Goal: Task Accomplishment & Management: Manage account settings

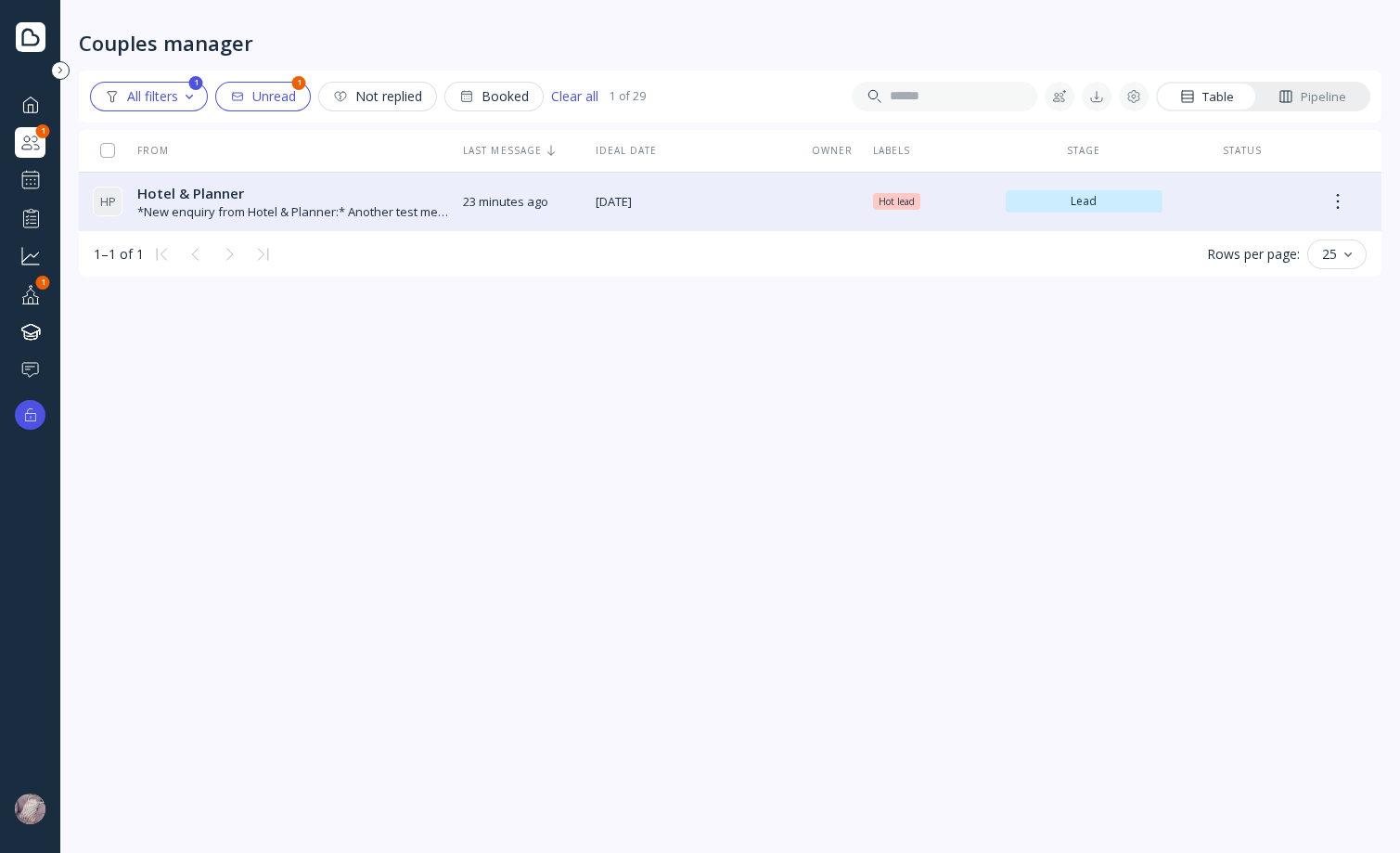
click at [338, 197] on div "Hotel & Planner Hotel & Planner" at bounding box center [292, 194] width 311 height 20
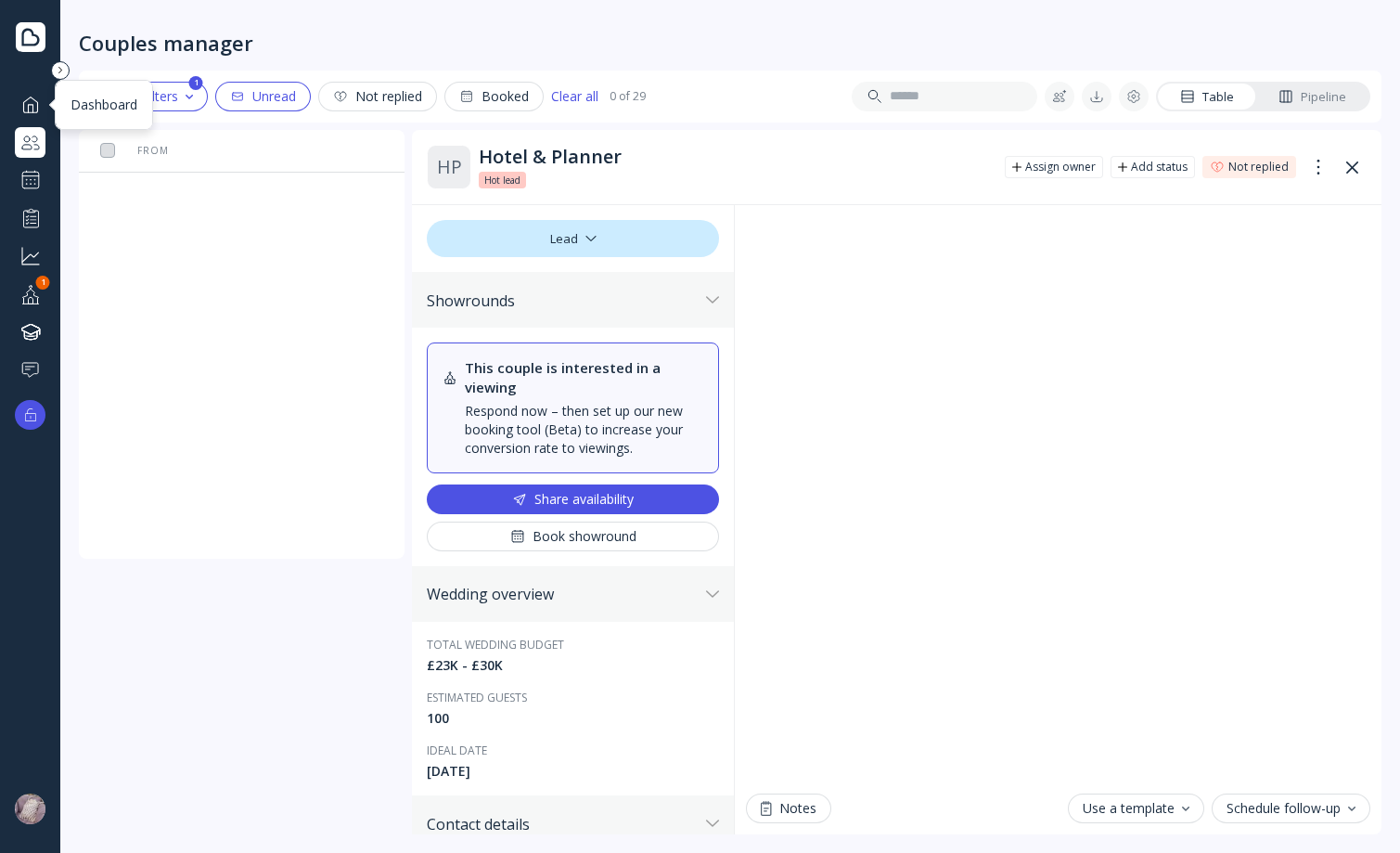
click at [42, 105] on div "Dashboard" at bounding box center [30, 104] width 31 height 31
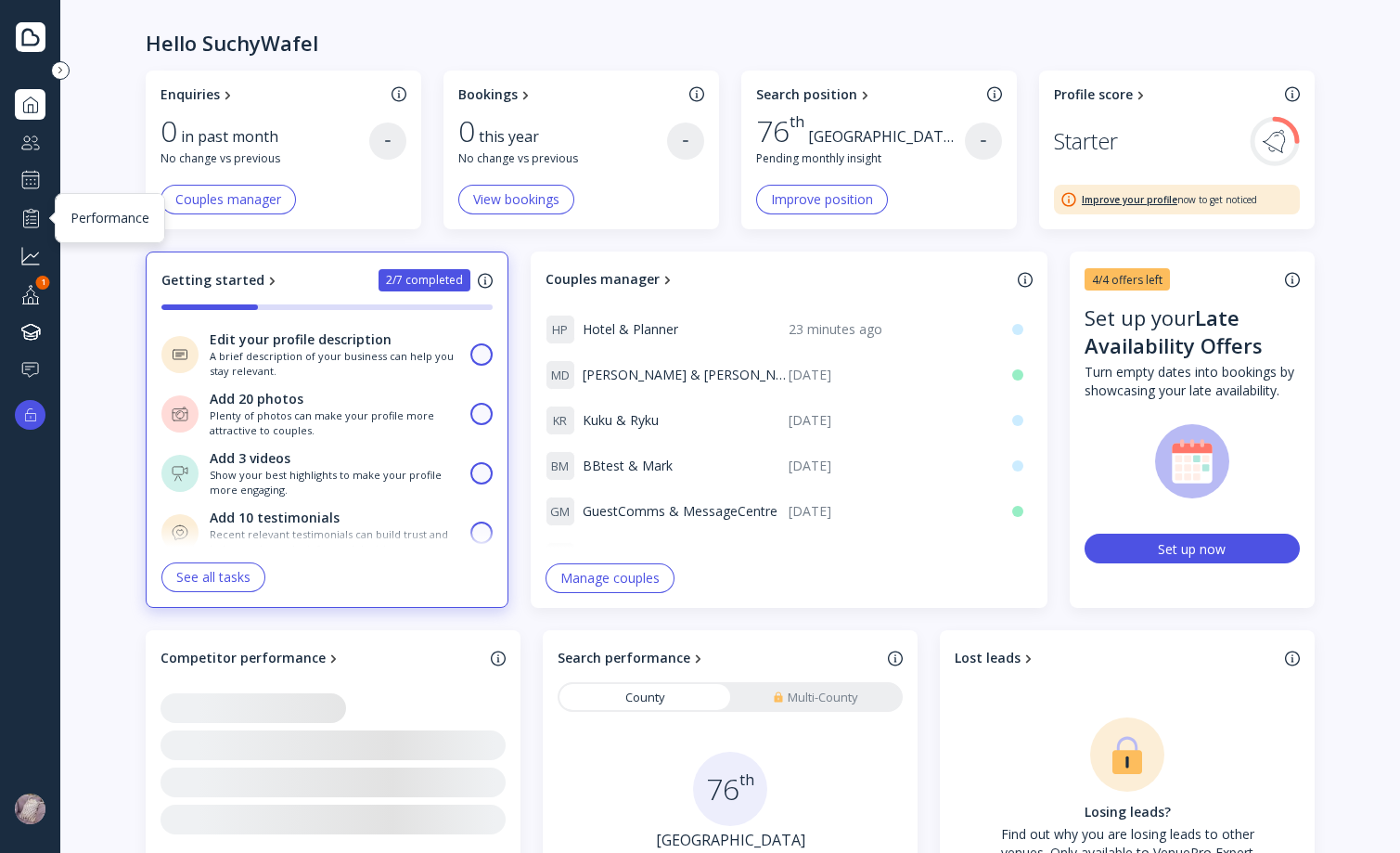
click at [31, 187] on div at bounding box center [31, 180] width 23 height 23
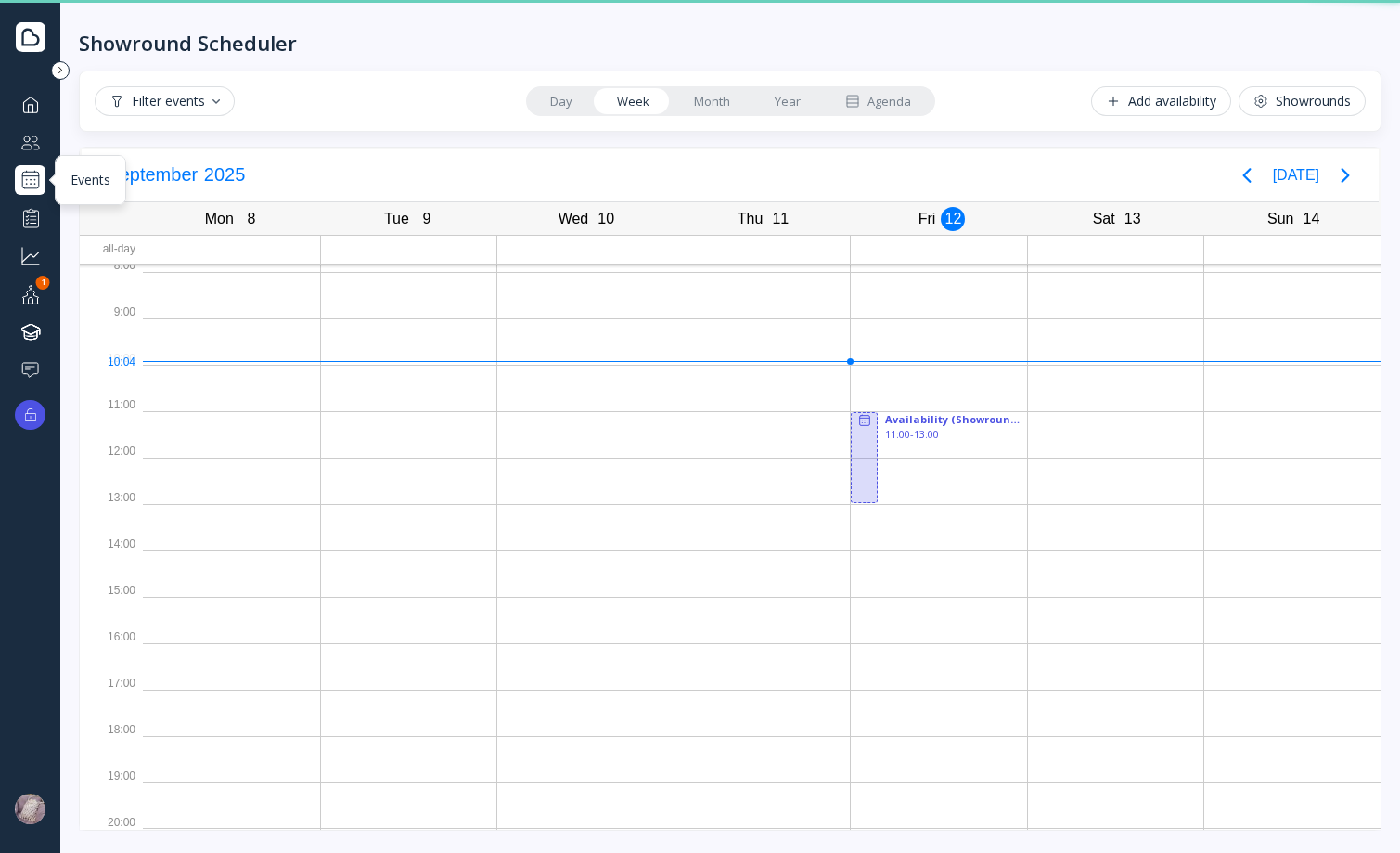
scroll to position [7, 0]
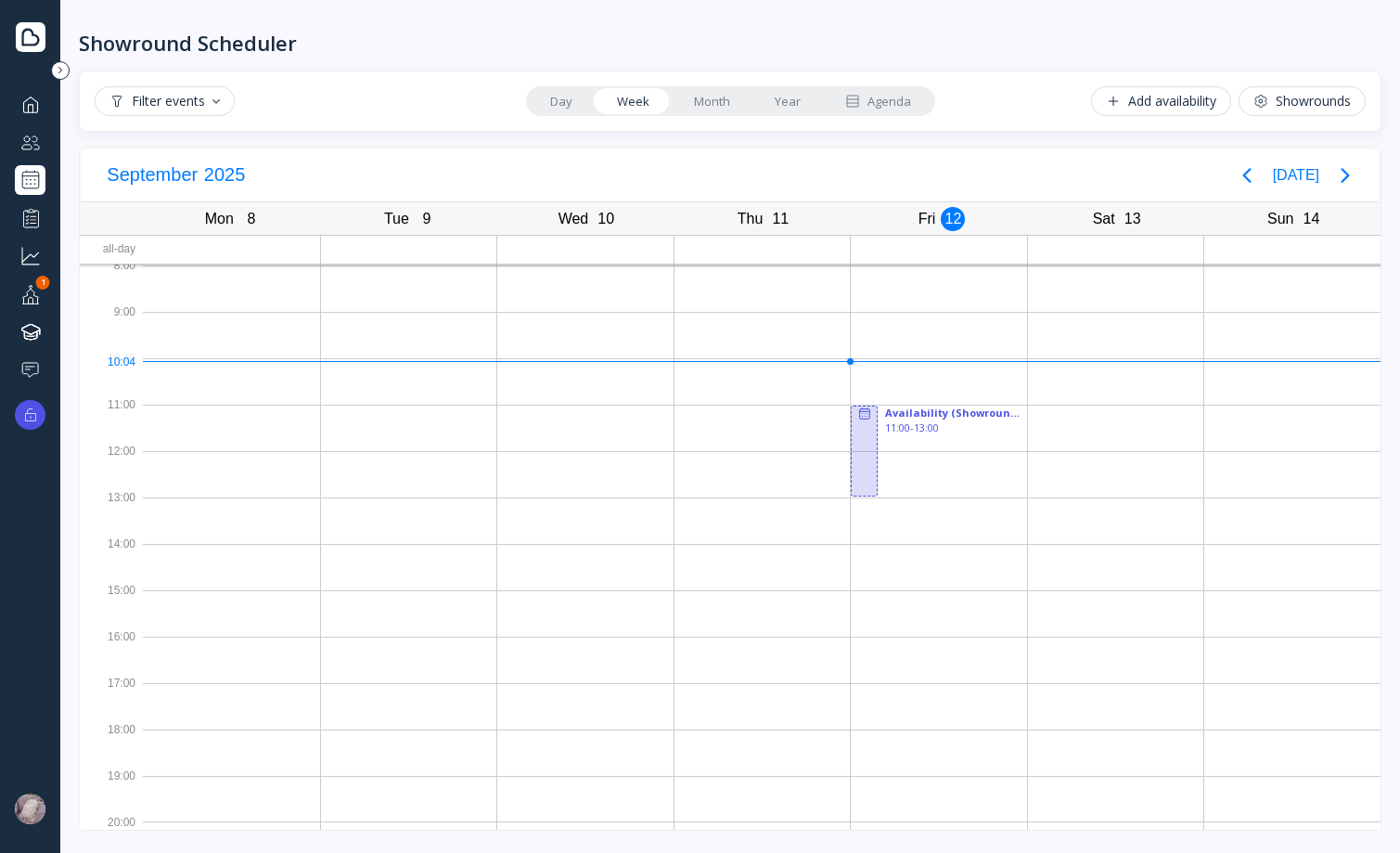
click at [408, 218] on div "Tue" at bounding box center [397, 219] width 37 height 26
click at [269, 216] on div "Mon 8 [DATE]" at bounding box center [231, 219] width 178 height 32
click at [564, 98] on link "Day" at bounding box center [561, 101] width 67 height 26
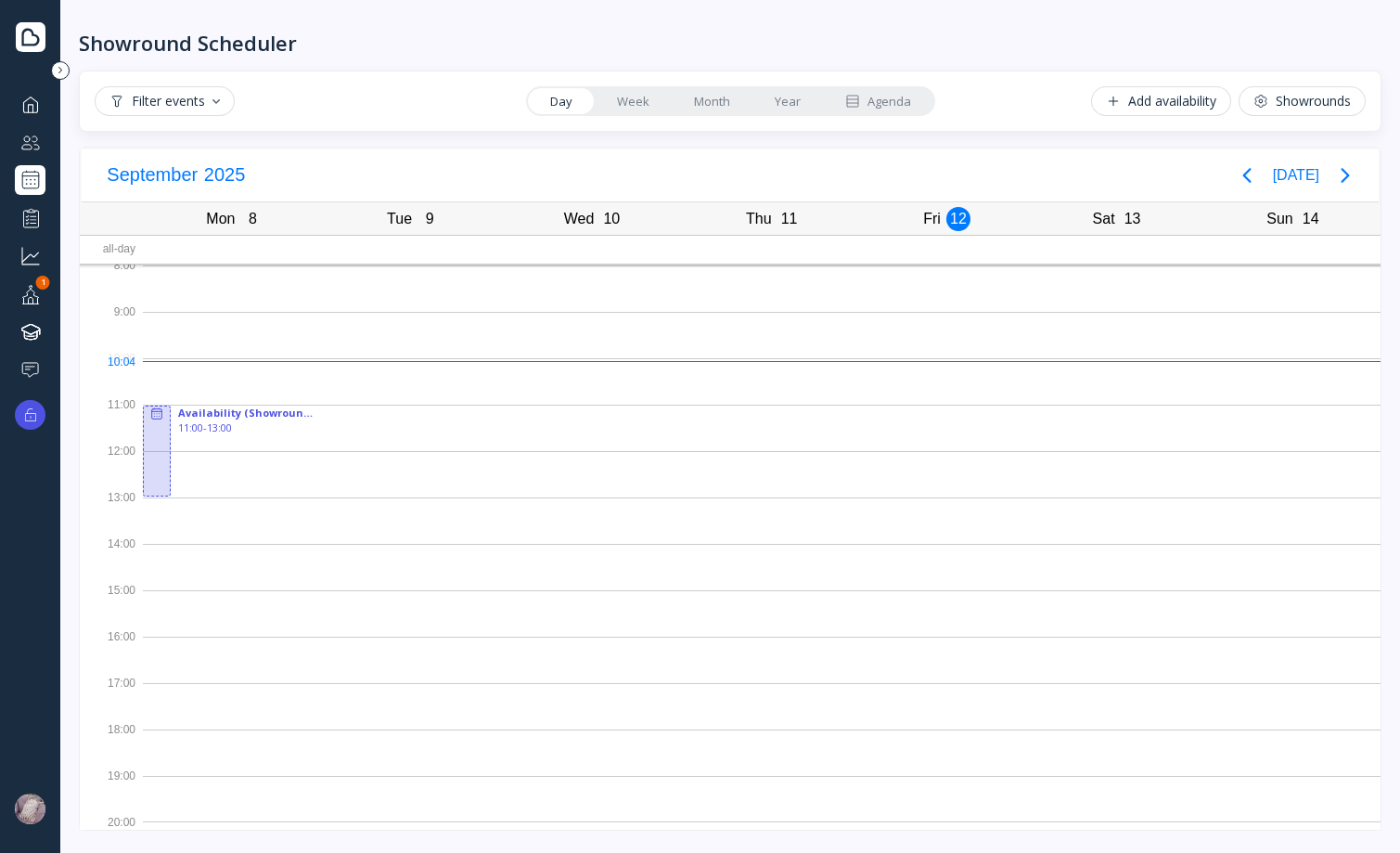
click at [614, 96] on link "Week" at bounding box center [633, 101] width 77 height 26
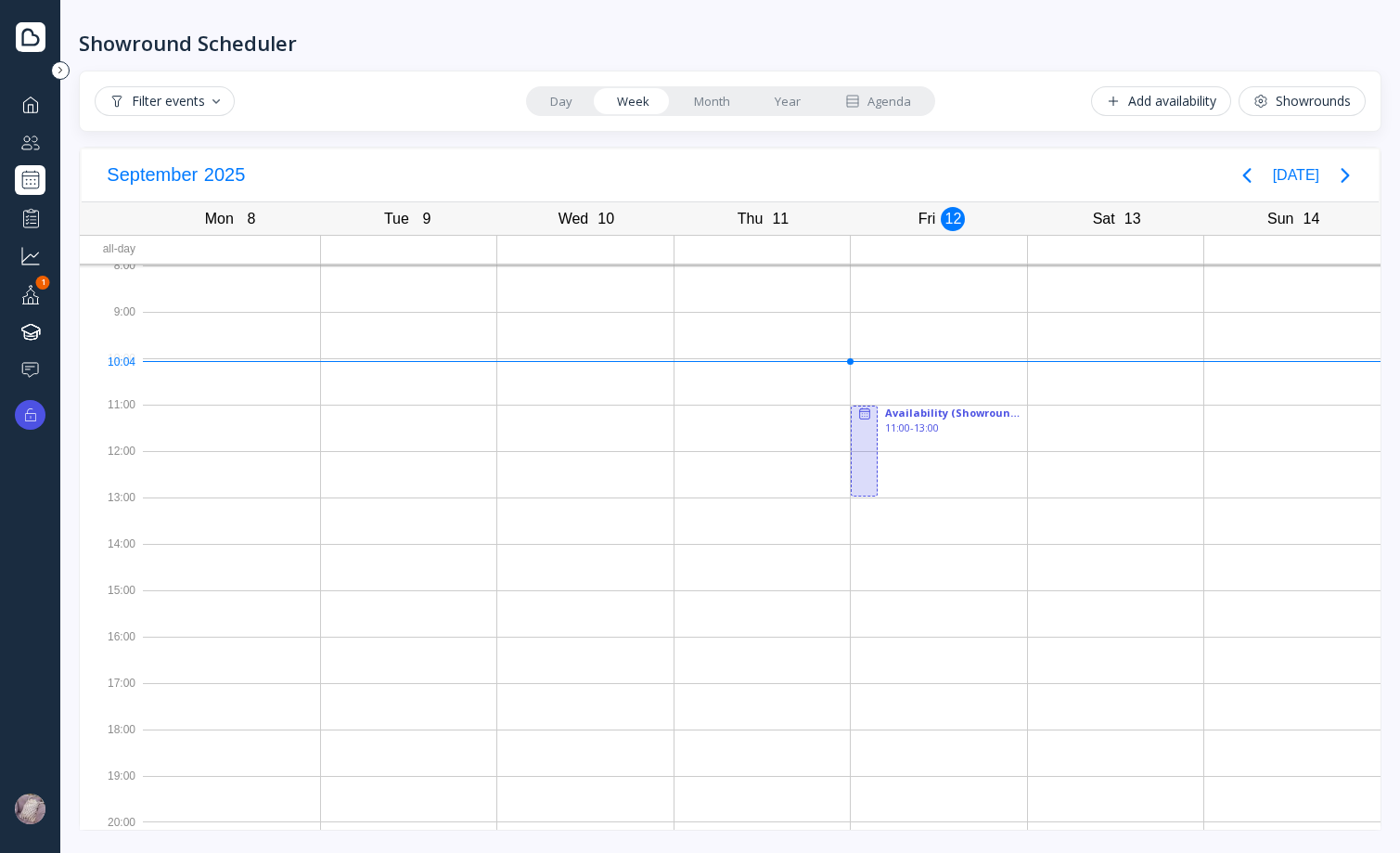
click at [560, 99] on link "Day" at bounding box center [561, 101] width 67 height 26
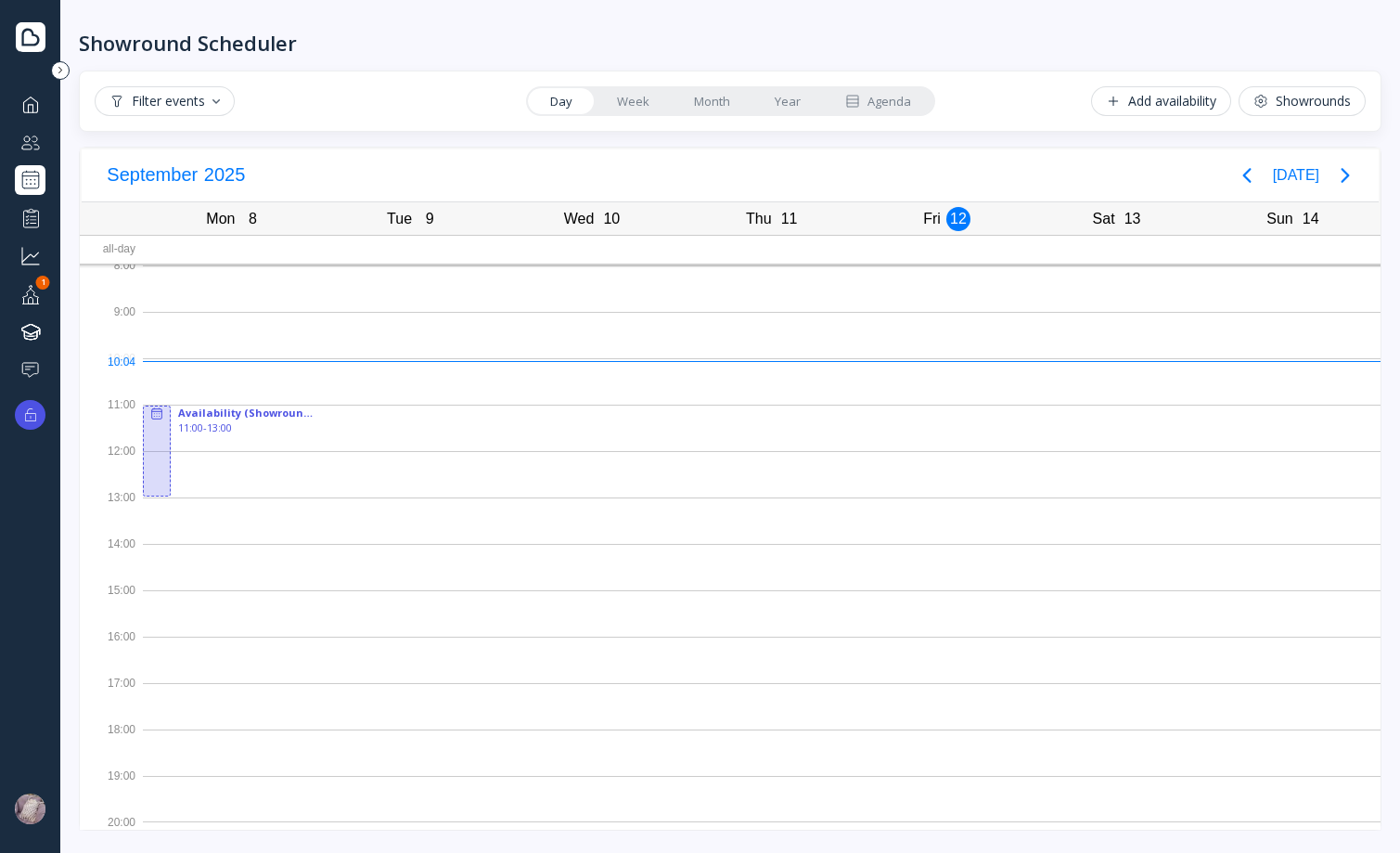
click at [633, 115] on div "Day Week Month Year Agenda" at bounding box center [731, 101] width 410 height 30
click at [642, 112] on link "Week" at bounding box center [633, 101] width 77 height 26
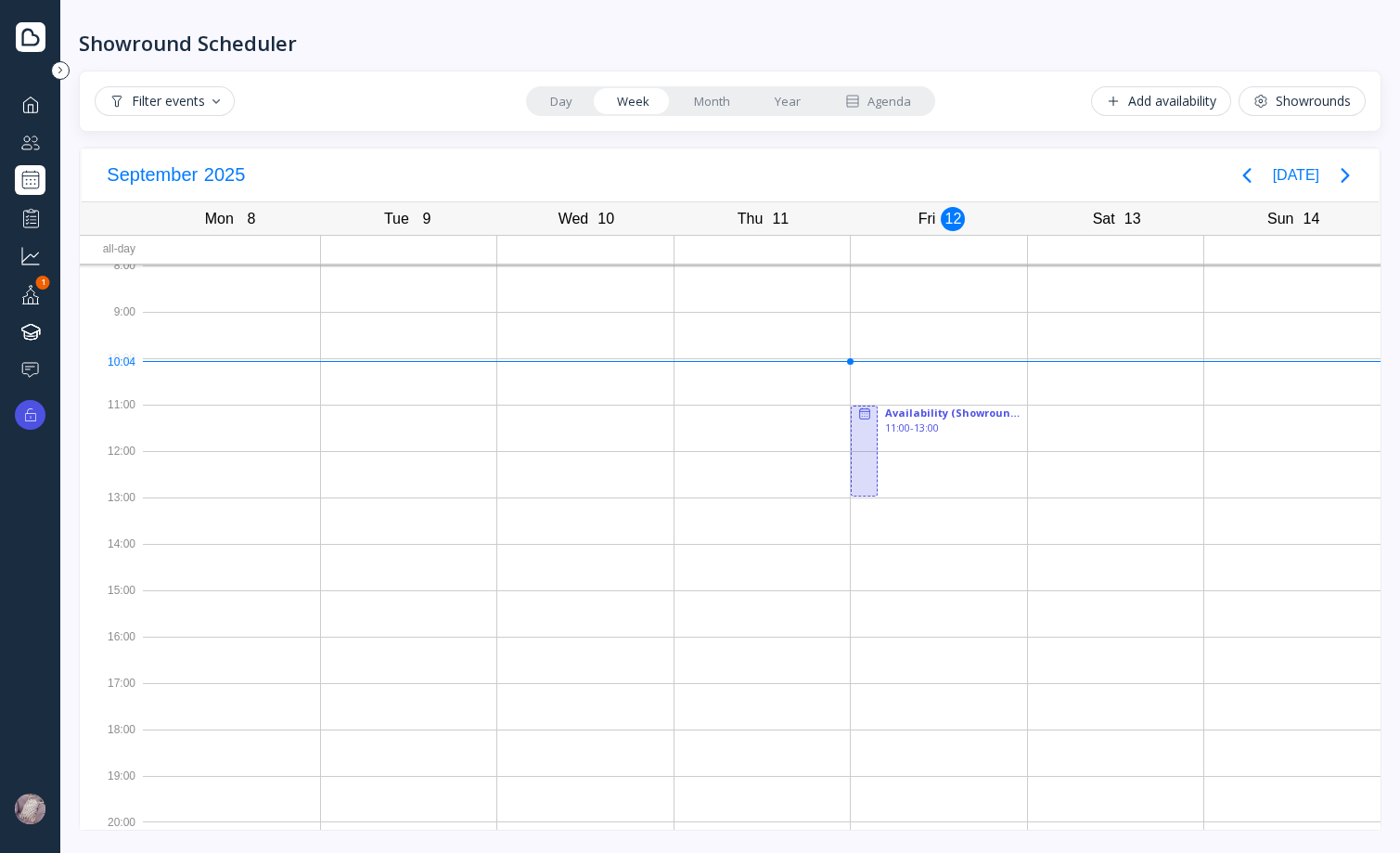
click at [721, 102] on link "Month" at bounding box center [712, 101] width 81 height 26
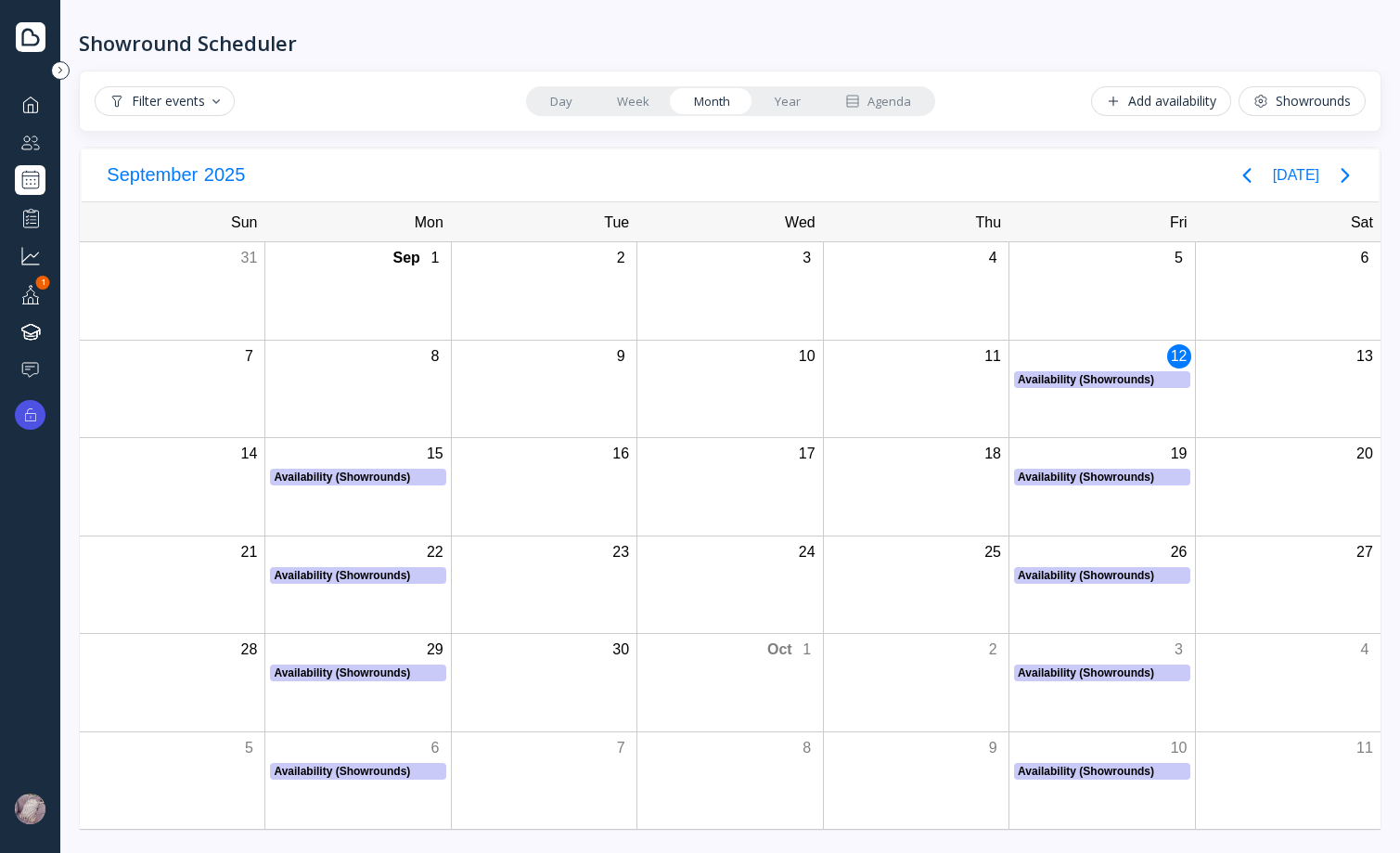
click at [770, 101] on link "Year" at bounding box center [787, 101] width 70 height 26
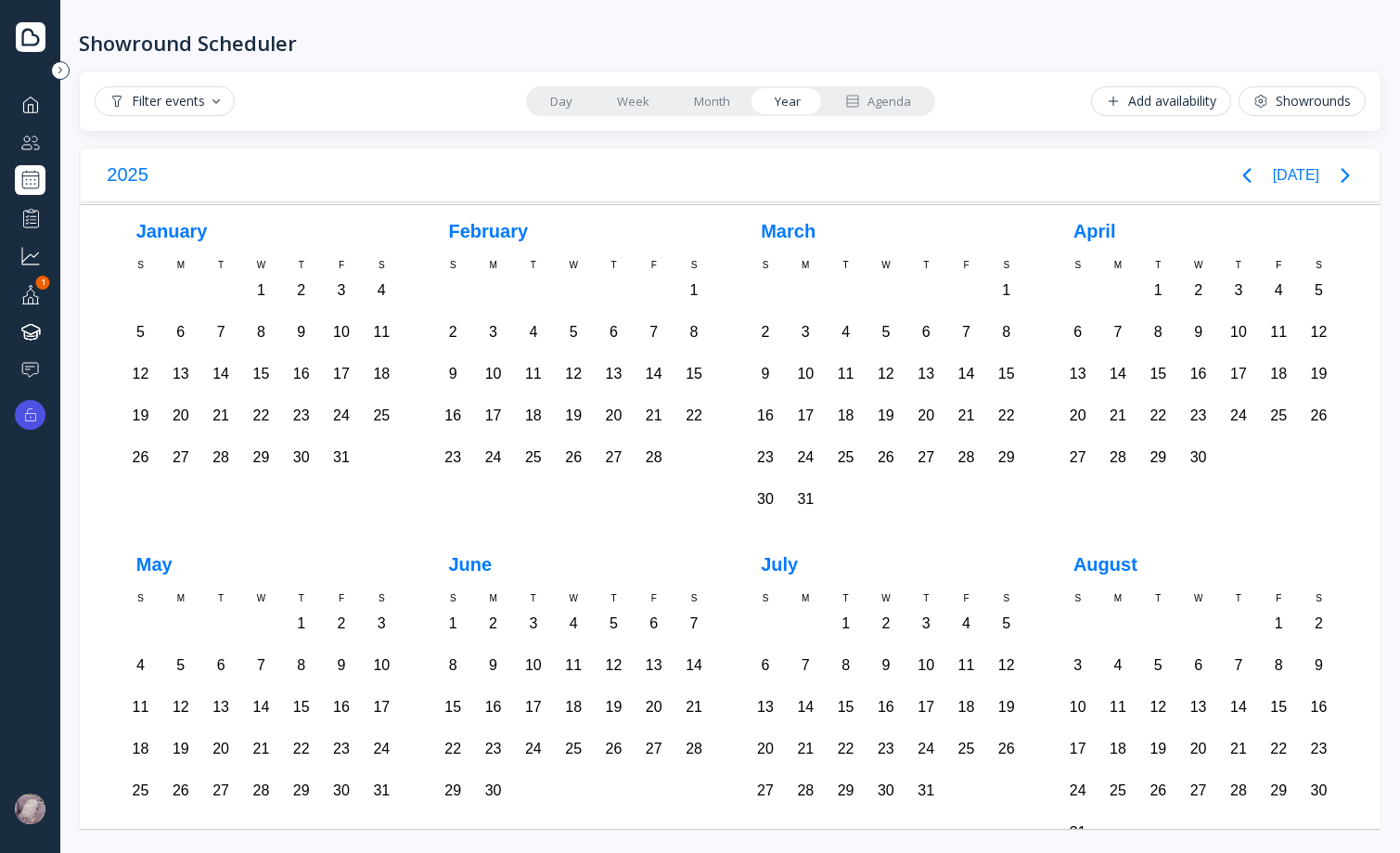
click at [701, 102] on link "Month" at bounding box center [712, 101] width 81 height 26
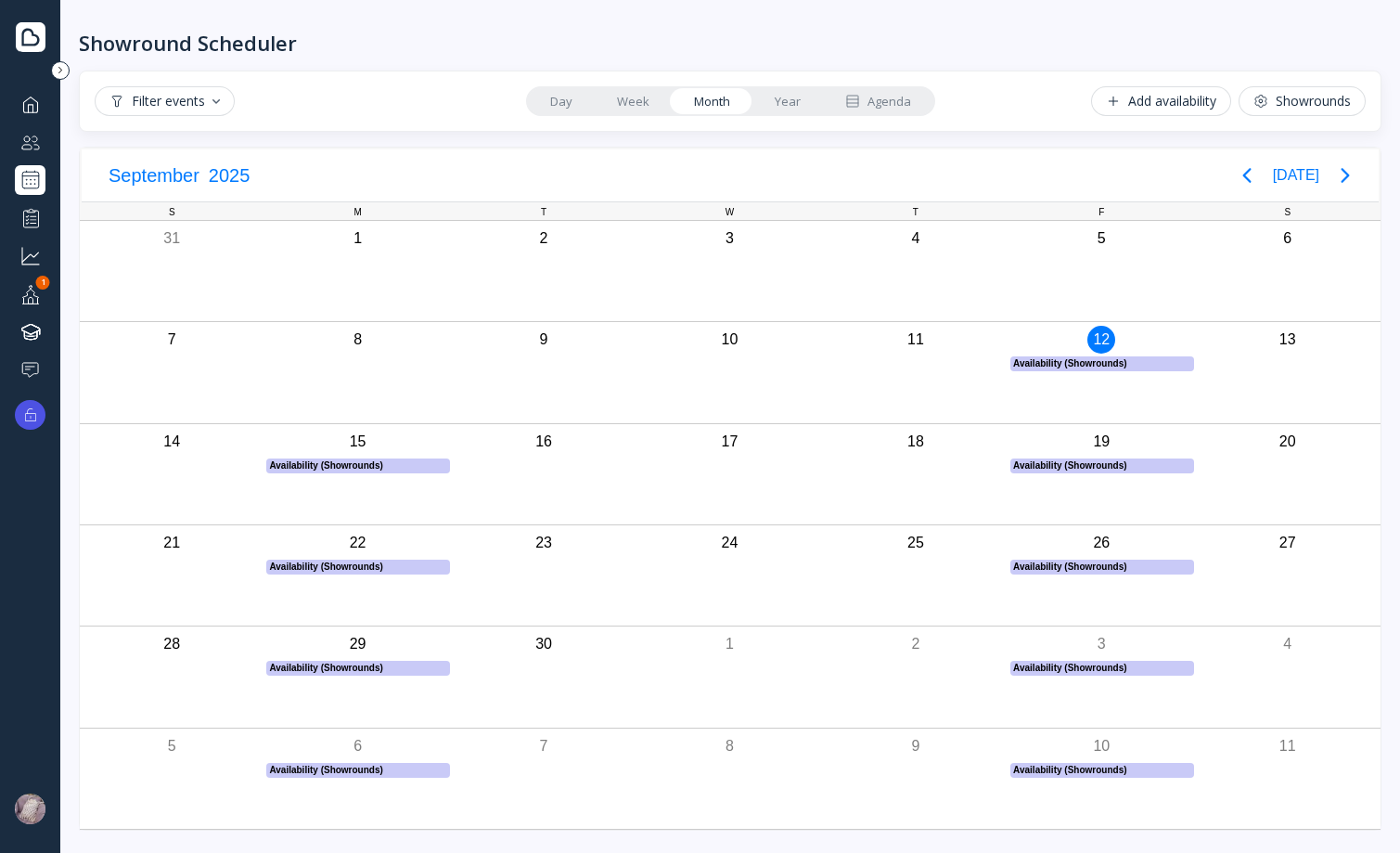
click at [644, 101] on link "Week" at bounding box center [633, 101] width 77 height 26
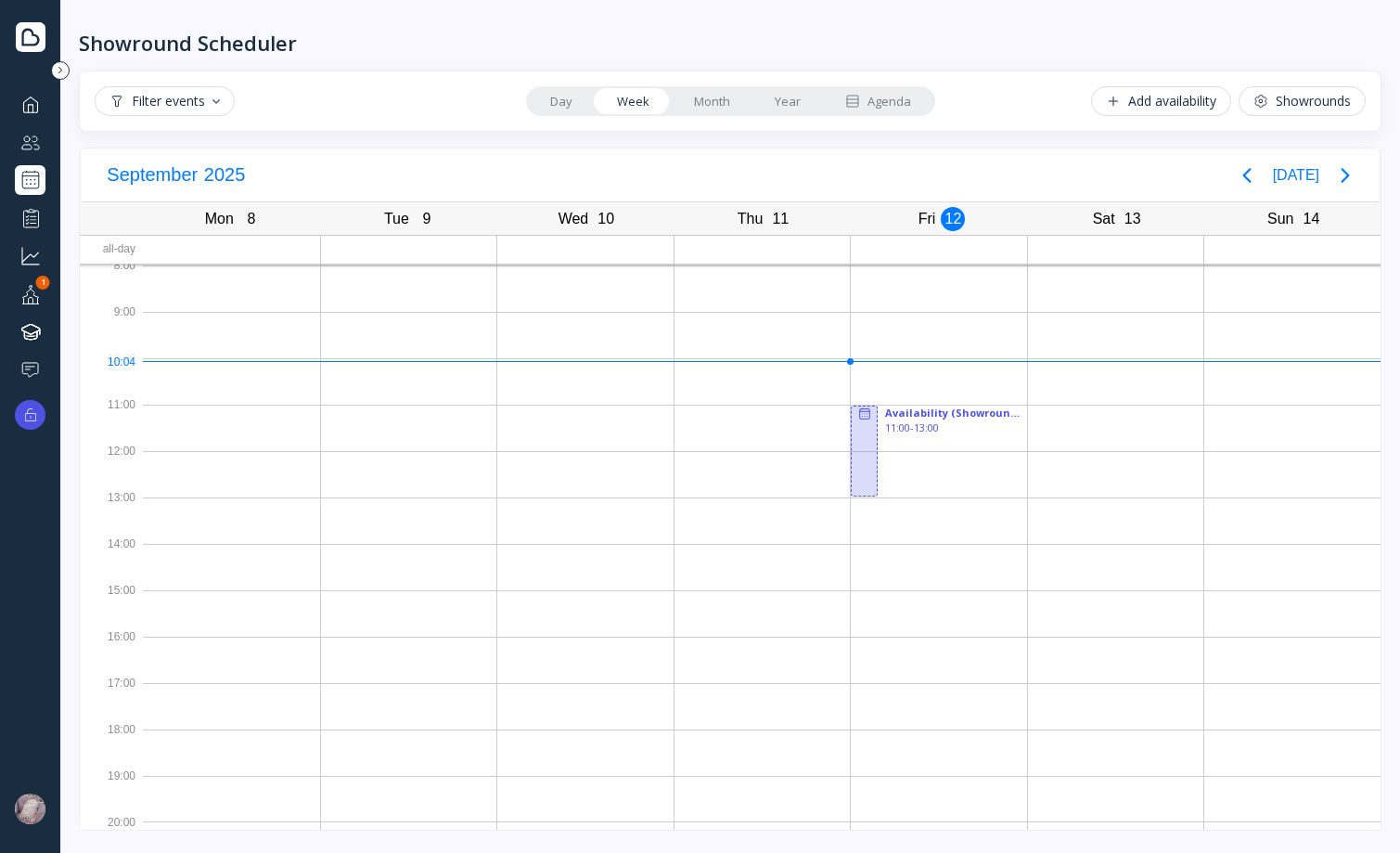
click at [566, 97] on link "Day" at bounding box center [561, 101] width 67 height 26
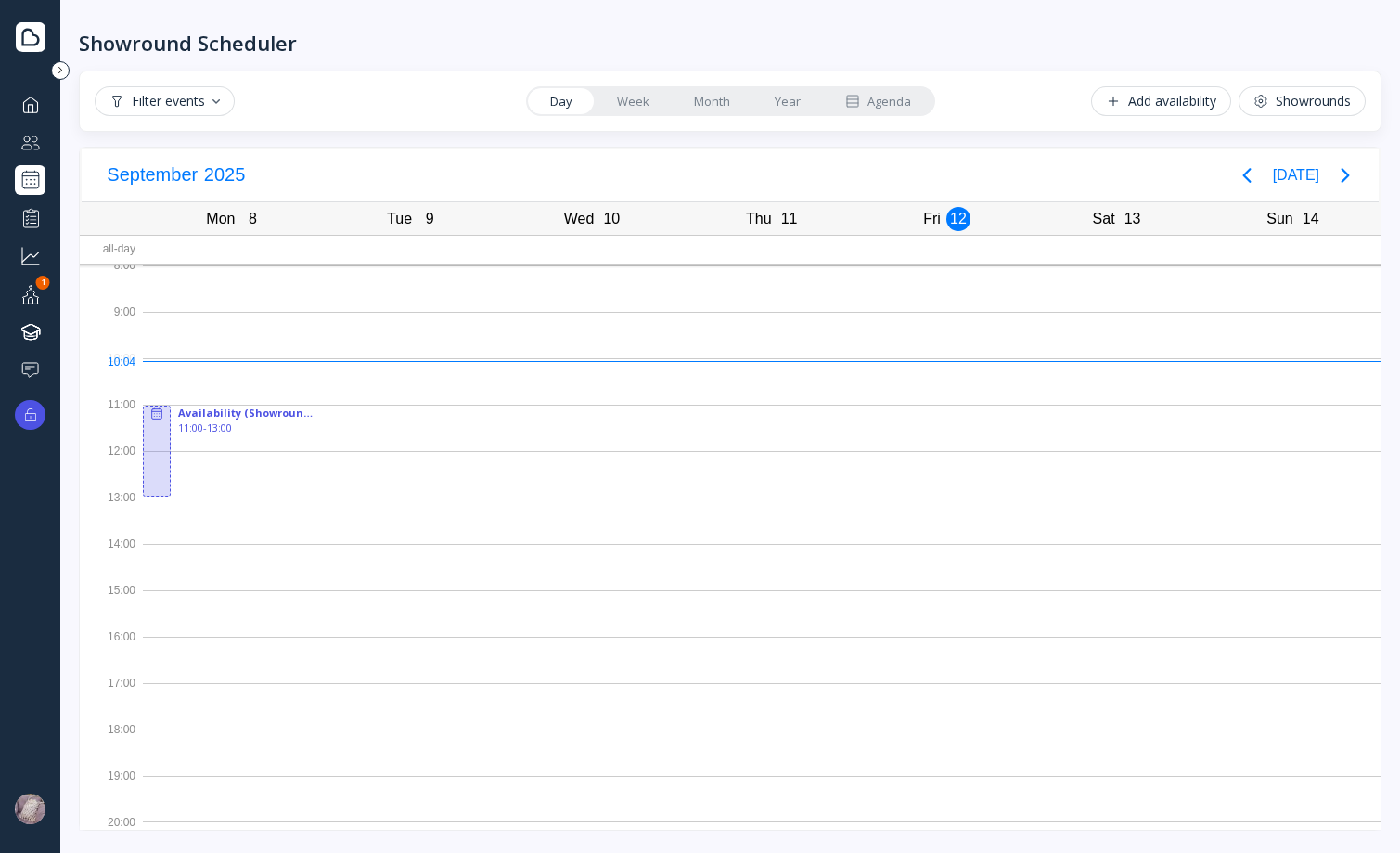
click at [653, 97] on link "Week" at bounding box center [633, 101] width 77 height 26
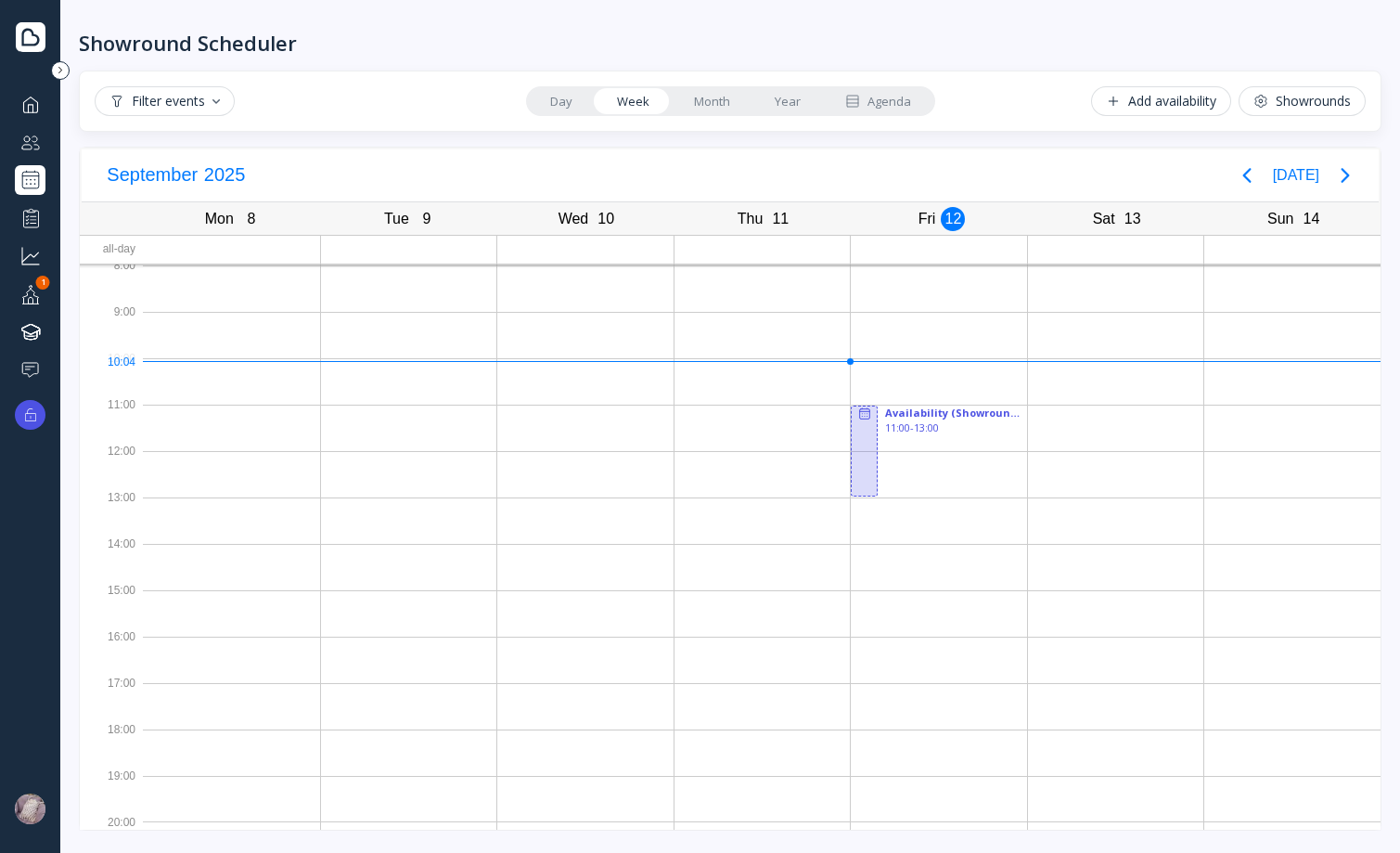
click at [714, 95] on link "Month" at bounding box center [712, 101] width 81 height 26
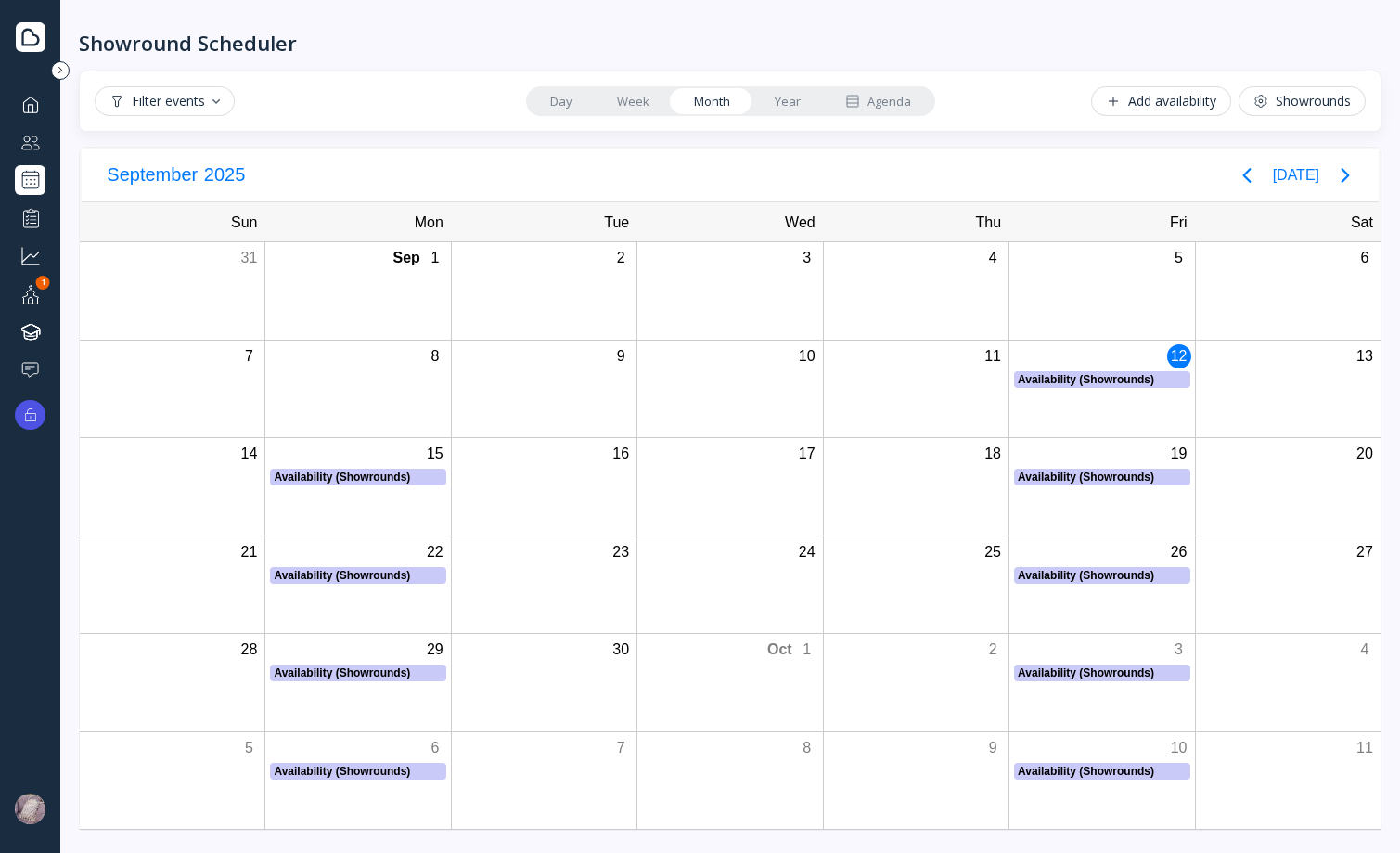
click at [774, 95] on link "Year" at bounding box center [787, 101] width 70 height 26
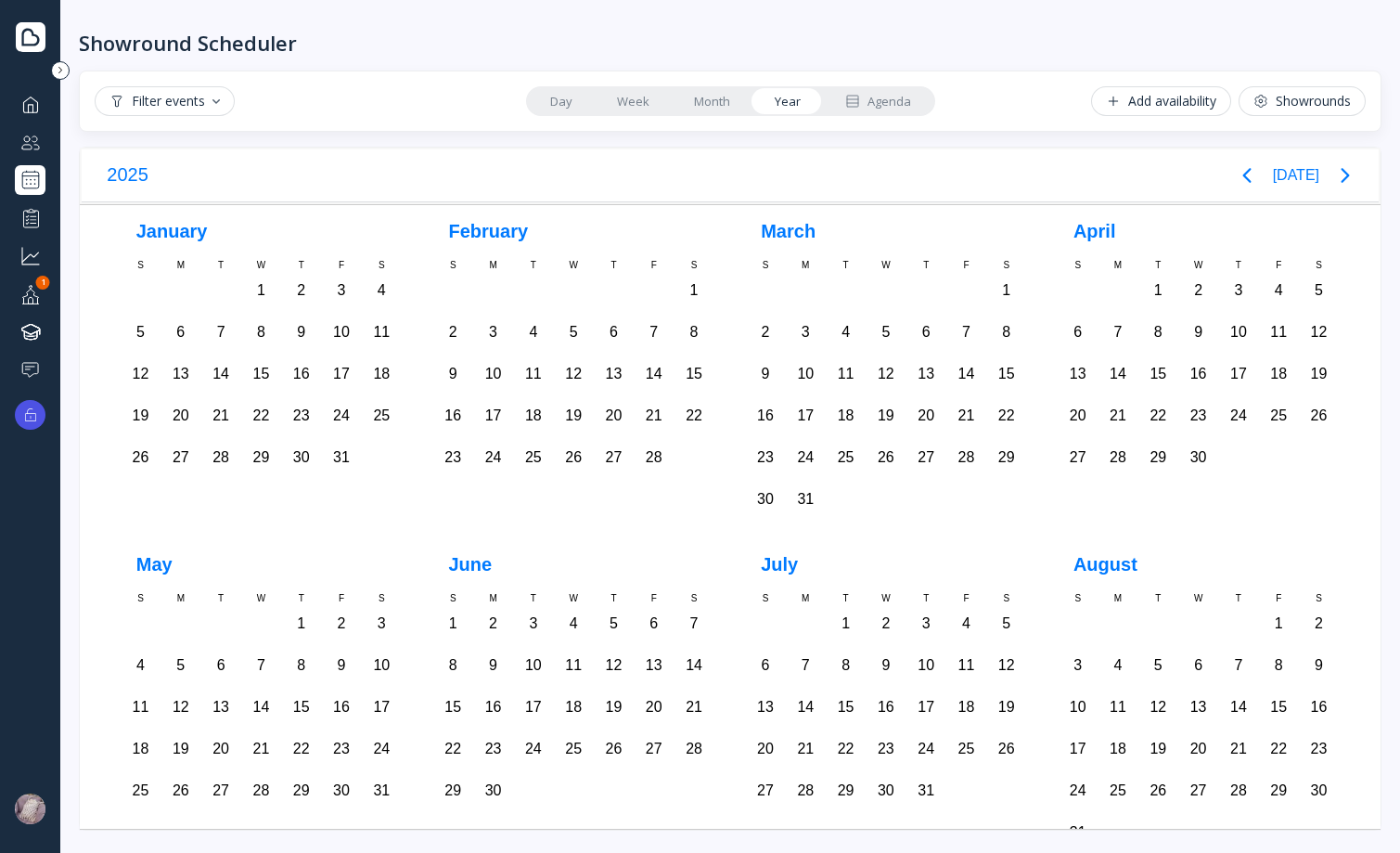
click at [693, 101] on link "Month" at bounding box center [712, 101] width 81 height 26
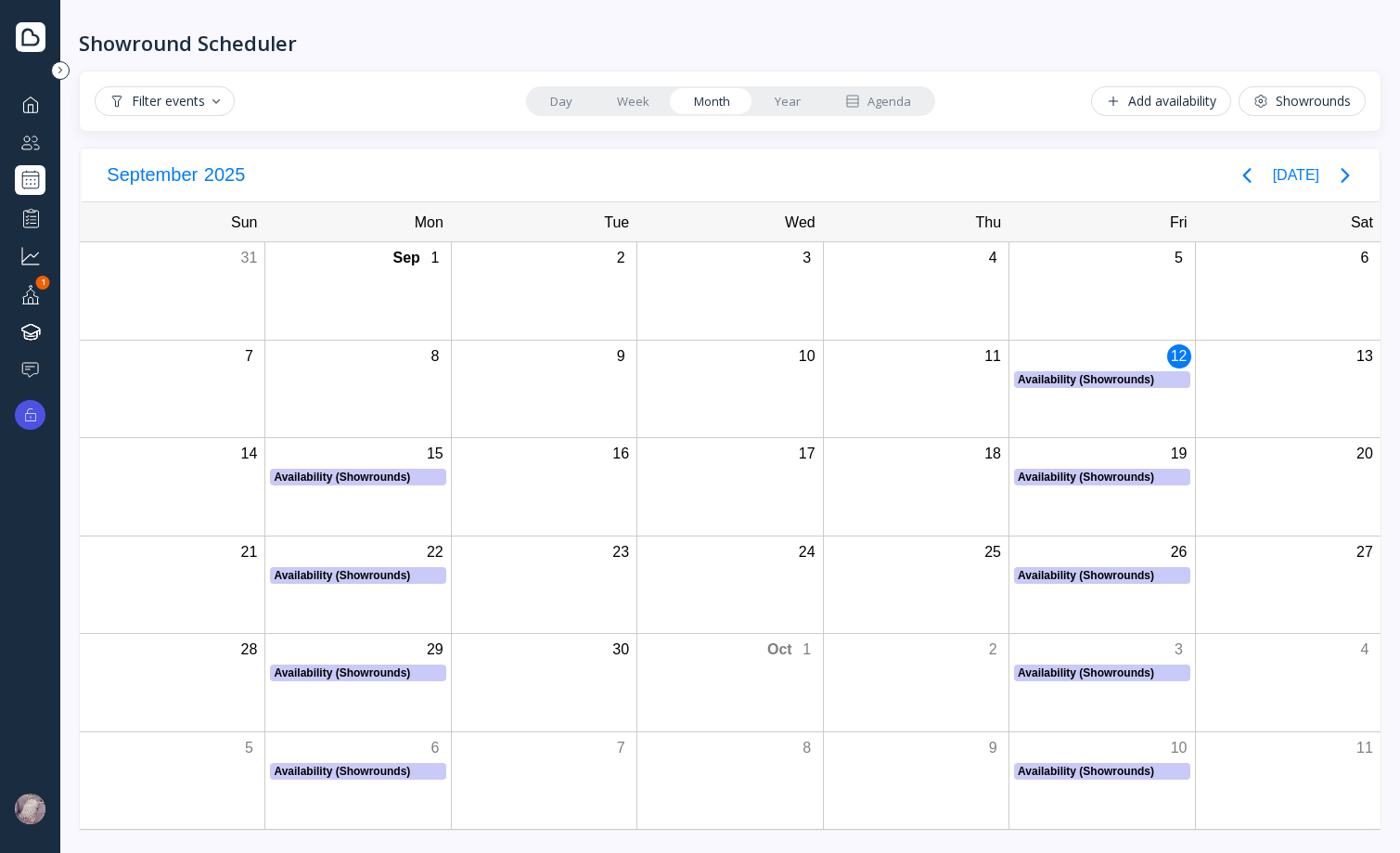
click at [614, 106] on link "Week" at bounding box center [633, 101] width 77 height 26
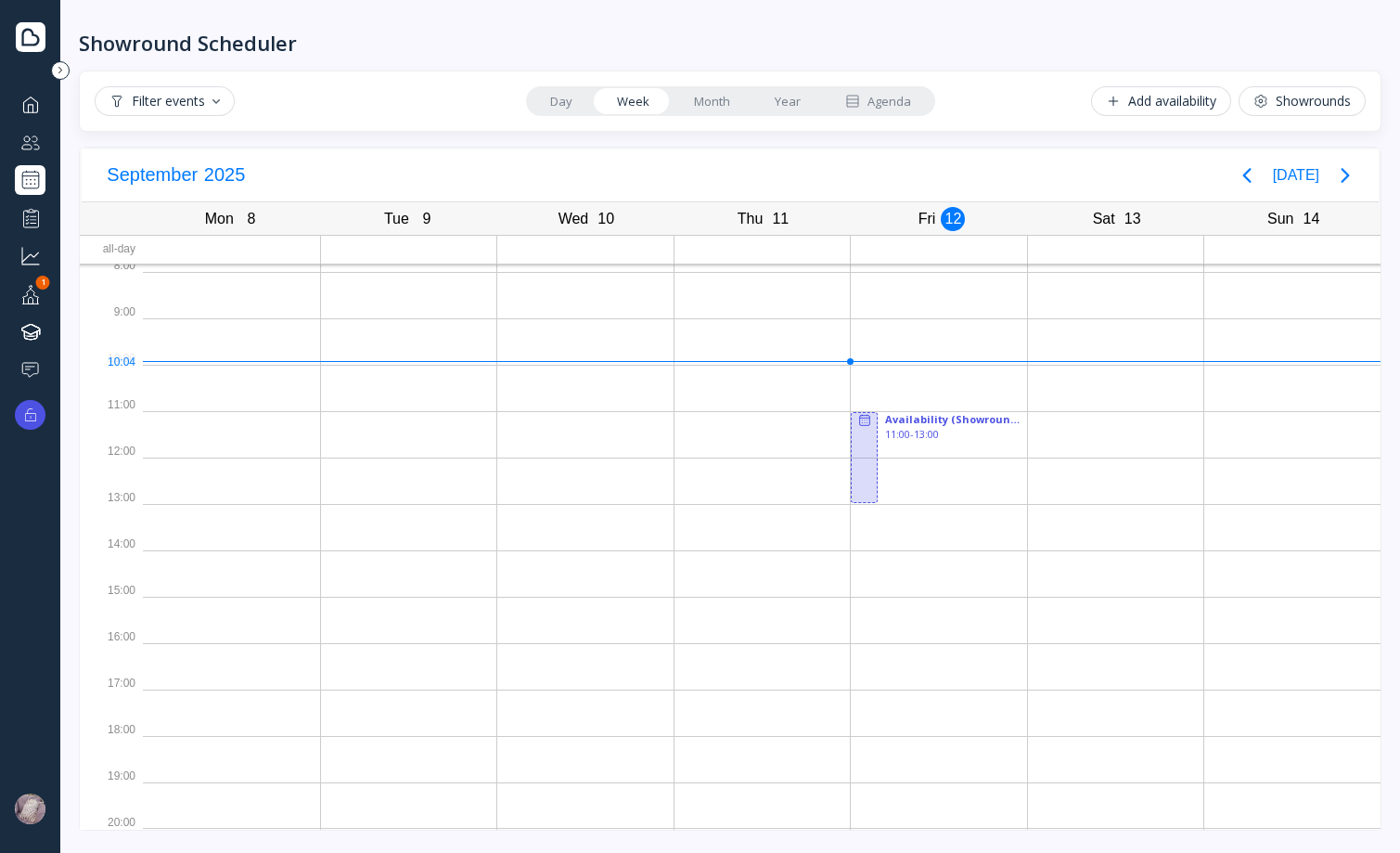
click at [567, 105] on link "Day" at bounding box center [561, 101] width 67 height 26
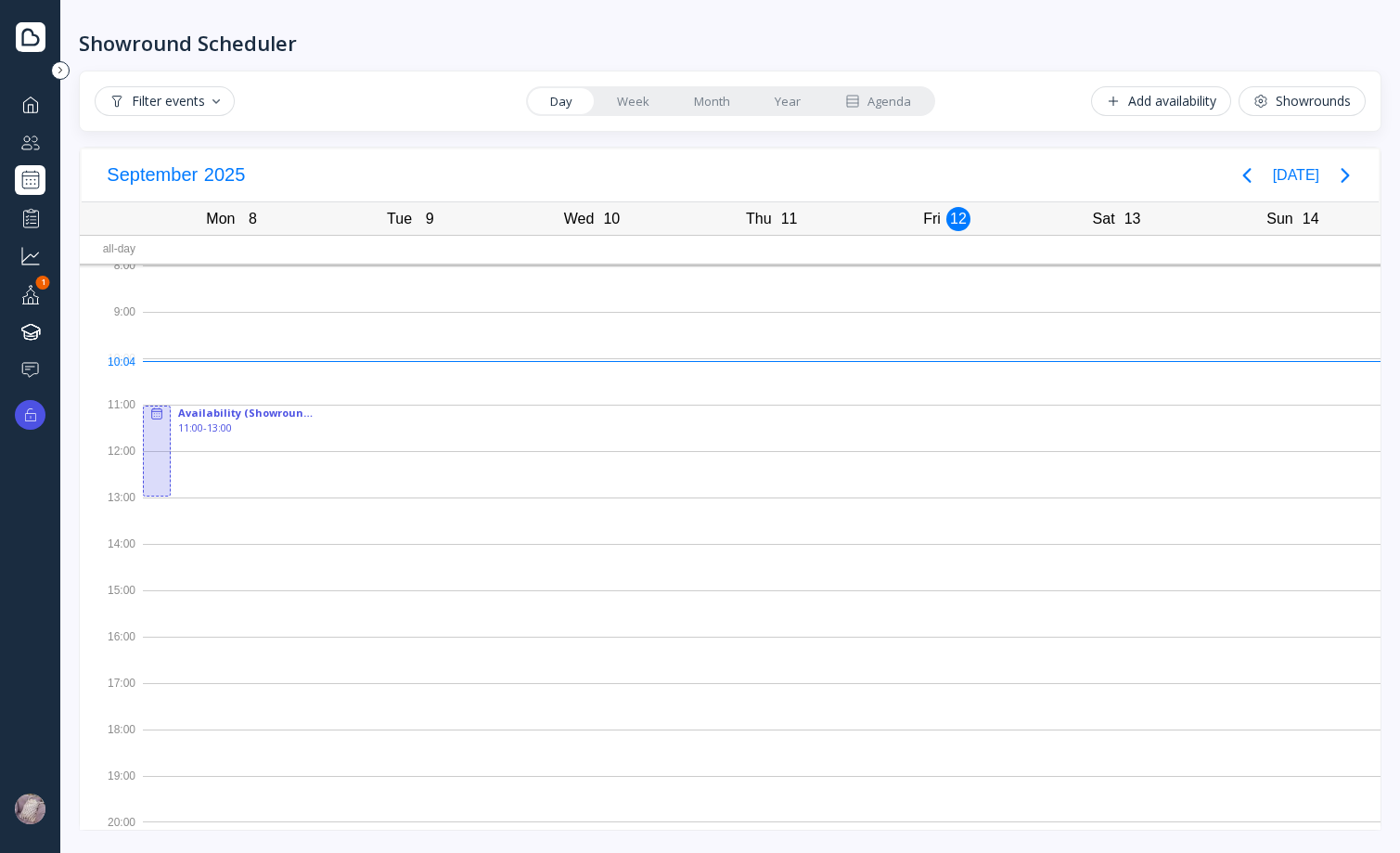
click at [657, 100] on link "Week" at bounding box center [633, 101] width 77 height 26
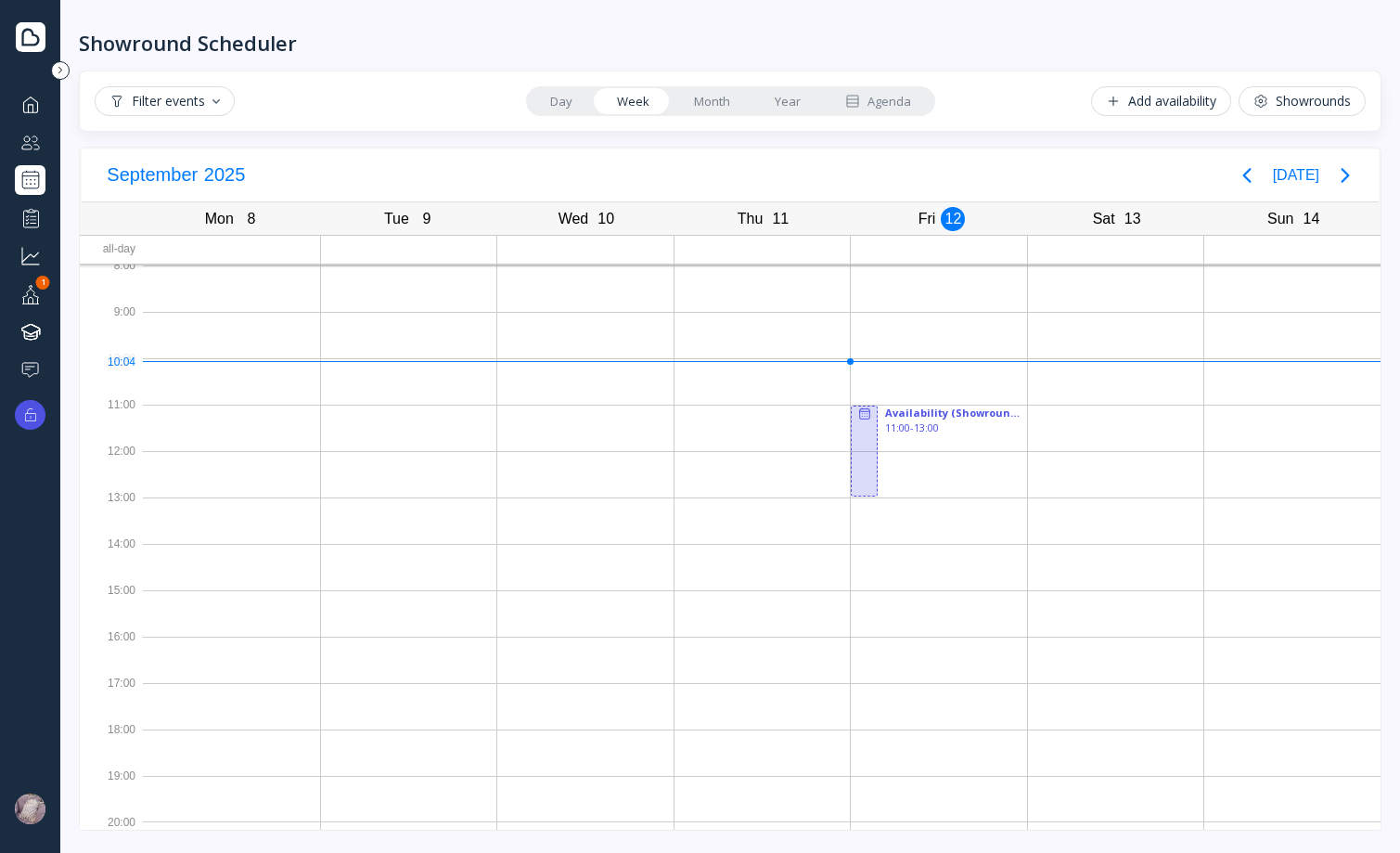
drag, startPoint x: 711, startPoint y: 98, endPoint x: 759, endPoint y: 98, distance: 48.0
click at [713, 98] on link "Month" at bounding box center [712, 101] width 81 height 26
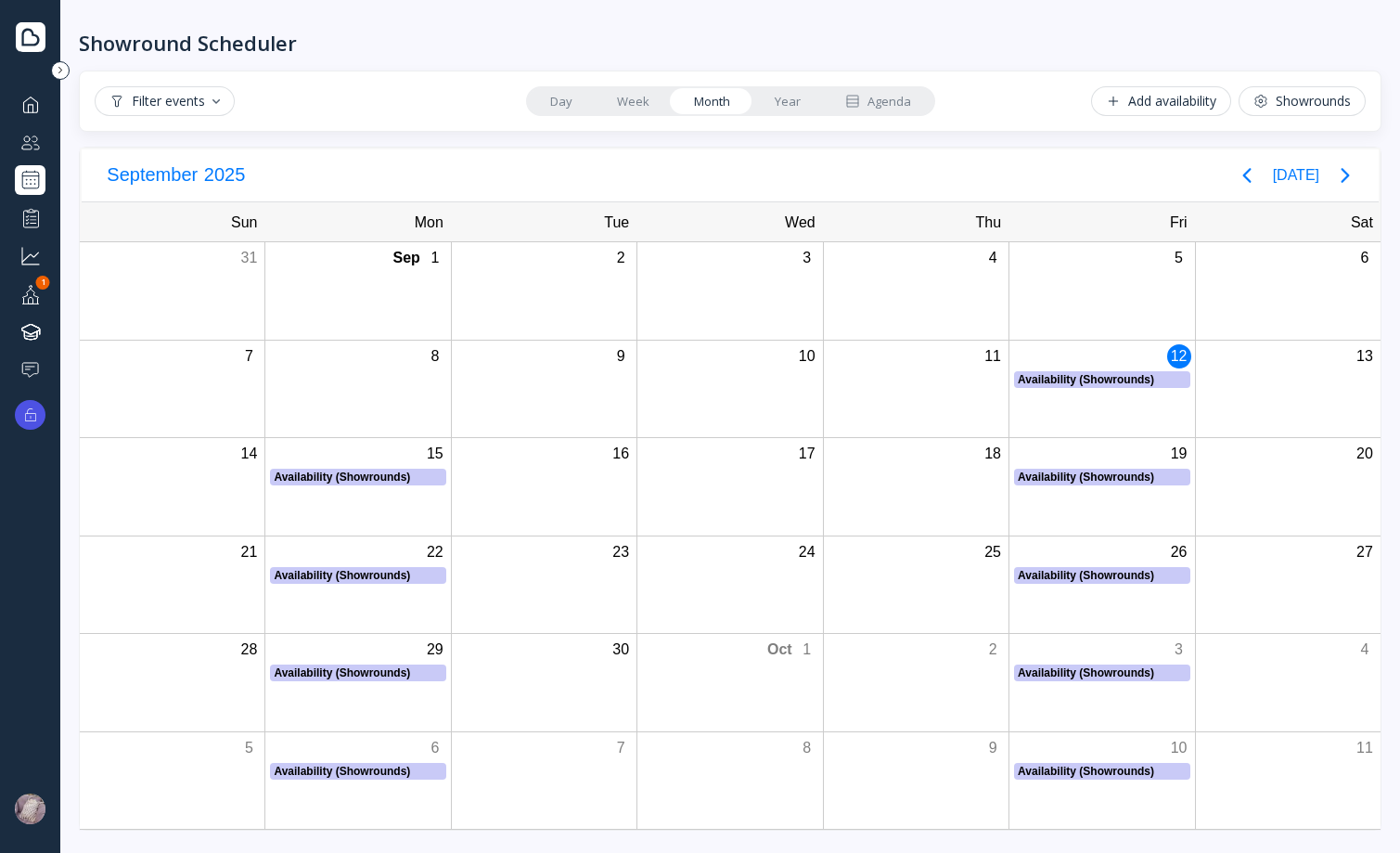
click at [760, 97] on link "Year" at bounding box center [787, 101] width 70 height 26
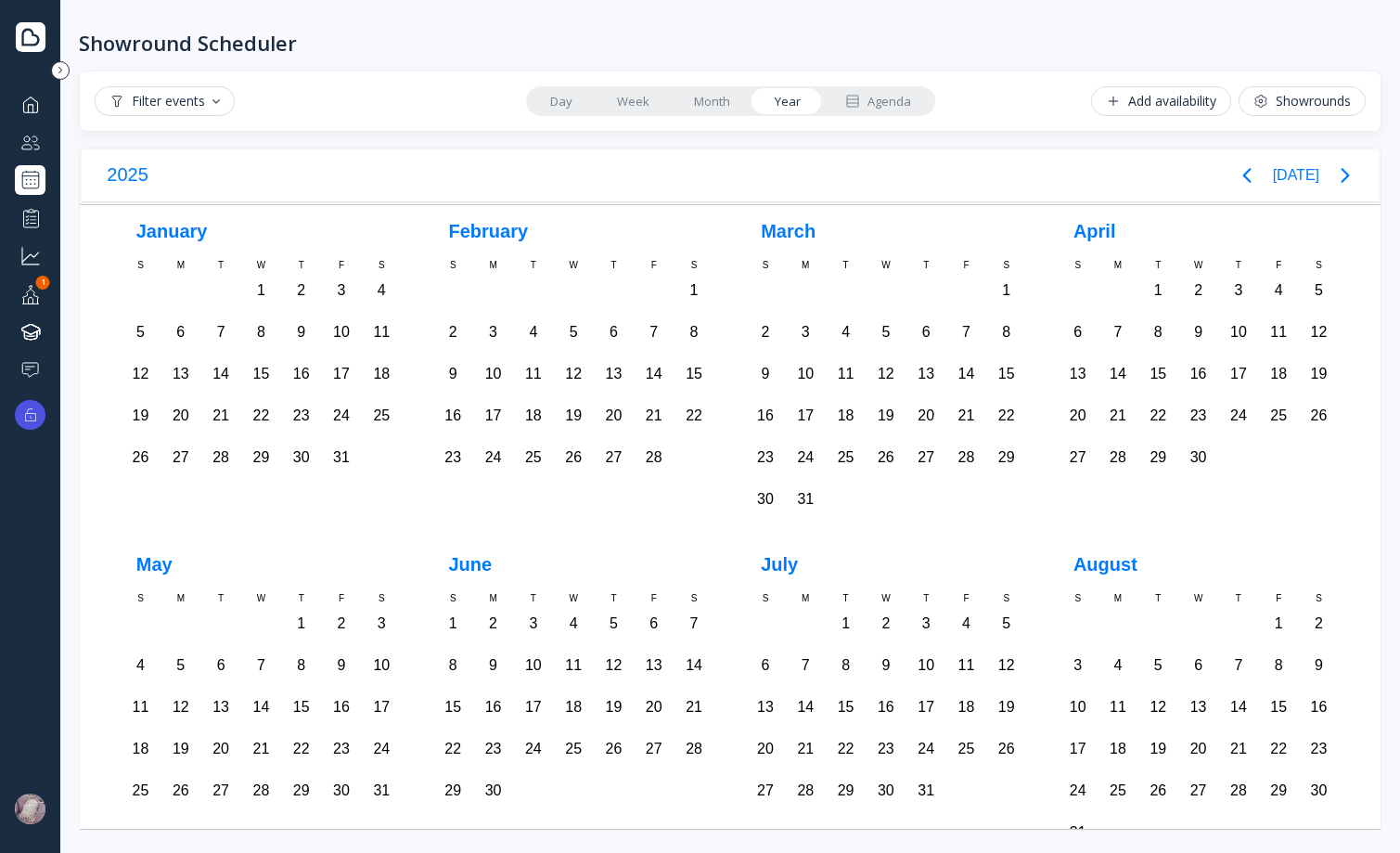
click at [701, 101] on link "Month" at bounding box center [712, 101] width 81 height 26
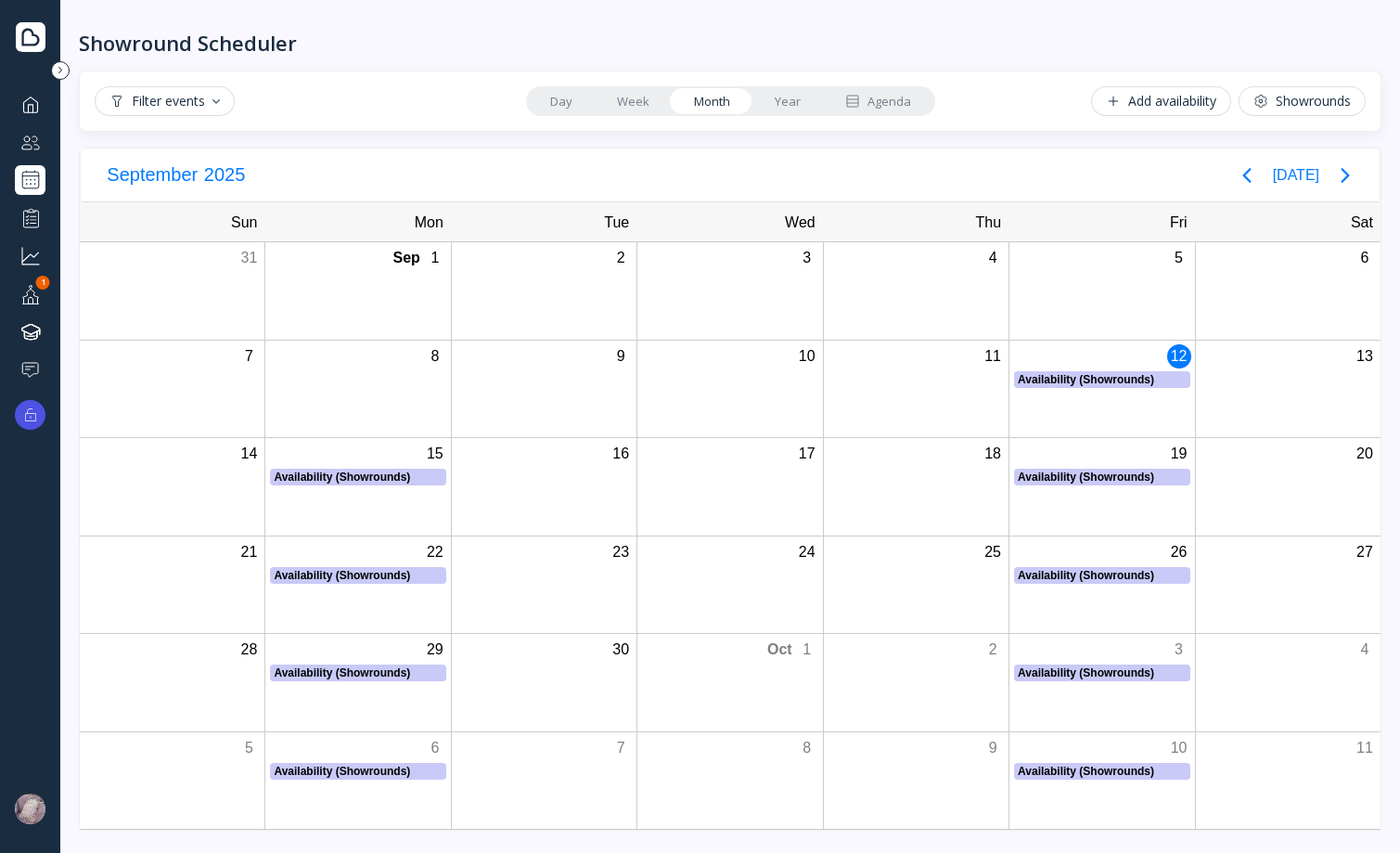
click at [632, 104] on link "Week" at bounding box center [633, 101] width 77 height 26
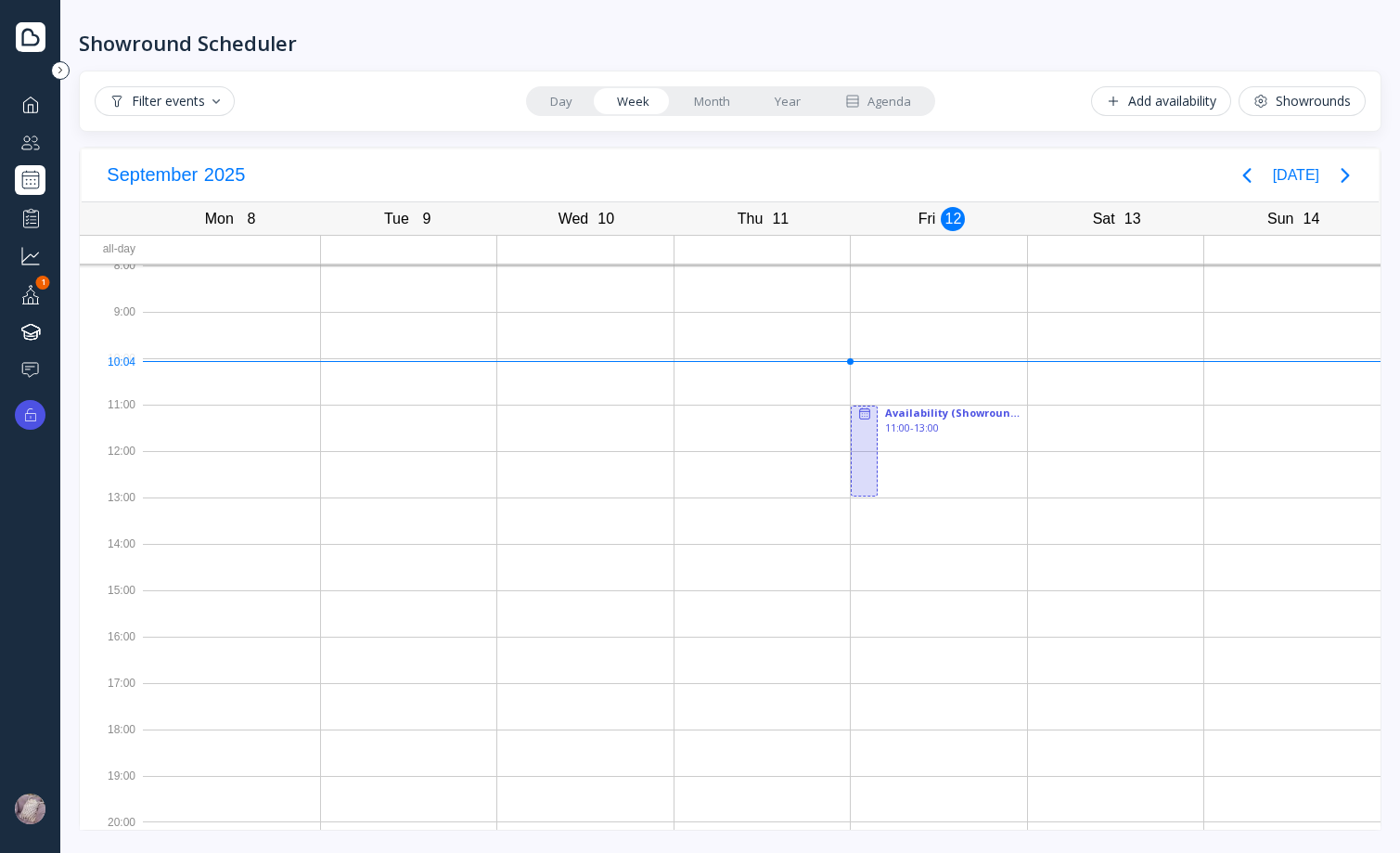
click at [588, 102] on link "Day" at bounding box center [561, 101] width 67 height 26
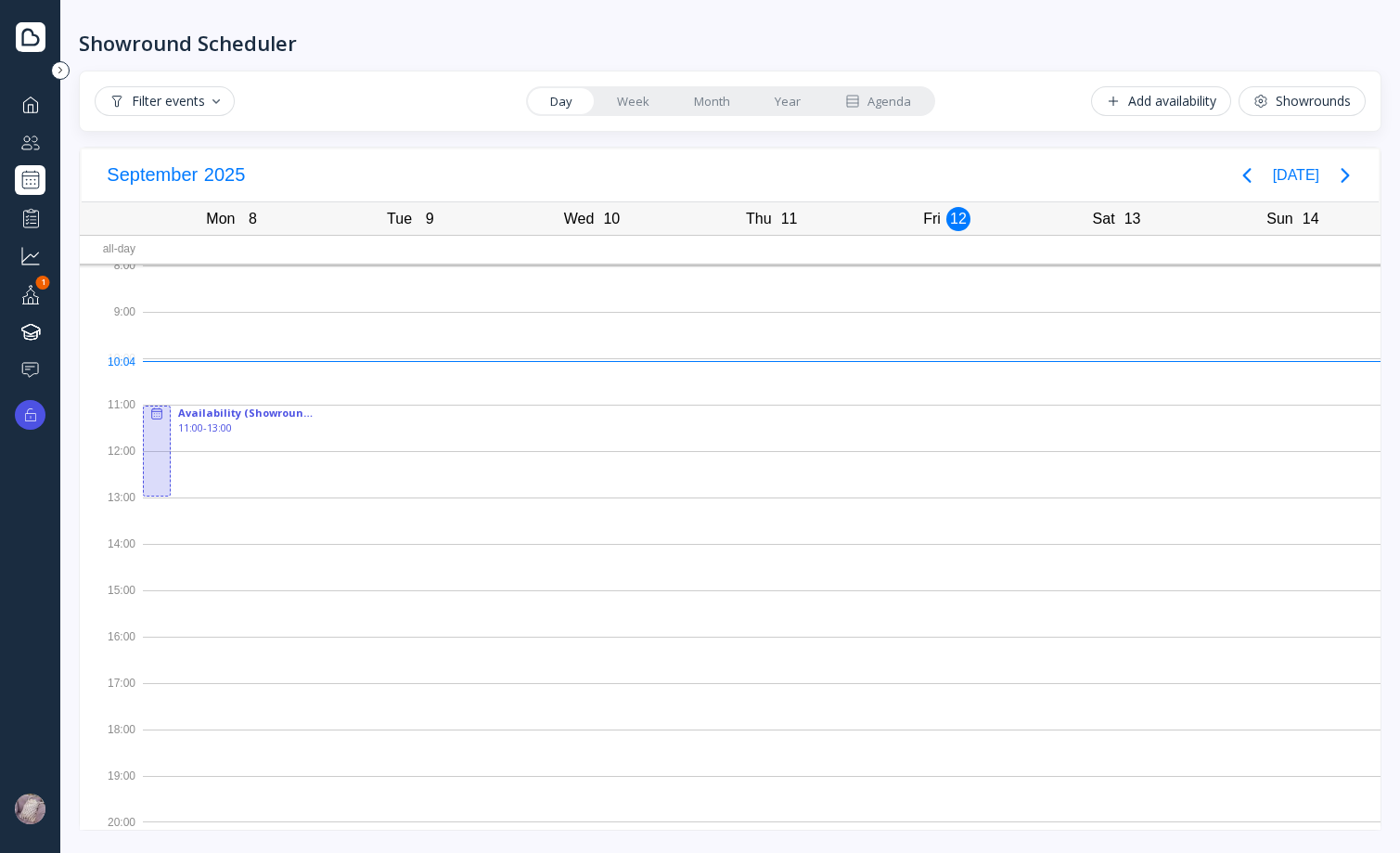
click at [642, 102] on link "Week" at bounding box center [633, 101] width 77 height 26
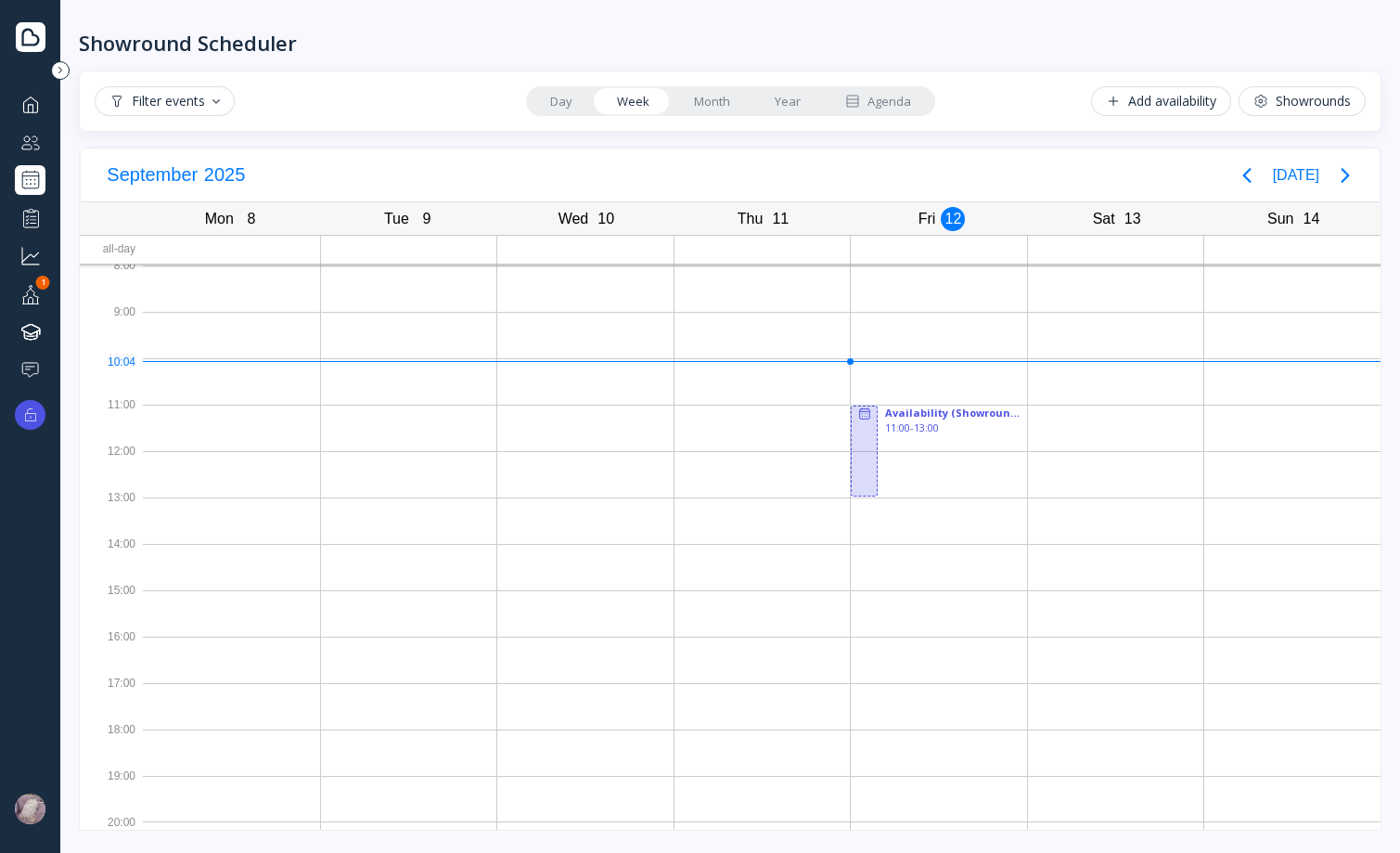
click at [698, 99] on link "Month" at bounding box center [712, 101] width 81 height 26
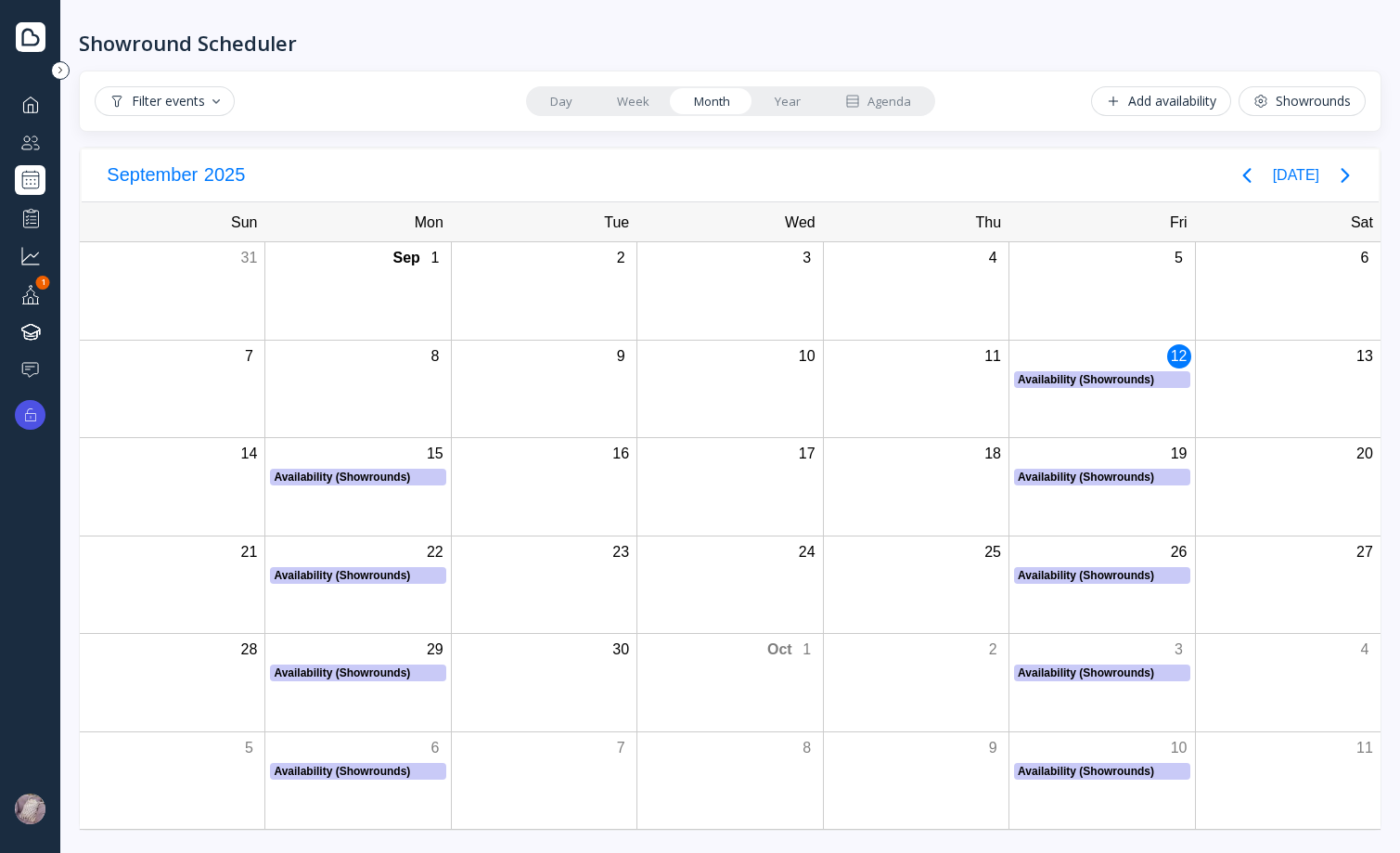
click at [759, 100] on link "Year" at bounding box center [787, 101] width 70 height 26
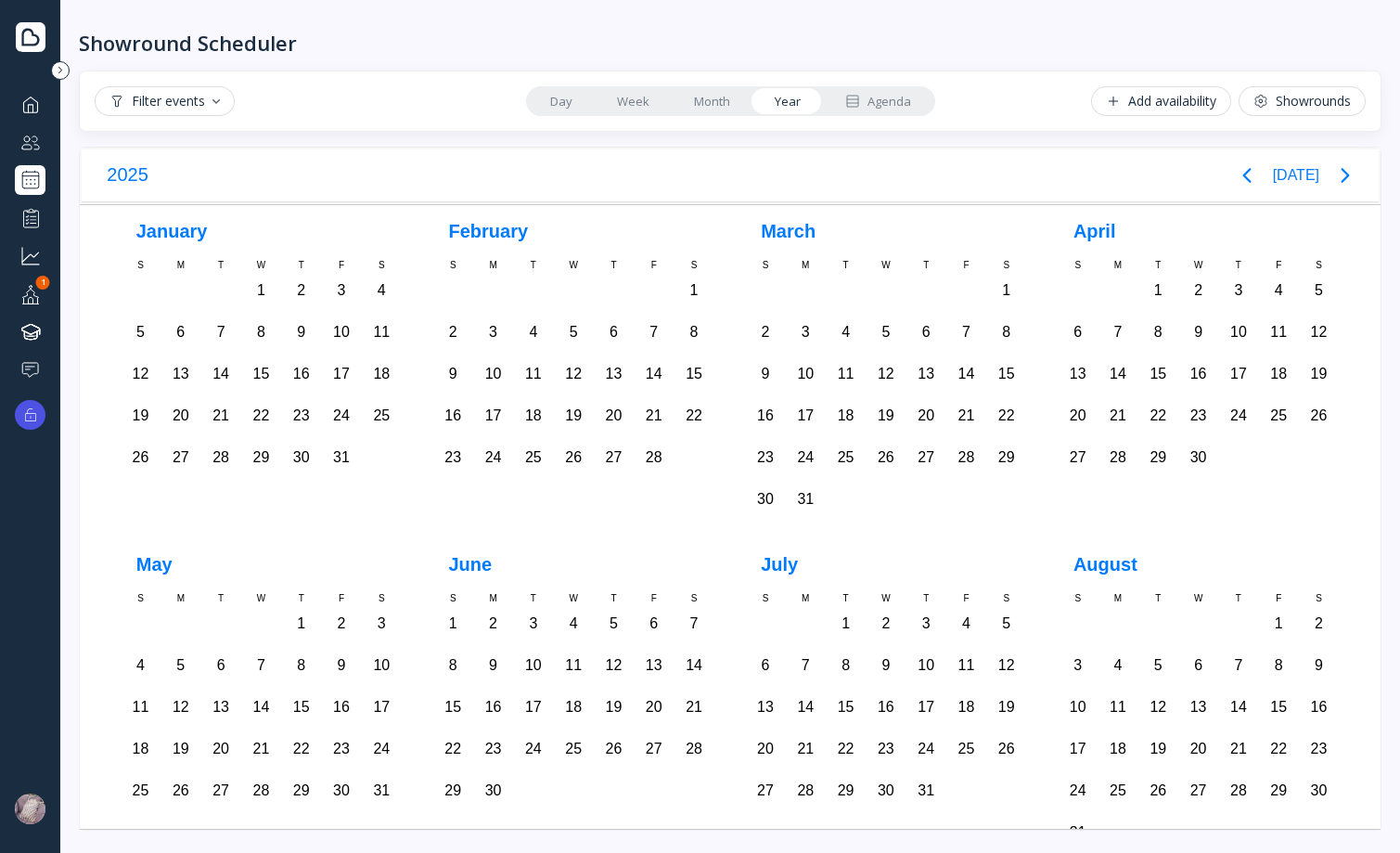
click at [698, 103] on link "Month" at bounding box center [712, 101] width 81 height 26
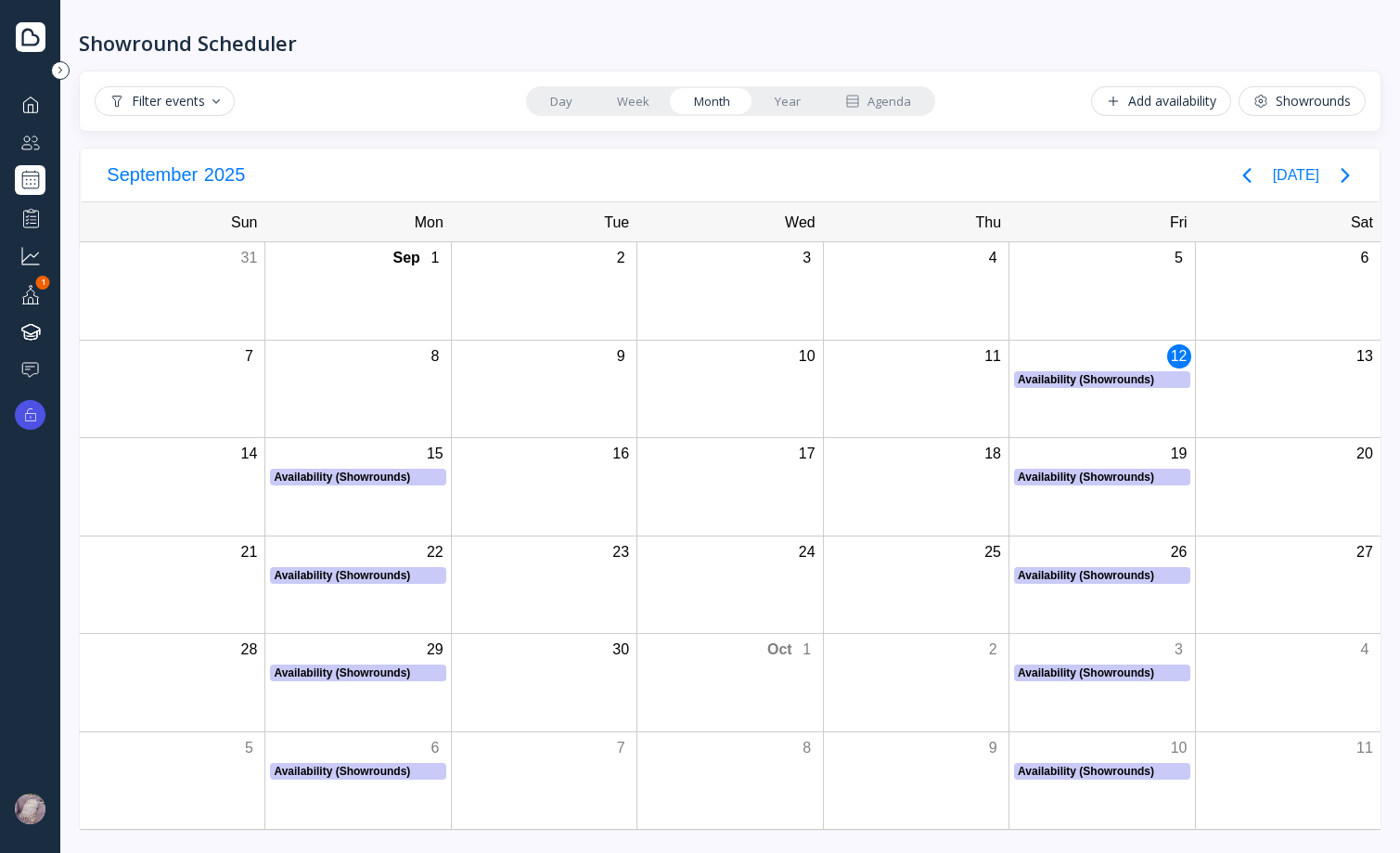
click at [627, 103] on link "Week" at bounding box center [633, 101] width 77 height 26
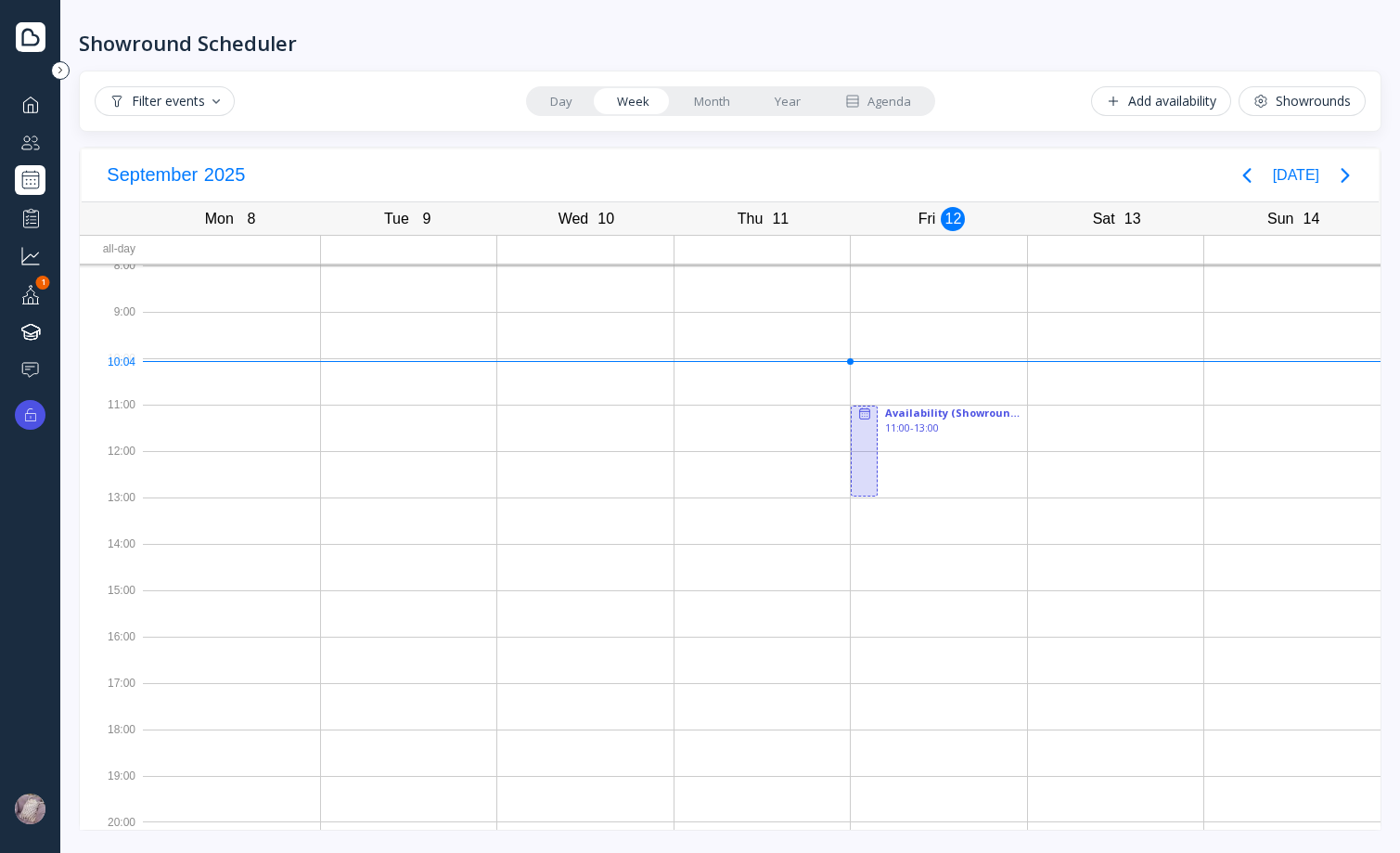
click at [579, 100] on link "Day" at bounding box center [561, 101] width 67 height 26
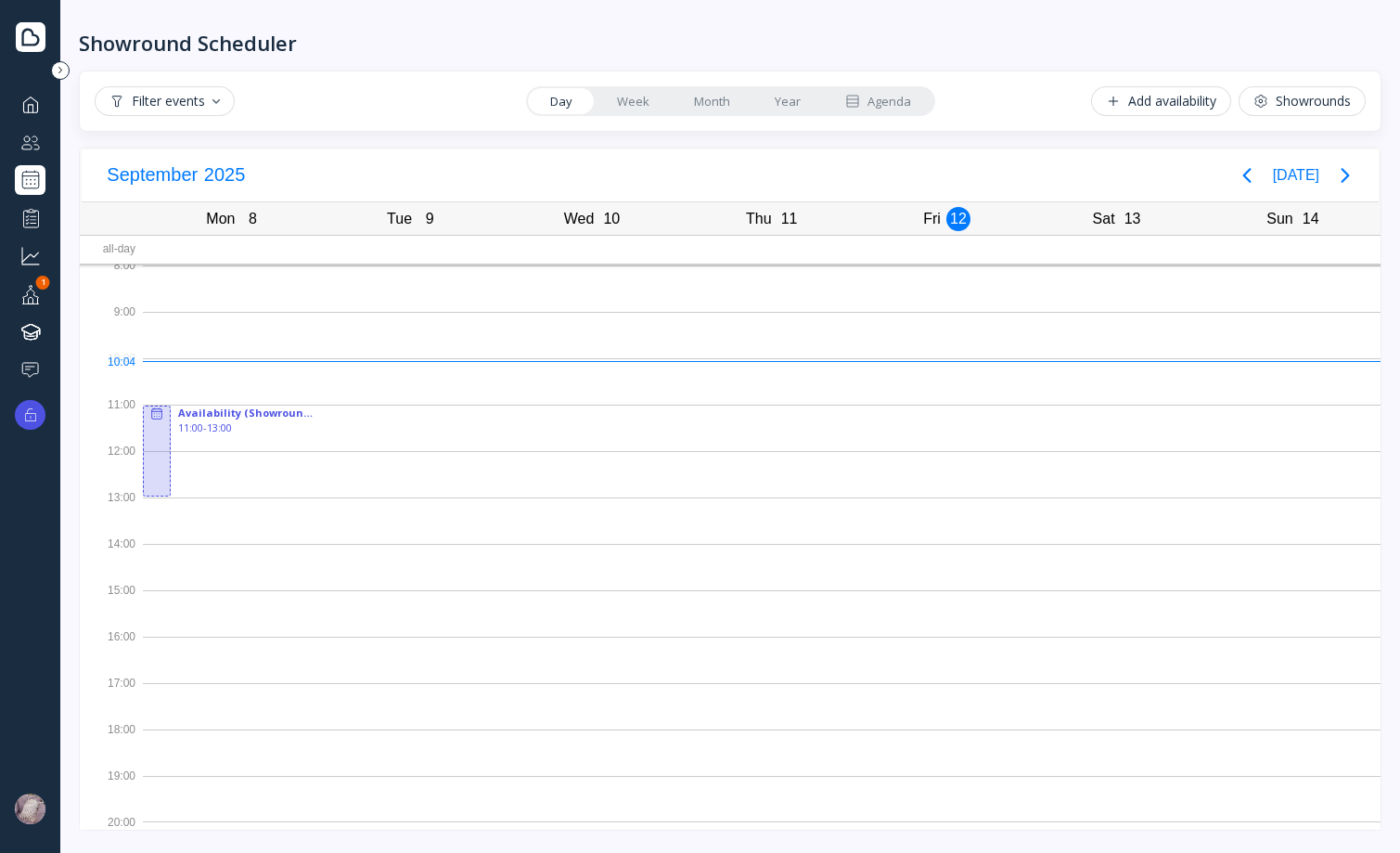
click at [639, 100] on link "Week" at bounding box center [633, 101] width 77 height 26
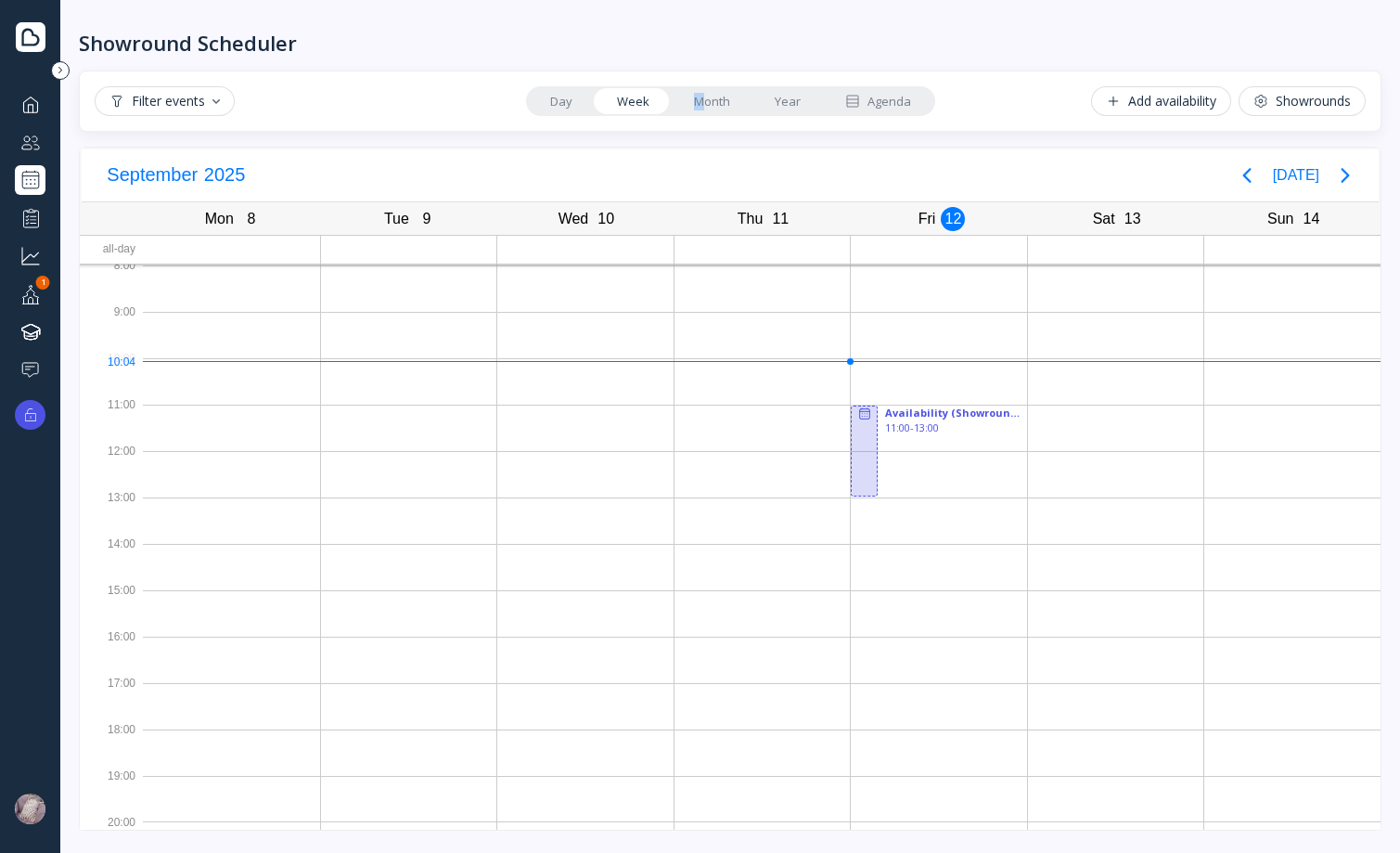
click at [702, 100] on link "Month" at bounding box center [712, 101] width 81 height 26
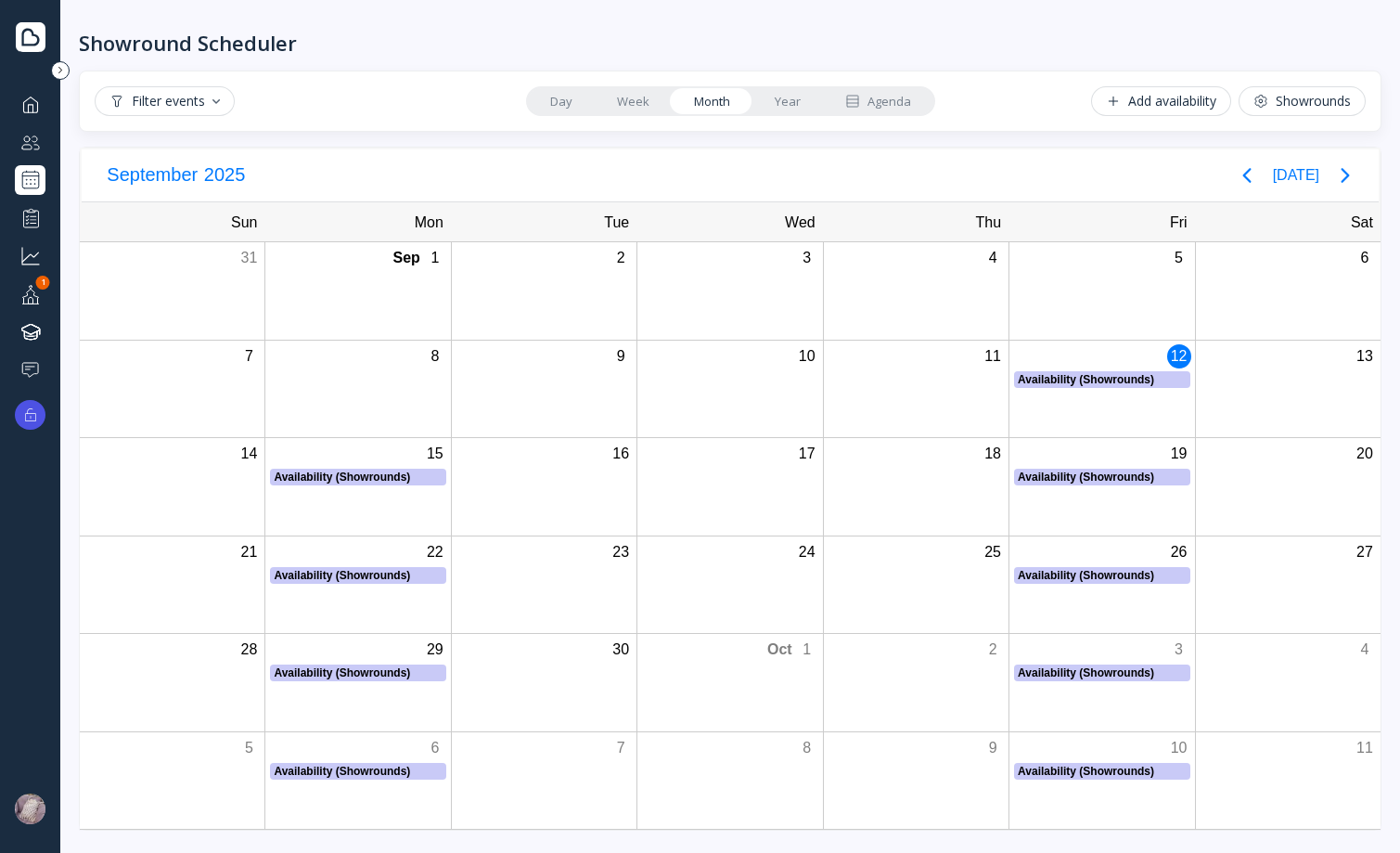
click at [762, 99] on link "Year" at bounding box center [787, 101] width 70 height 26
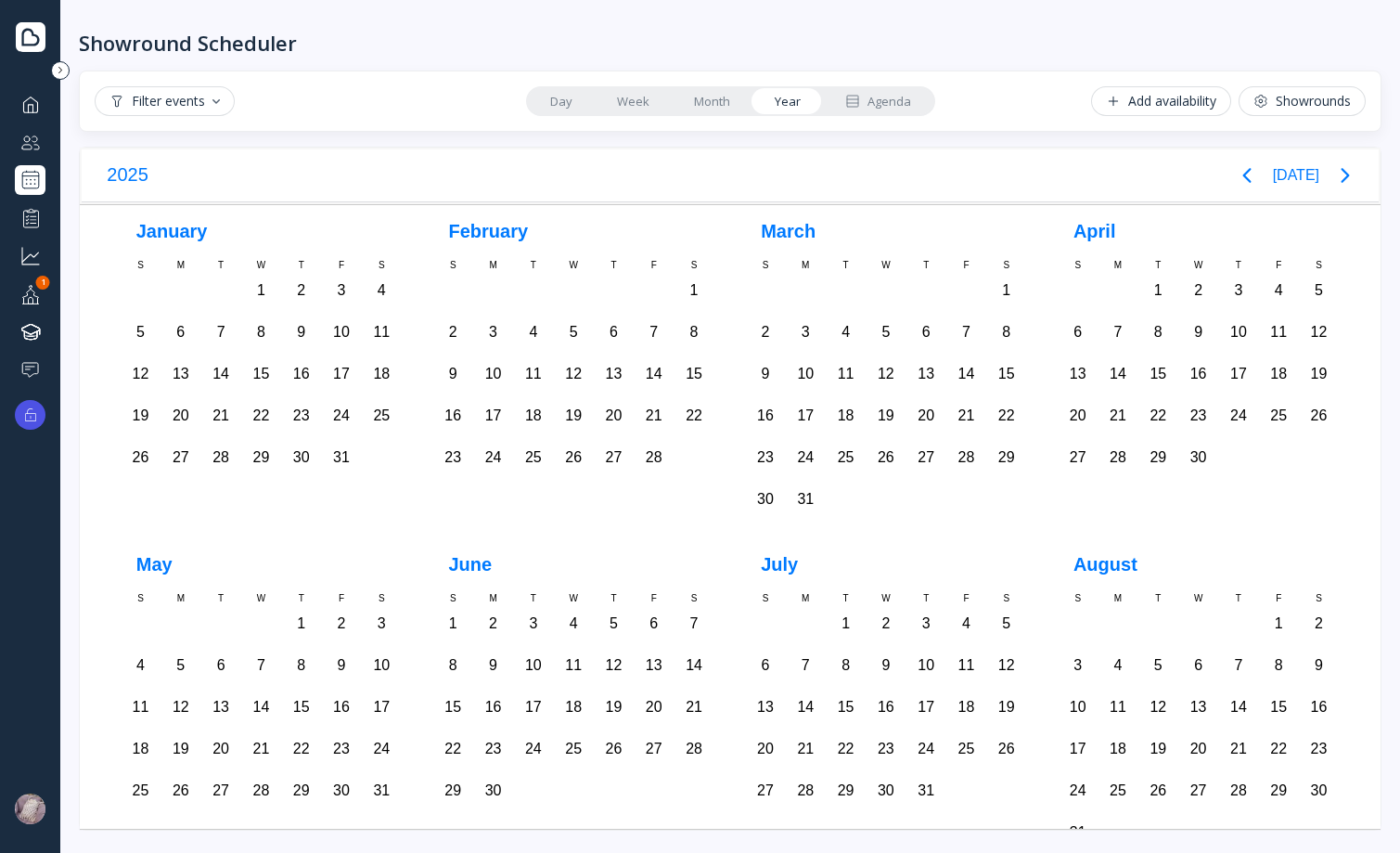
drag, startPoint x: 701, startPoint y: 101, endPoint x: 664, endPoint y: 105, distance: 37.2
click at [700, 101] on link "Month" at bounding box center [712, 101] width 81 height 26
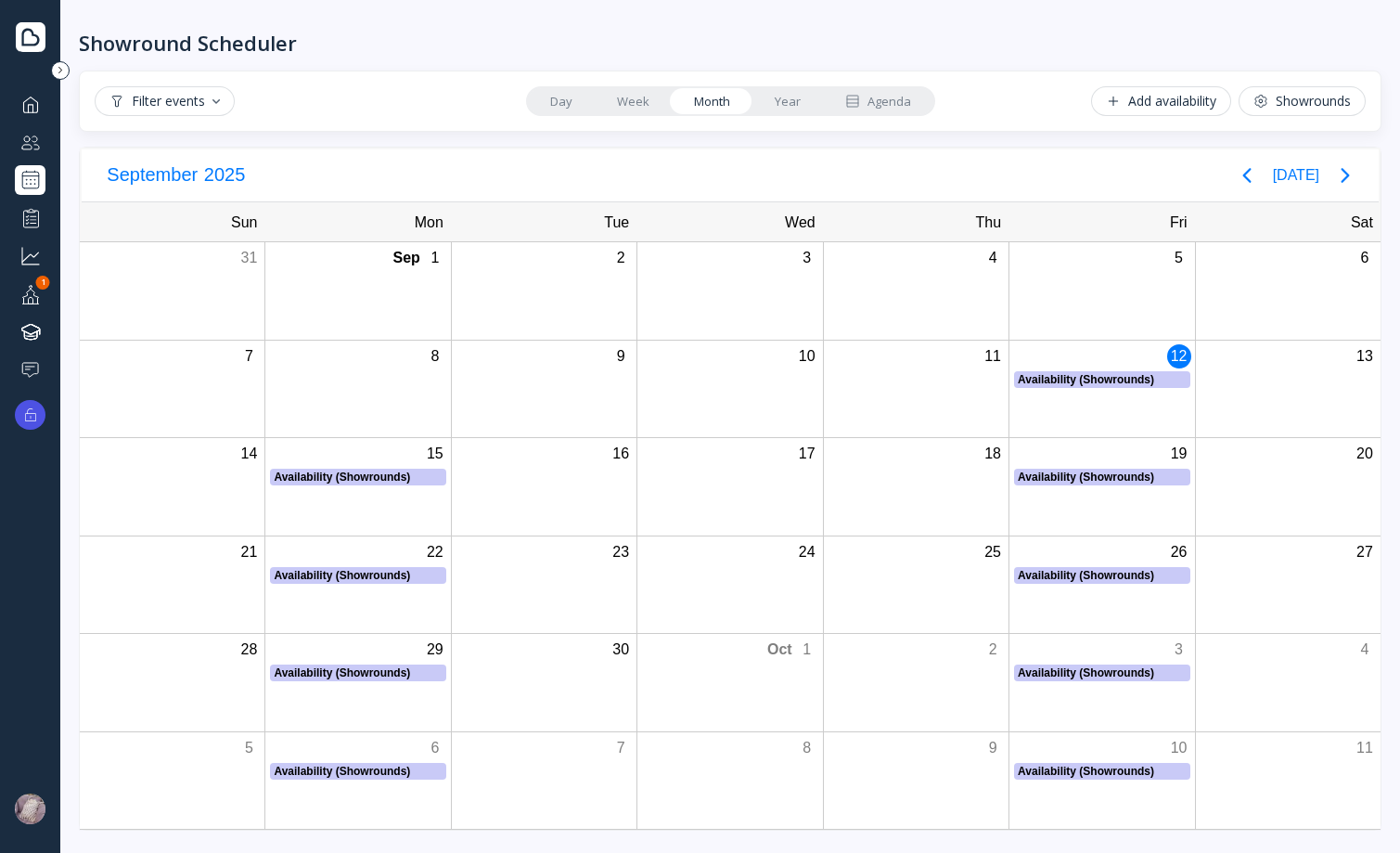
click at [628, 106] on link "Week" at bounding box center [633, 101] width 77 height 26
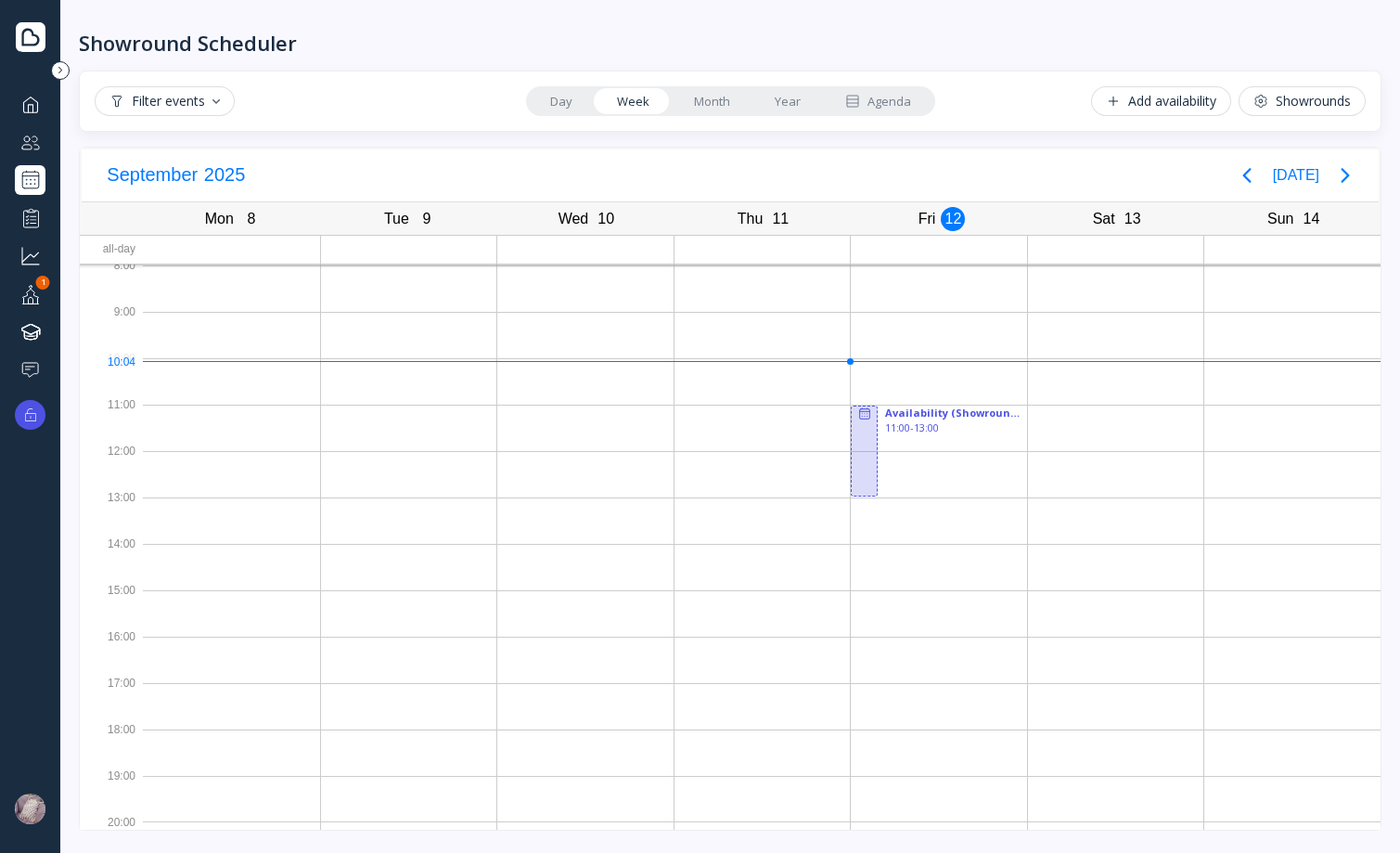
click at [568, 101] on link "Day" at bounding box center [561, 101] width 67 height 26
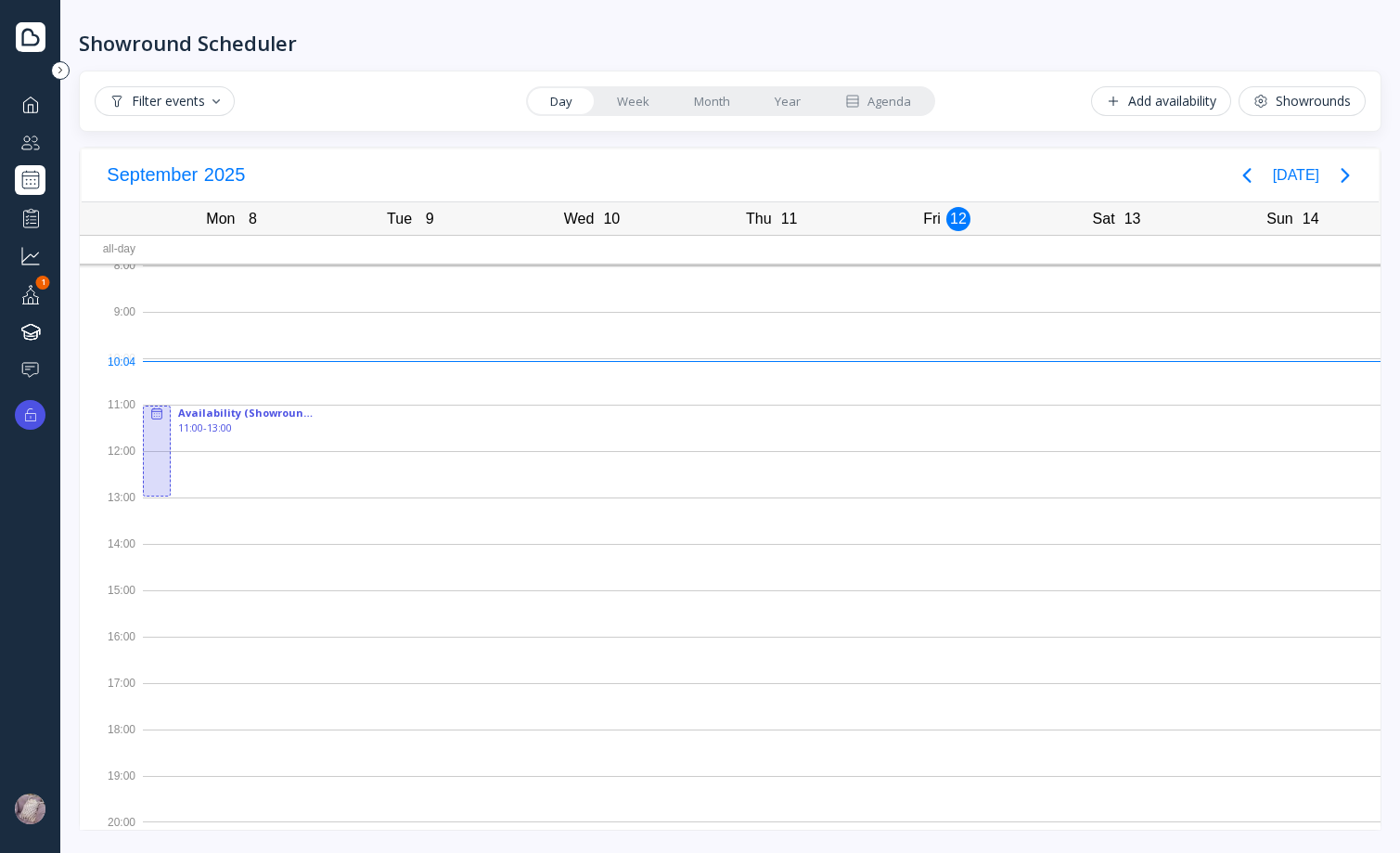
click at [641, 98] on link "Week" at bounding box center [633, 101] width 77 height 26
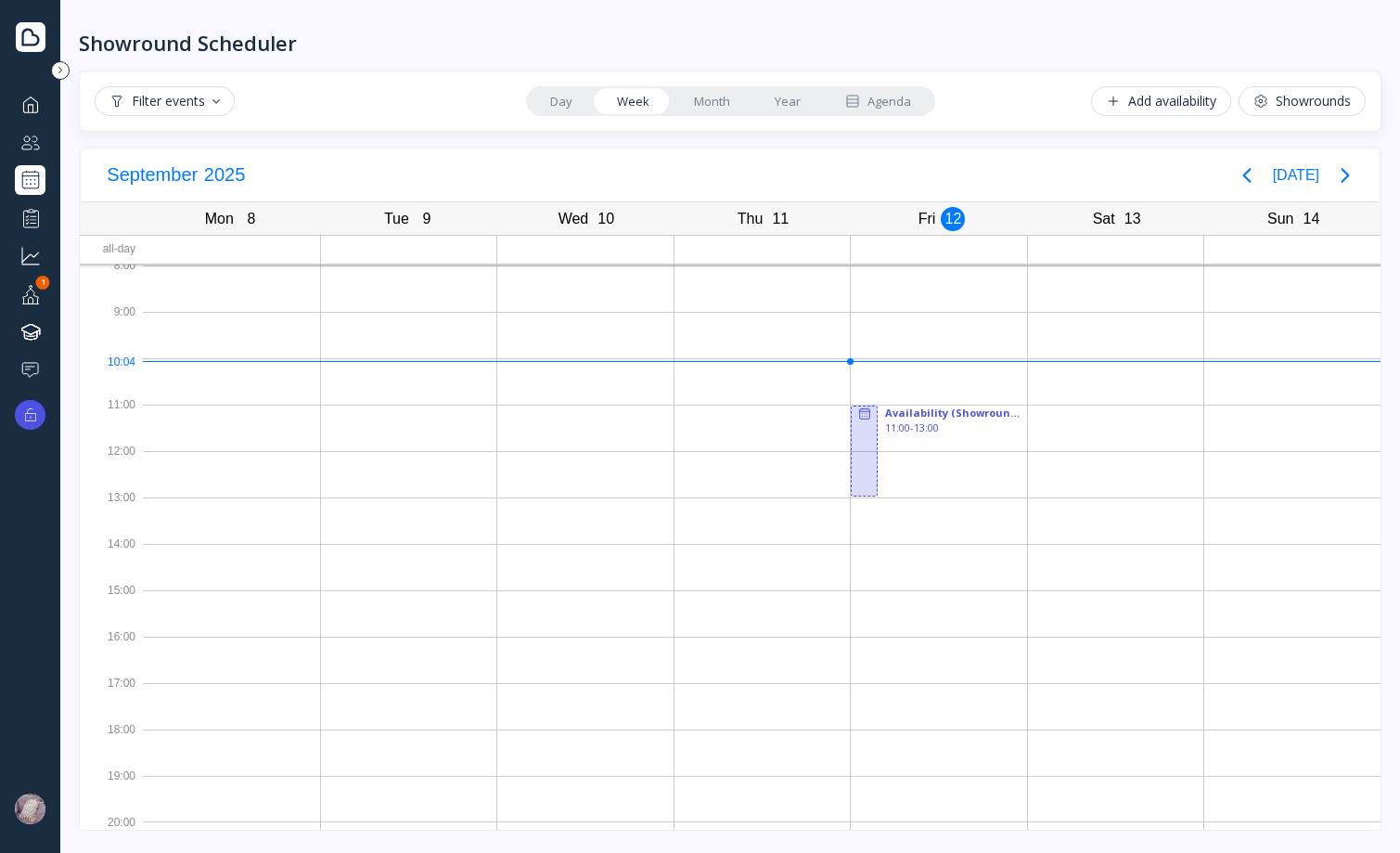
click at [706, 97] on link "Month" at bounding box center [712, 101] width 81 height 26
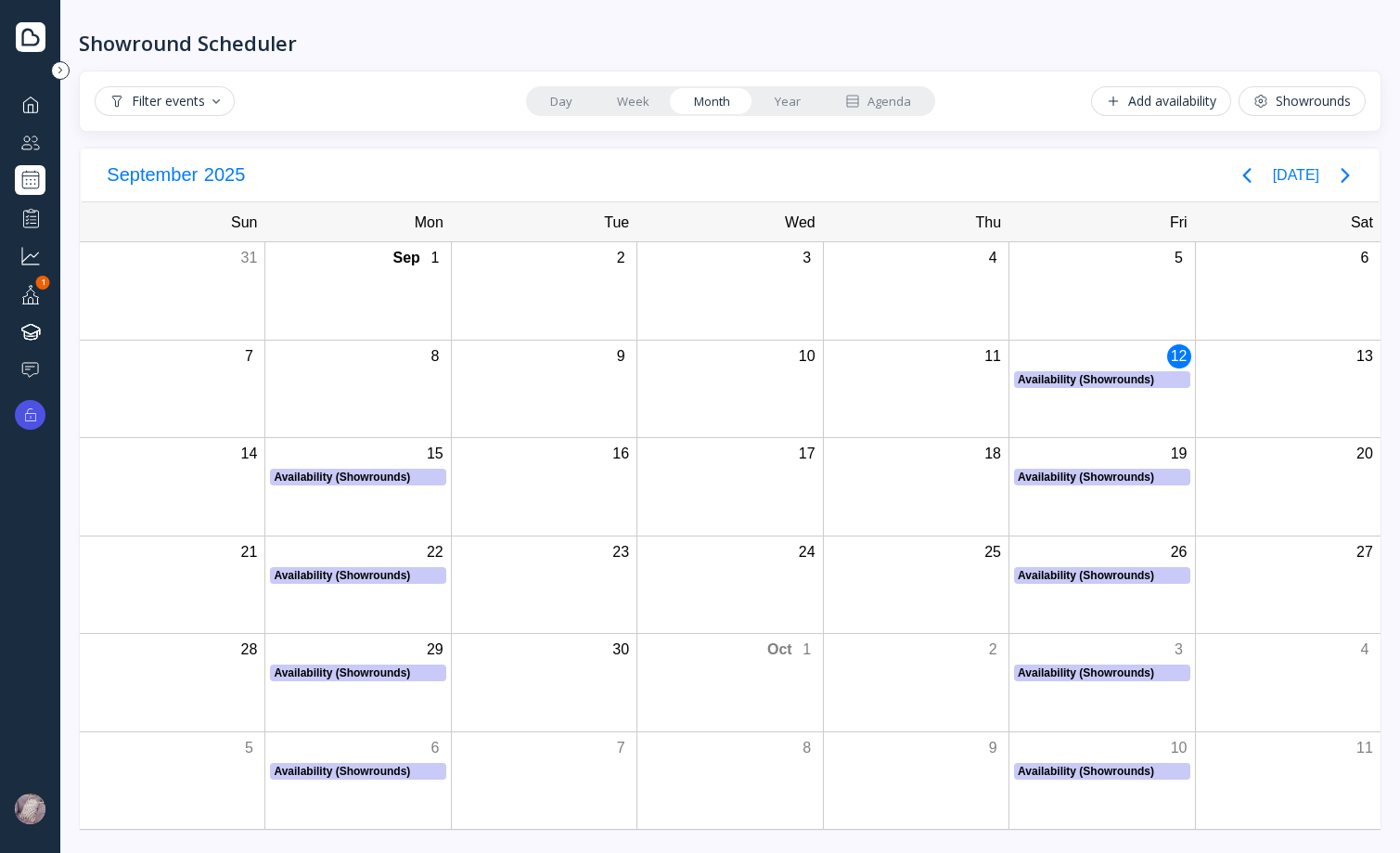
click at [748, 96] on link "Month" at bounding box center [712, 101] width 81 height 26
drag, startPoint x: 766, startPoint y: 100, endPoint x: 755, endPoint y: 100, distance: 11.0
click at [767, 100] on link "Year" at bounding box center [787, 101] width 70 height 26
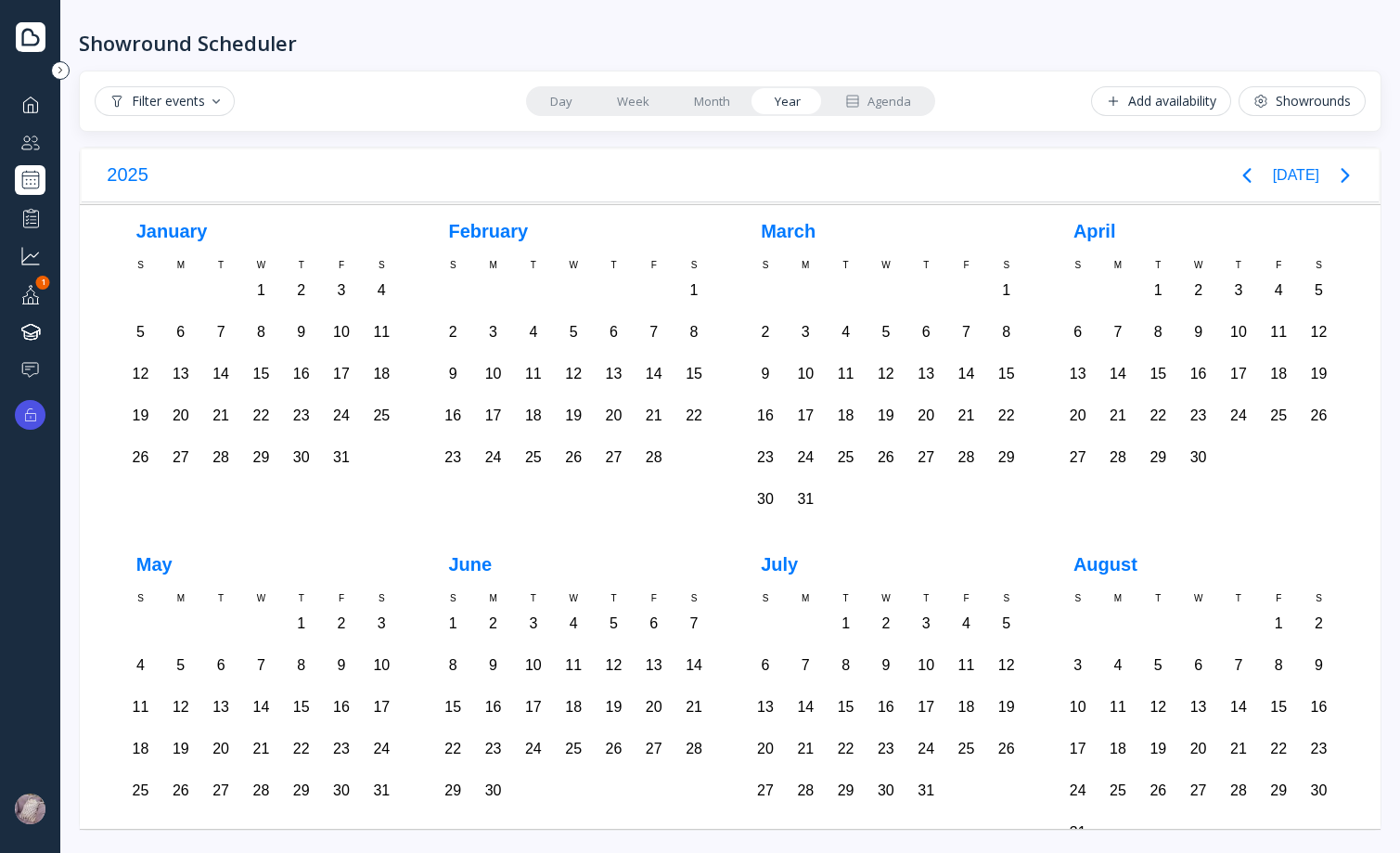
click at [704, 105] on link "Month" at bounding box center [712, 101] width 81 height 26
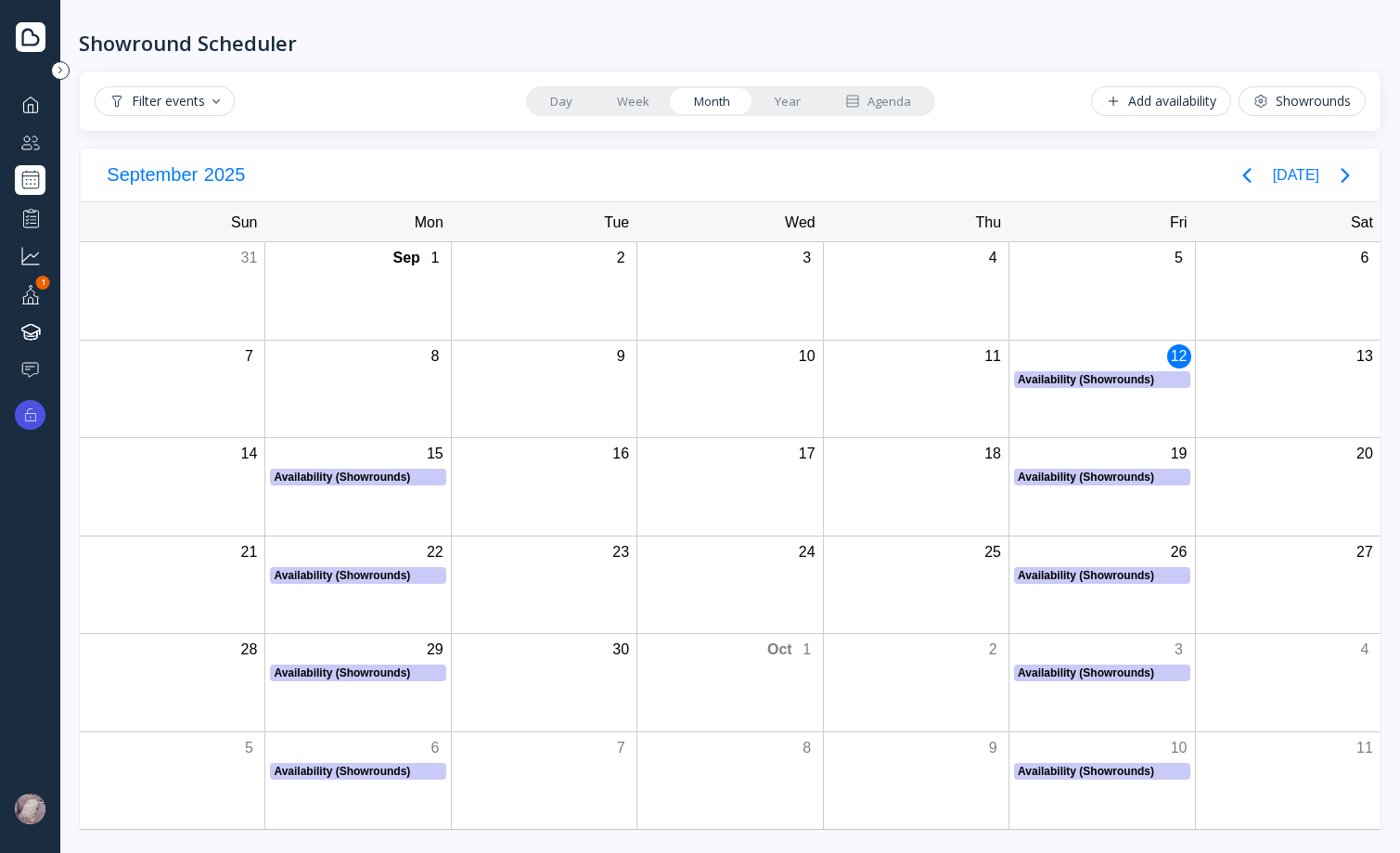
click at [643, 105] on link "Week" at bounding box center [633, 101] width 77 height 26
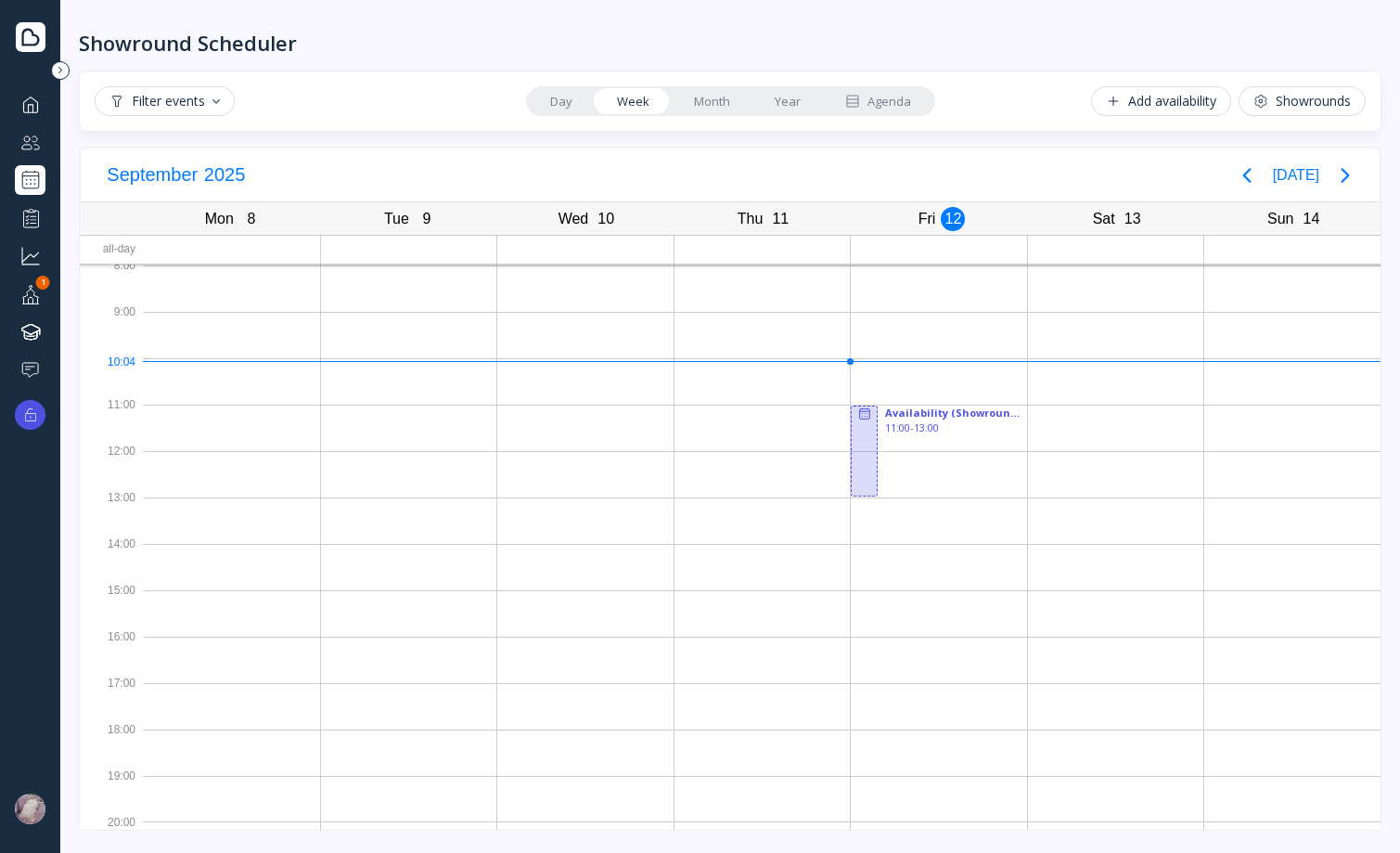
click at [577, 100] on link "Day" at bounding box center [561, 101] width 67 height 26
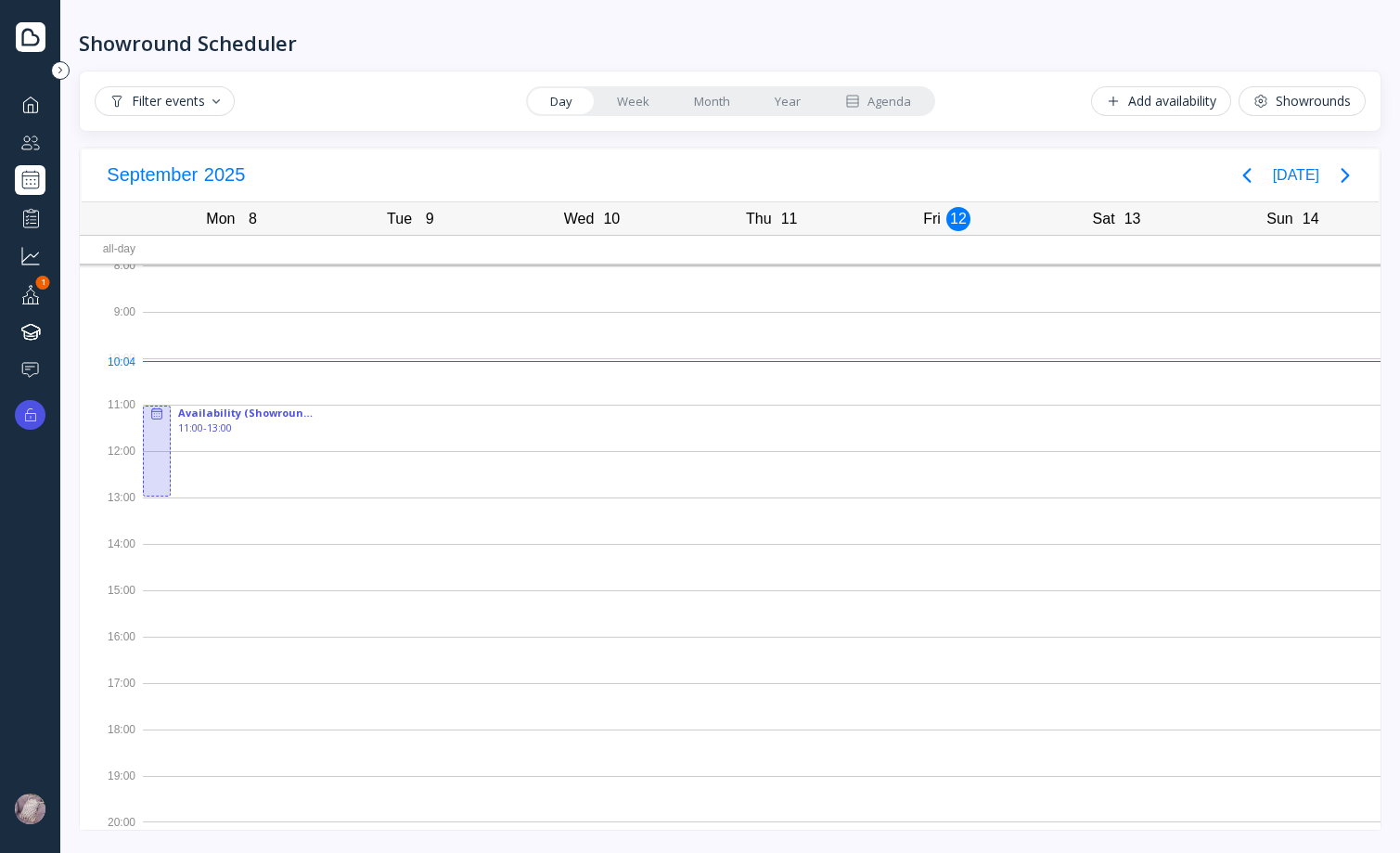
click at [633, 98] on link "Week" at bounding box center [633, 101] width 77 height 26
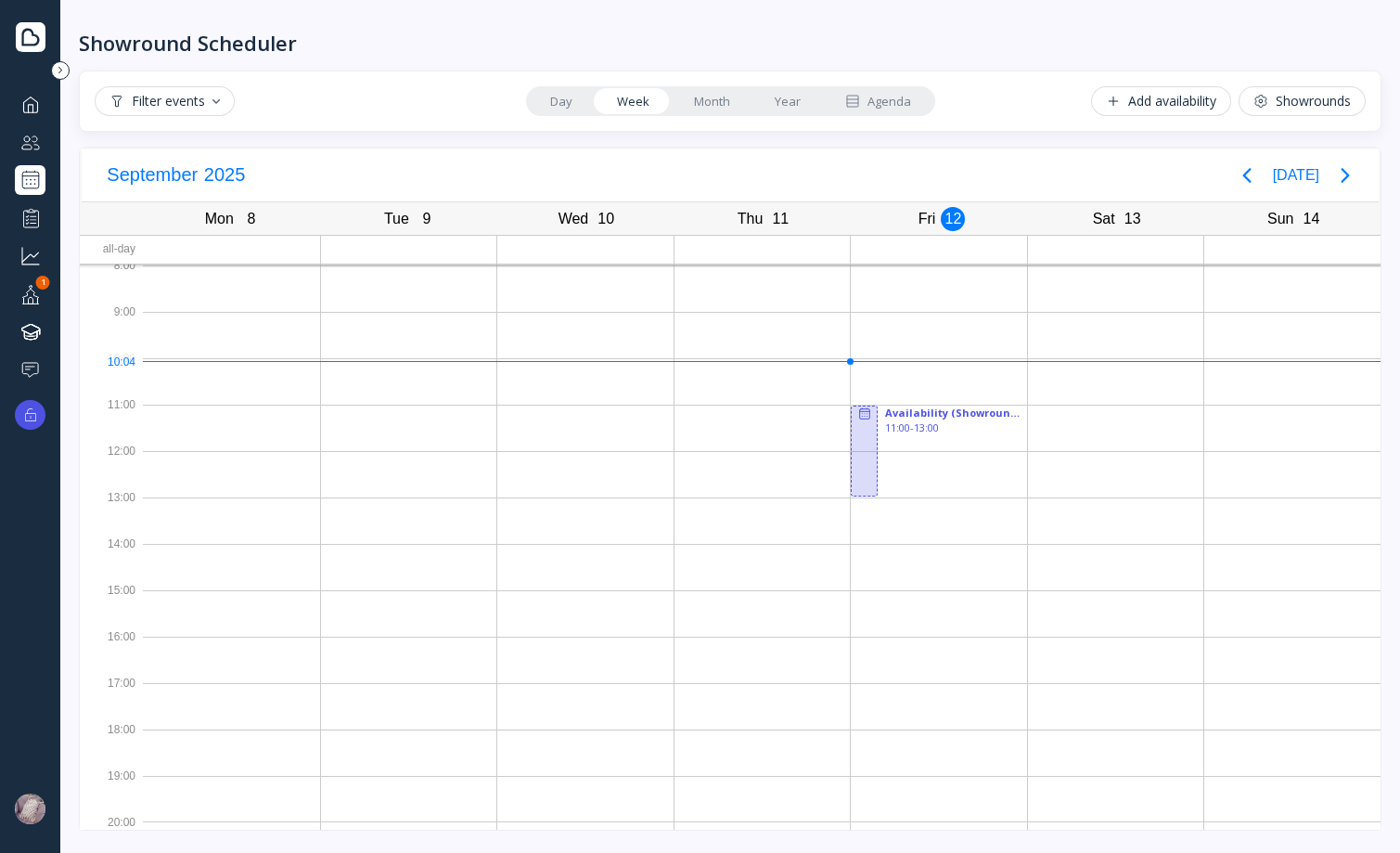
click at [696, 93] on link "Month" at bounding box center [712, 101] width 81 height 26
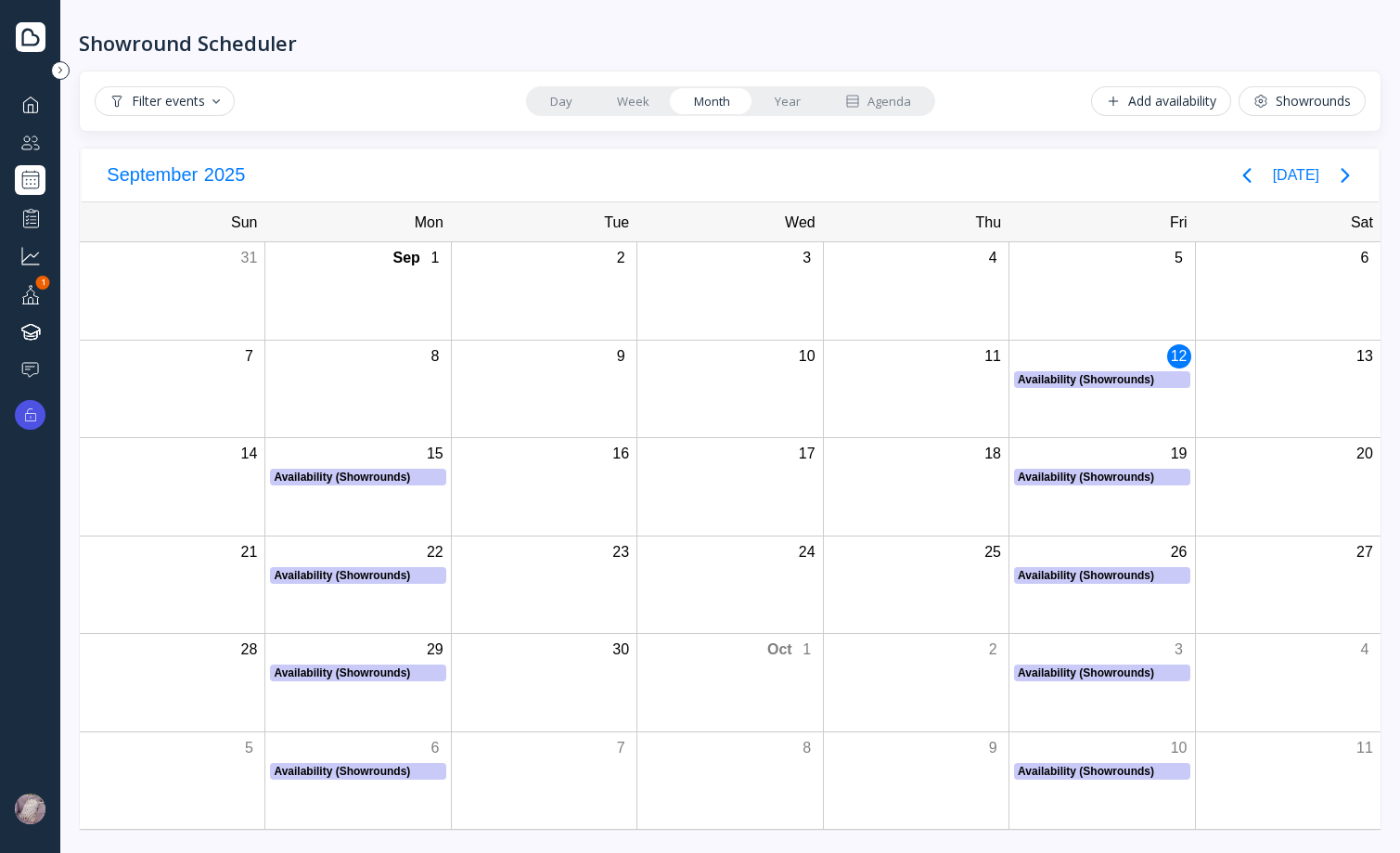
click at [781, 92] on link "Year" at bounding box center [787, 101] width 70 height 26
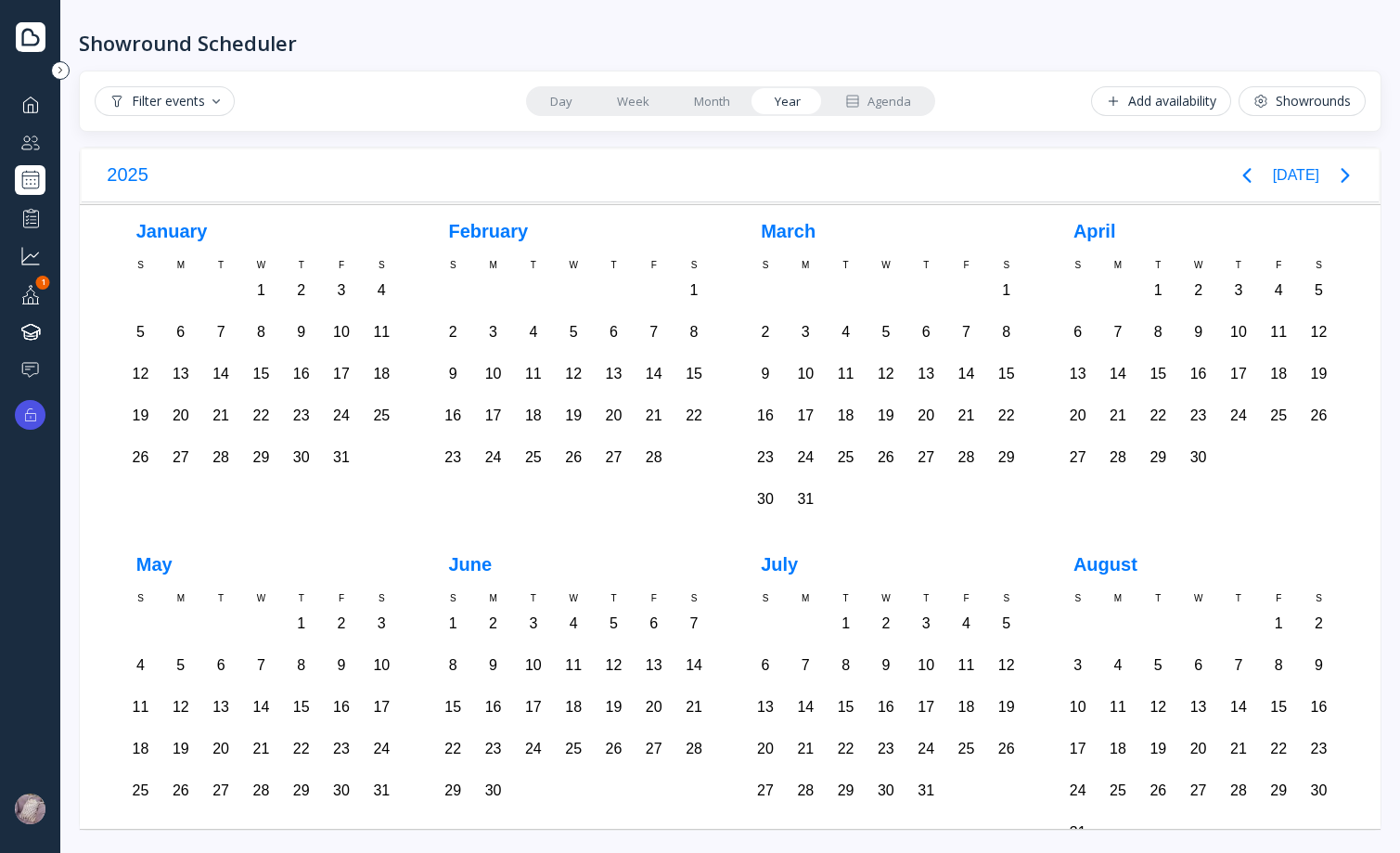
click at [1312, 107] on div "Showrounds" at bounding box center [1302, 101] width 98 height 15
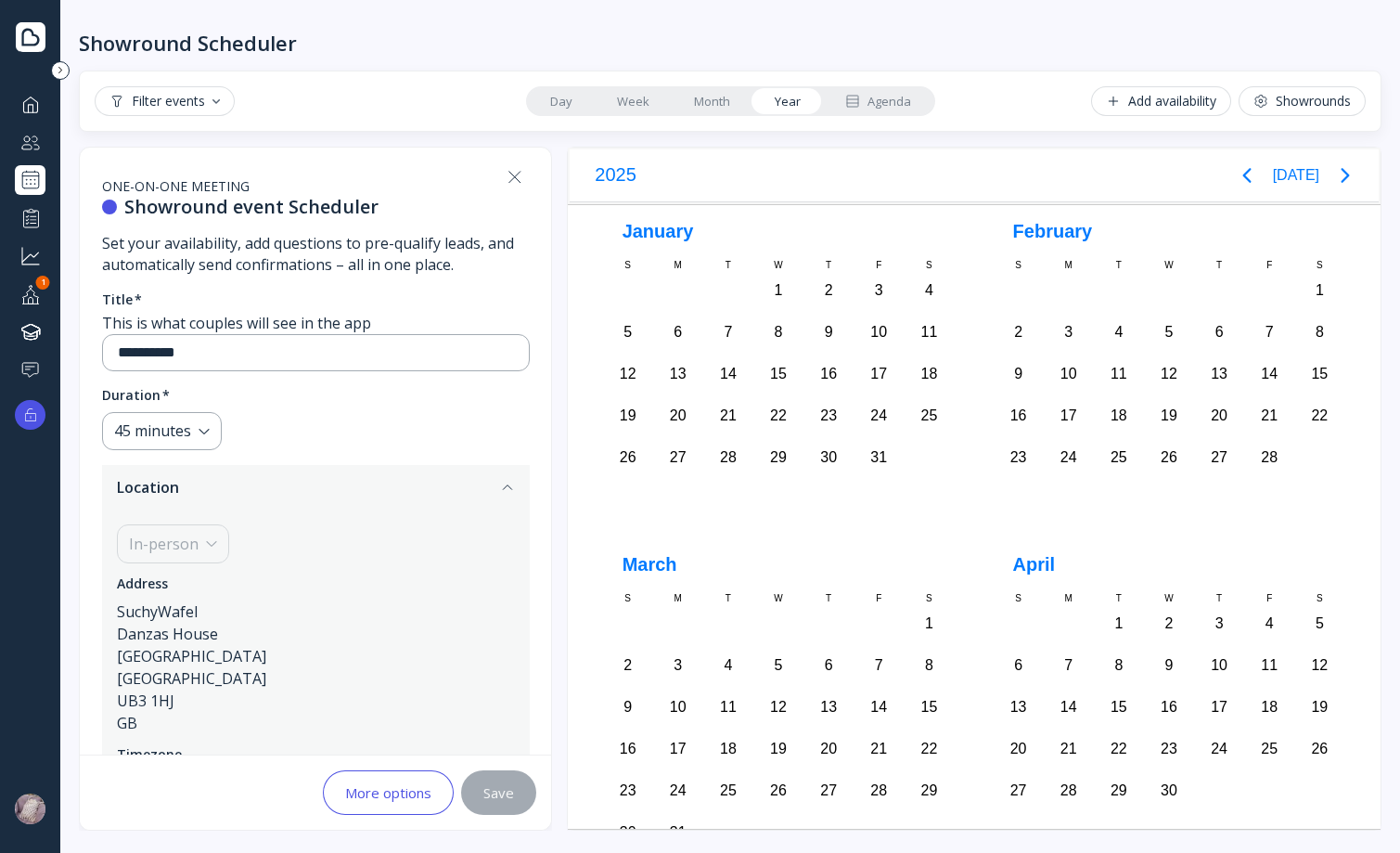
click at [926, 24] on div "Showround Scheduler" at bounding box center [730, 27] width 1303 height 55
click at [1159, 106] on div "Add availability" at bounding box center [1161, 101] width 111 height 15
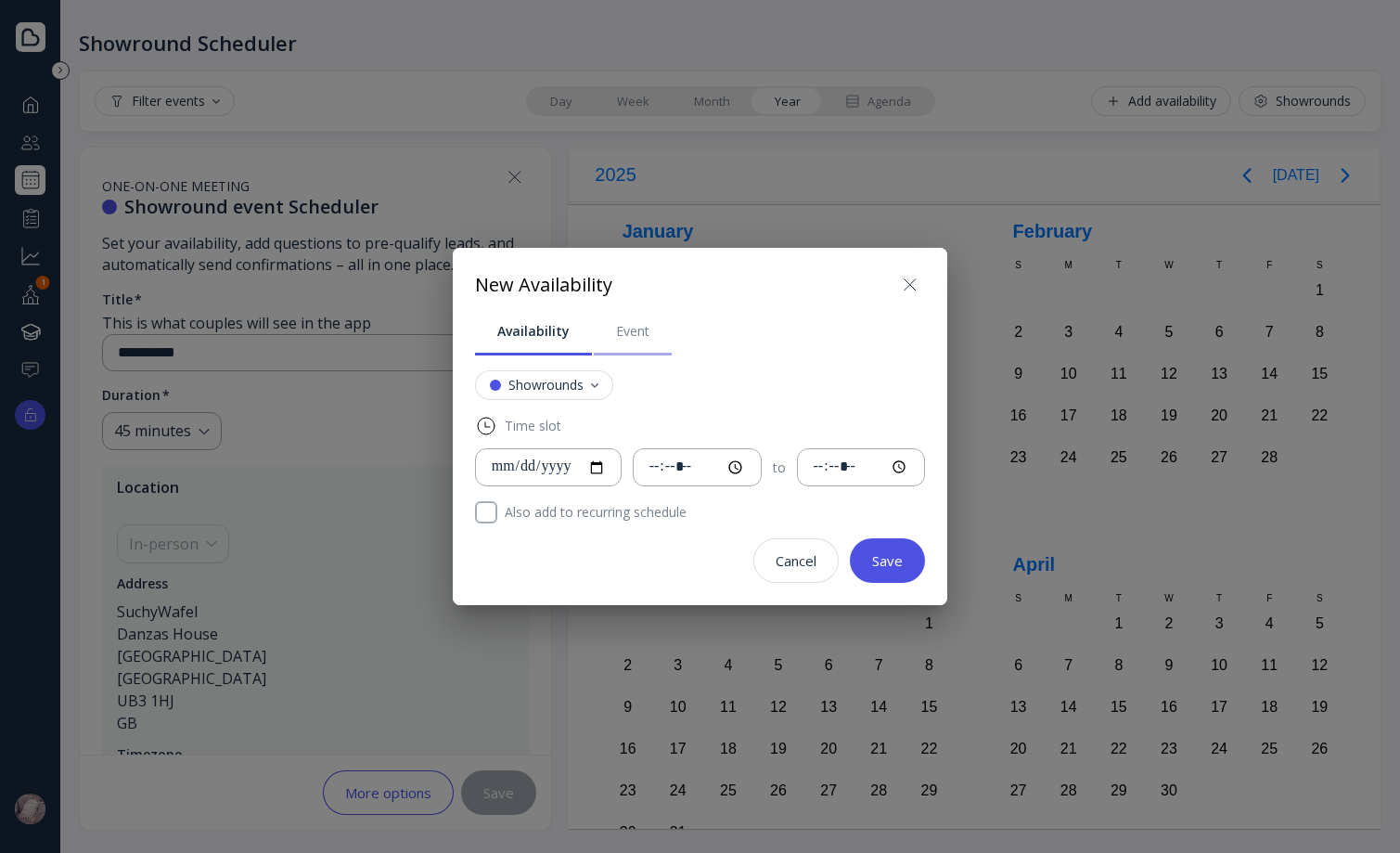
click at [616, 335] on div "Event" at bounding box center [633, 332] width 34 height 19
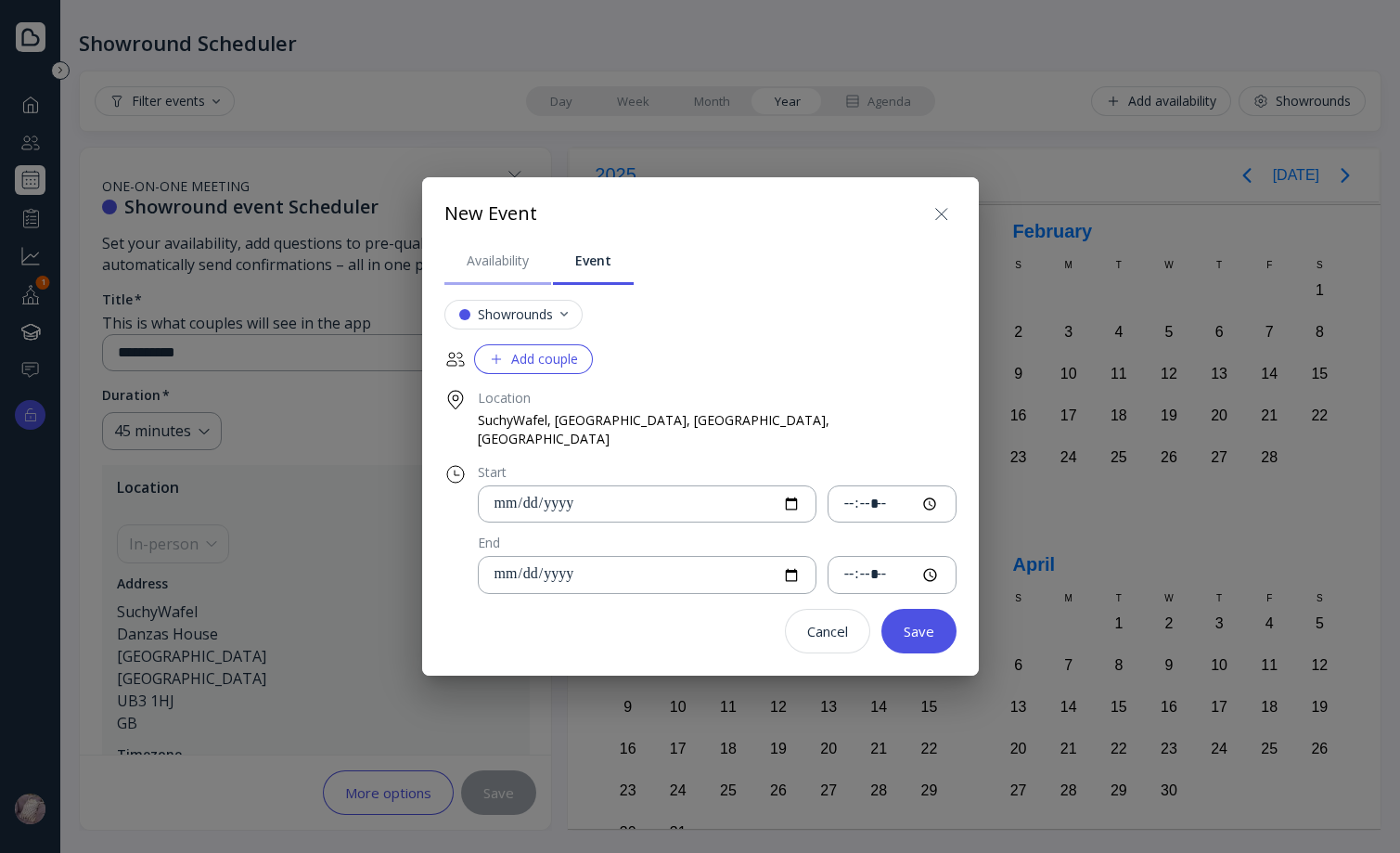
click at [529, 262] on div "Availability" at bounding box center [498, 261] width 62 height 19
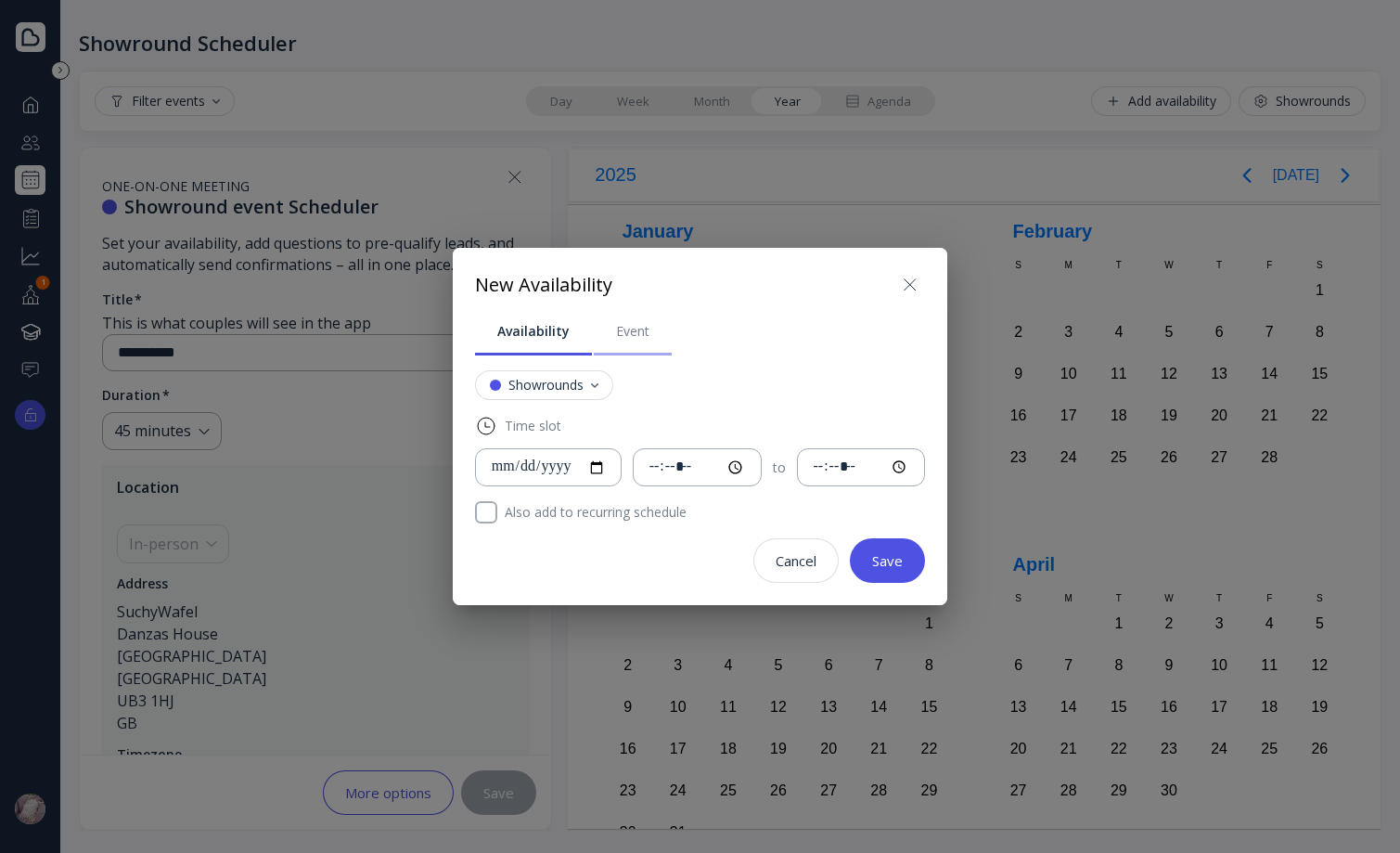
click at [618, 331] on div "Event" at bounding box center [633, 332] width 34 height 19
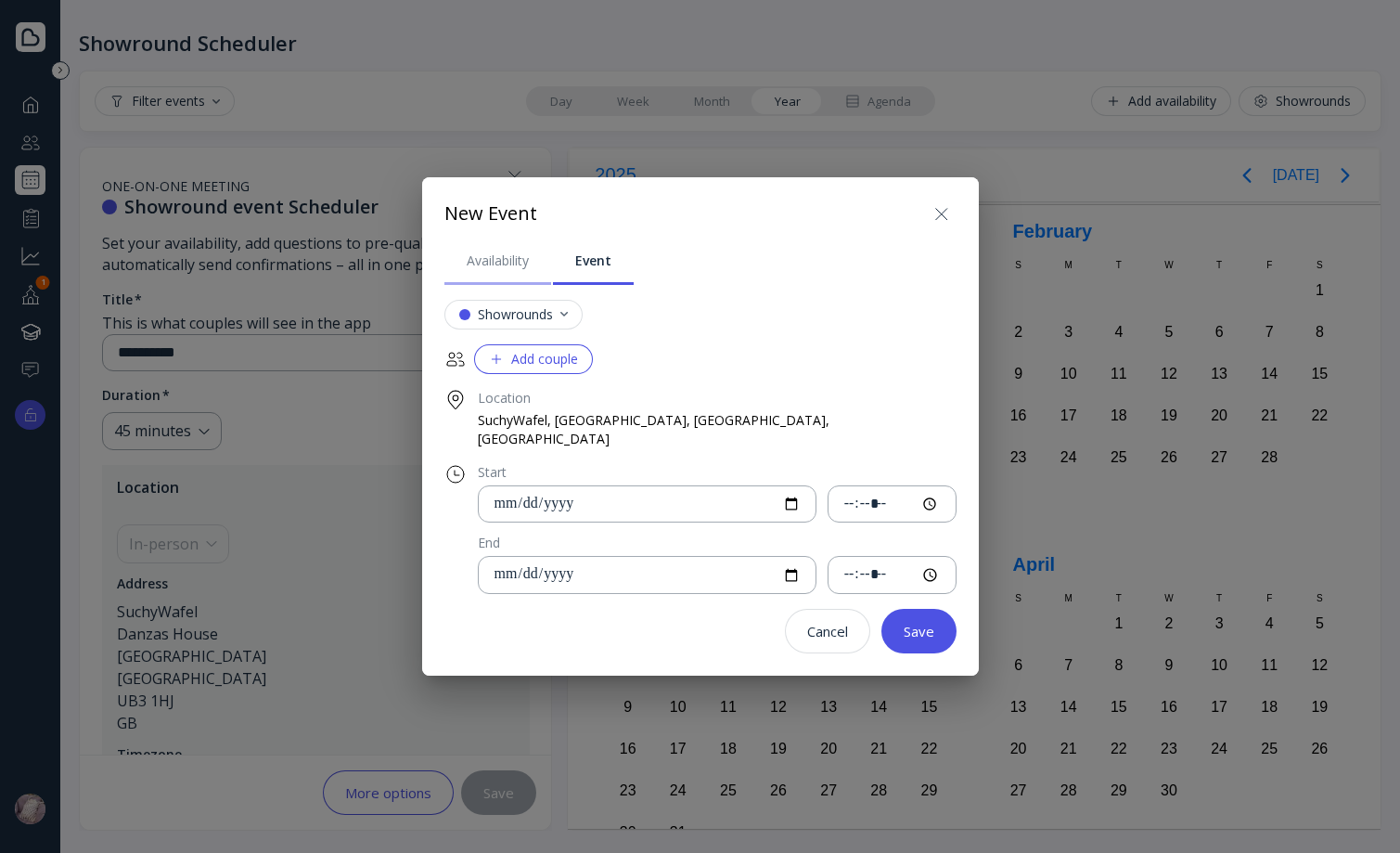
click at [529, 270] on div "Availability" at bounding box center [498, 261] width 62 height 19
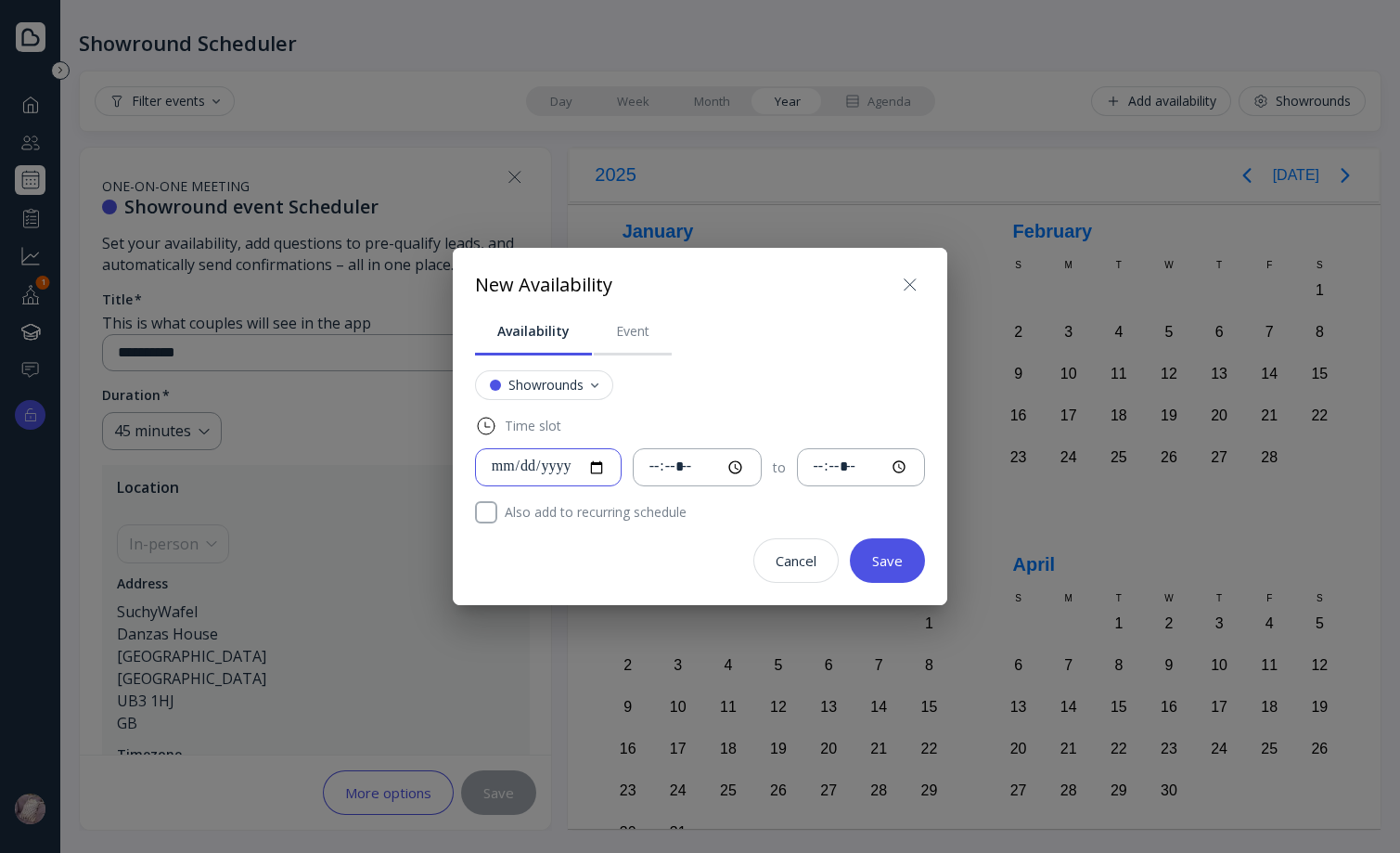
click at [601, 470] on input "**********" at bounding box center [548, 467] width 115 height 22
type input "**********"
click at [677, 473] on input "*****" at bounding box center [697, 467] width 98 height 22
click at [670, 472] on input "*****" at bounding box center [697, 467] width 98 height 22
type input "*****"
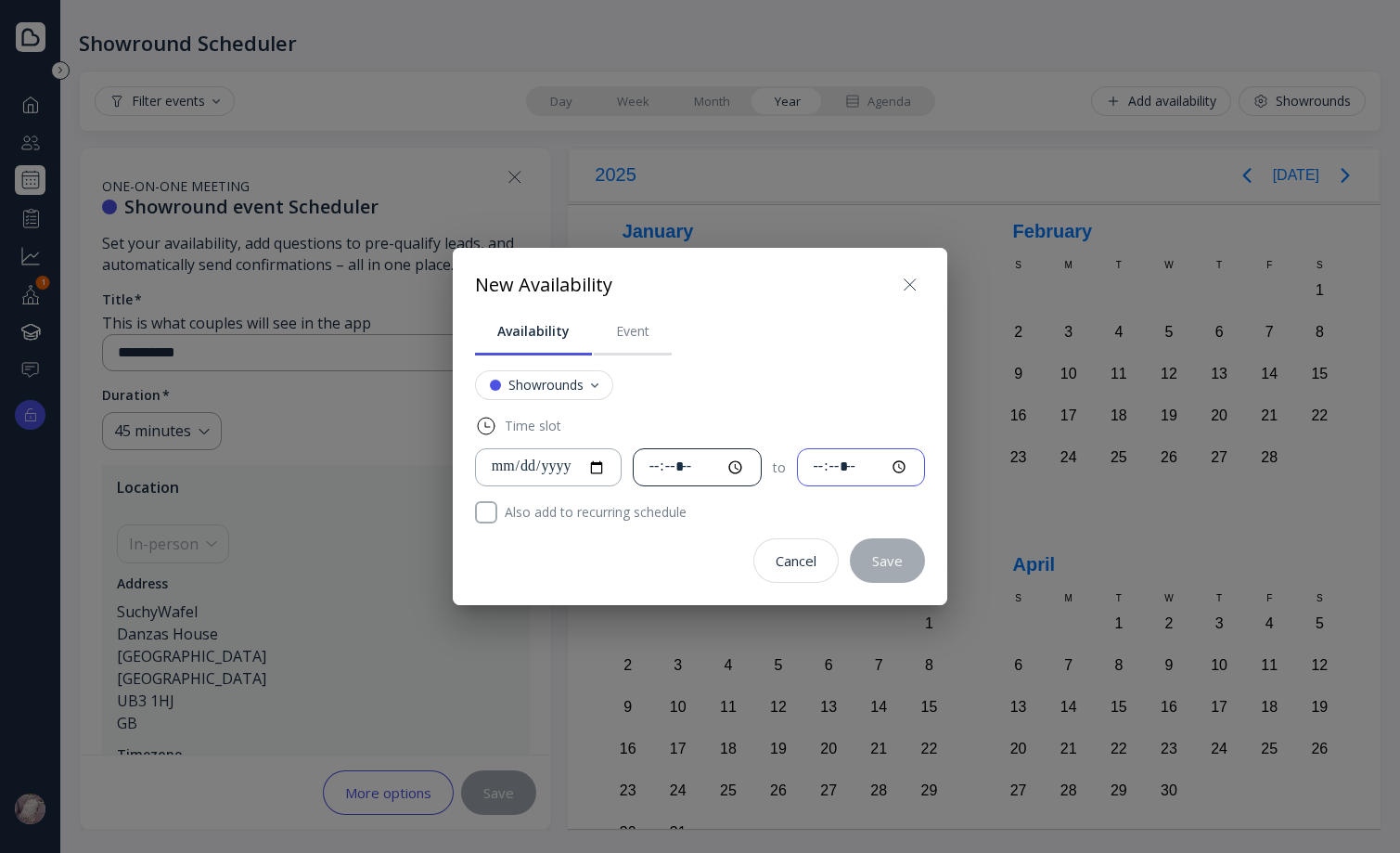
type input "*****"
click at [735, 470] on input "*****" at bounding box center [697, 467] width 98 height 22
type input "*****"
click at [731, 414] on div "Time slot" at bounding box center [701, 426] width 451 height 23
click at [827, 465] on input "time" at bounding box center [862, 467] width 98 height 22
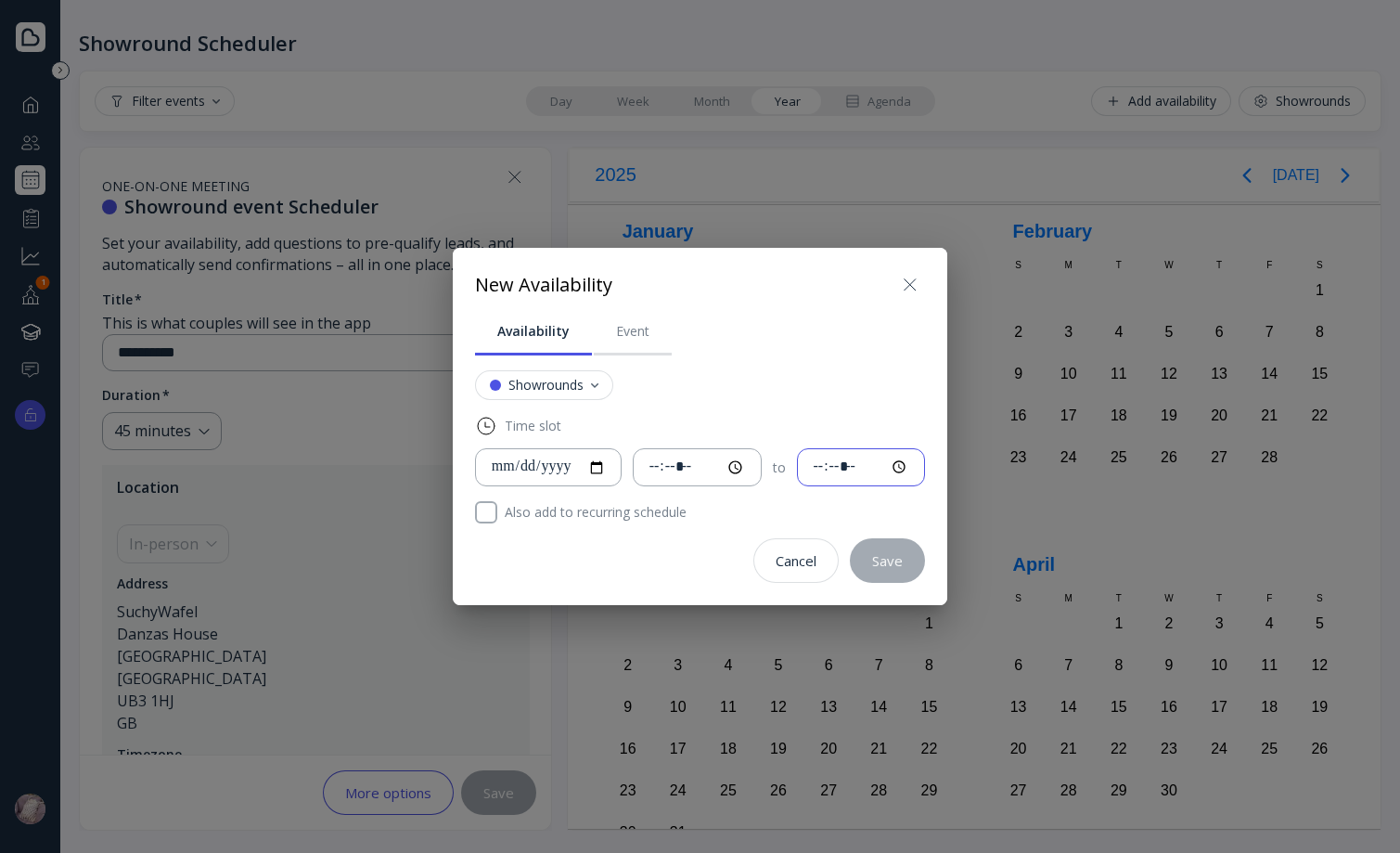
click at [857, 467] on input "time" at bounding box center [862, 467] width 98 height 22
click at [852, 471] on input "time" at bounding box center [862, 467] width 98 height 22
type input "*****"
click at [899, 547] on button "Save" at bounding box center [888, 560] width 75 height 44
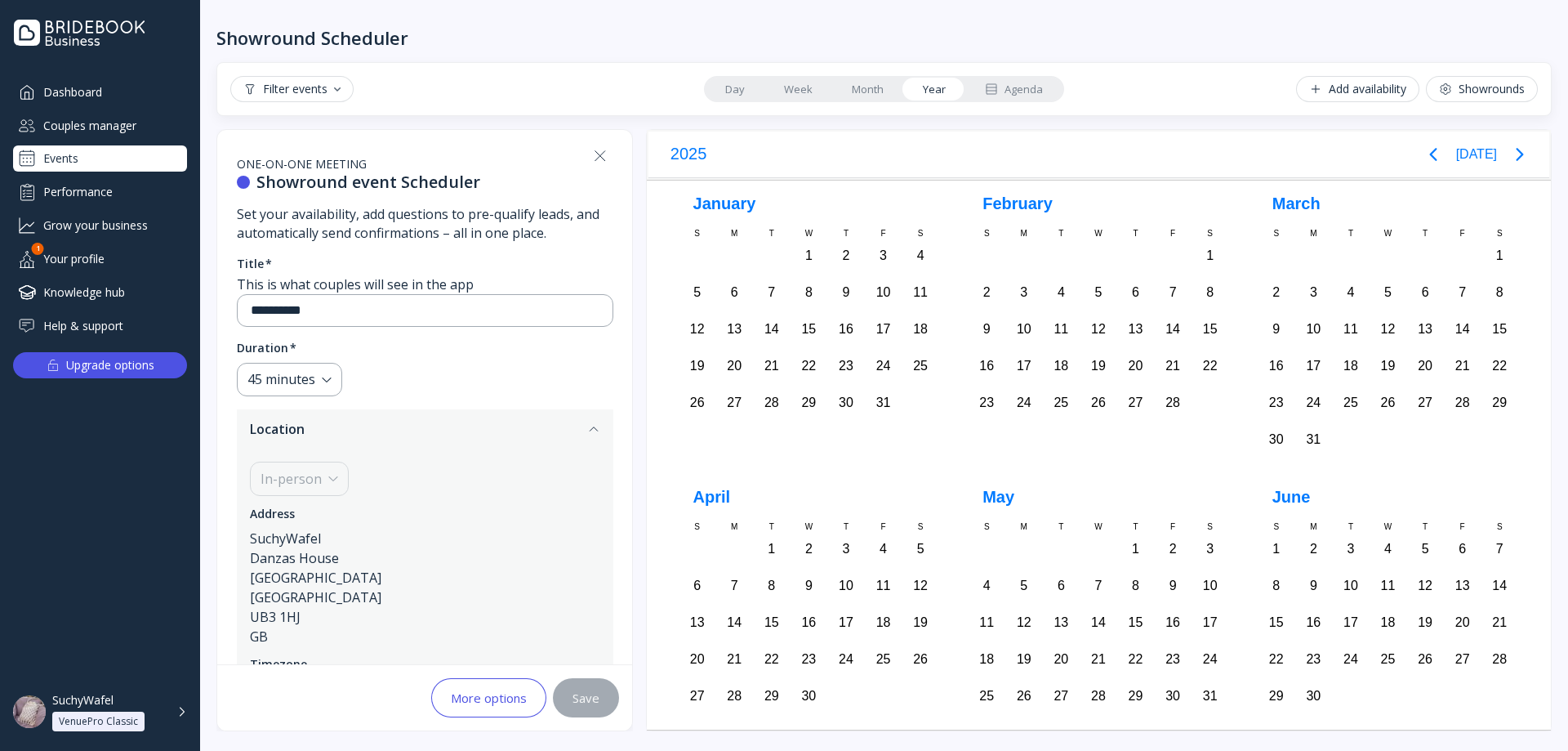
click at [100, 160] on div "Events" at bounding box center [100, 159] width 174 height 26
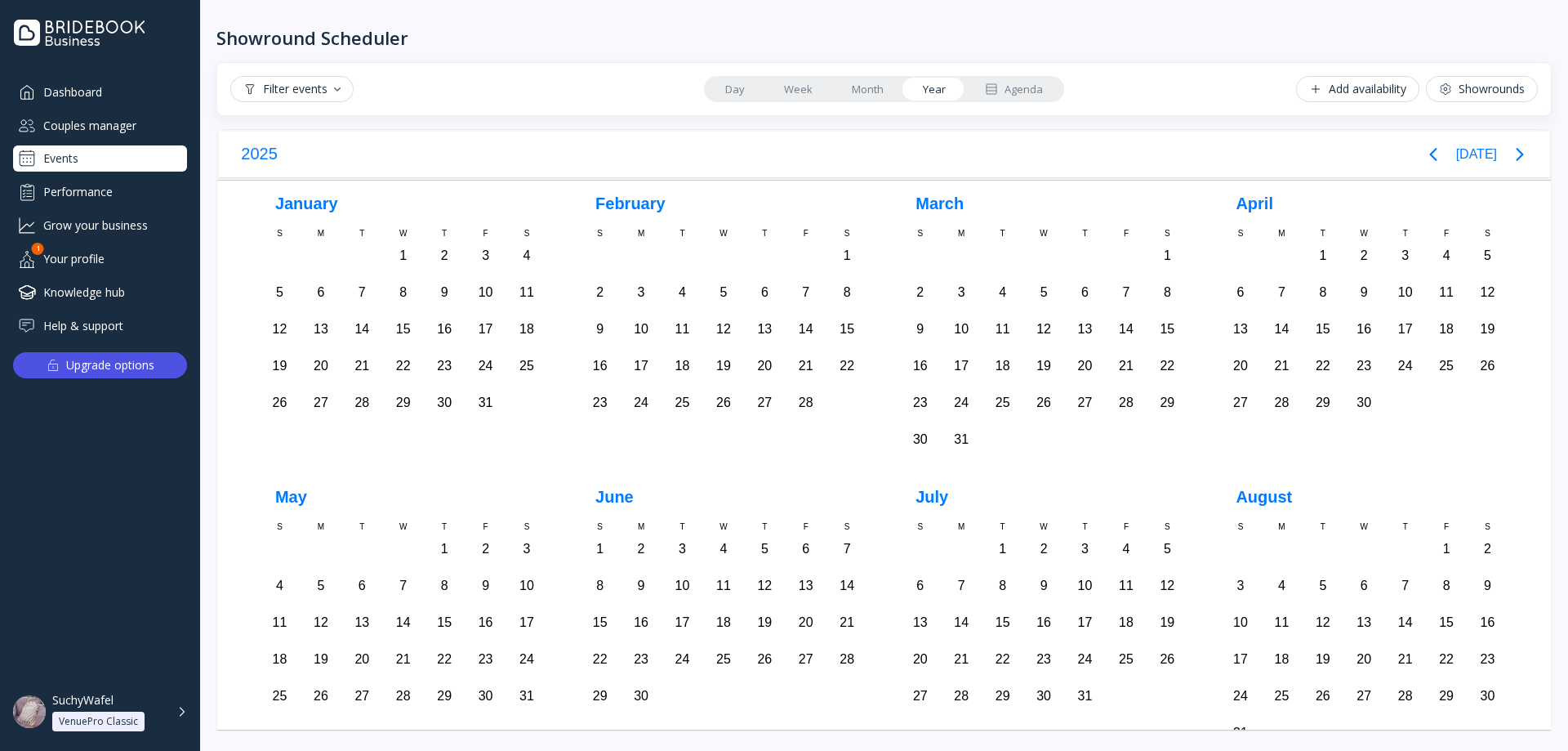
click at [767, 88] on link "Week" at bounding box center [798, 89] width 68 height 23
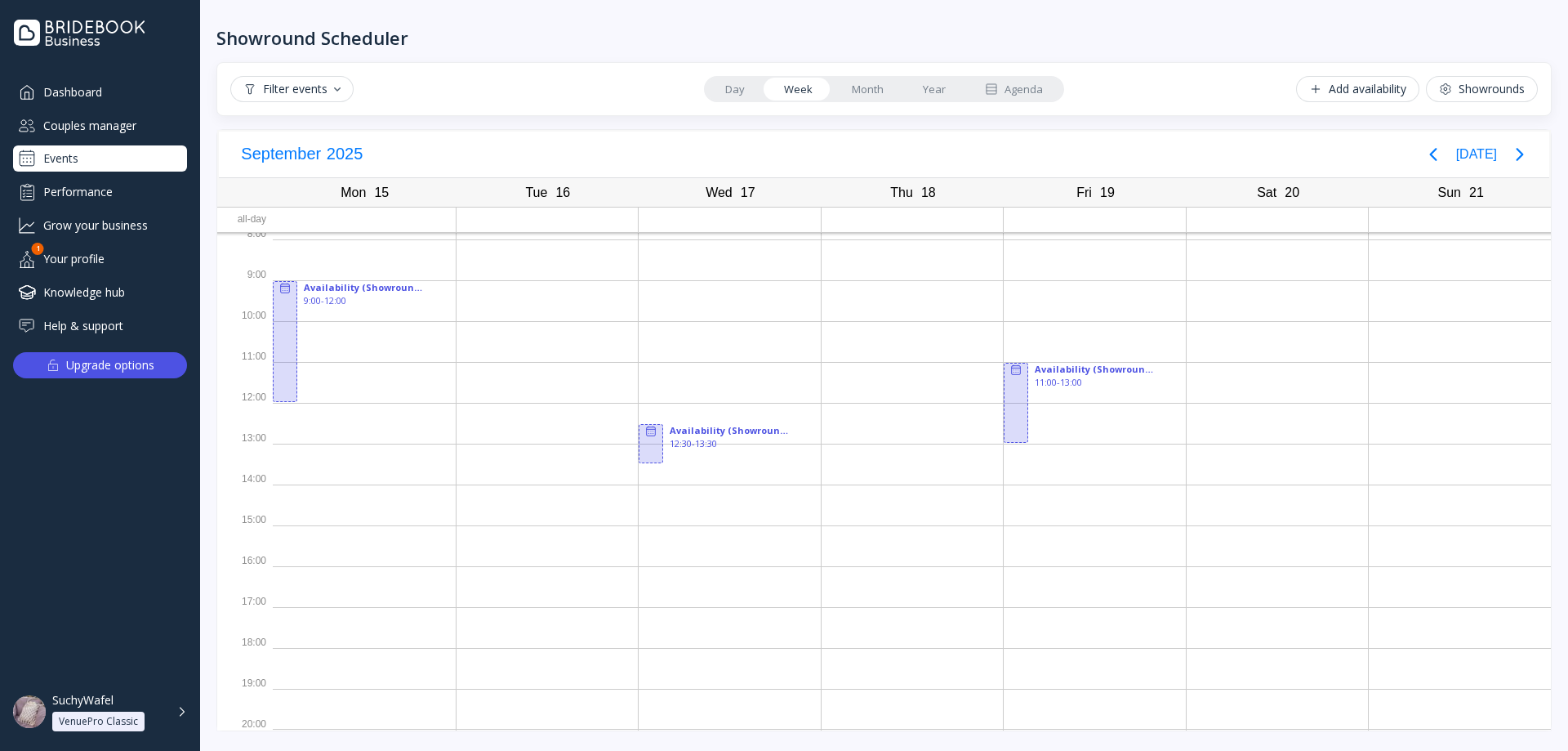
scroll to position [6, 0]
click at [746, 88] on link "Day" at bounding box center [734, 89] width 59 height 23
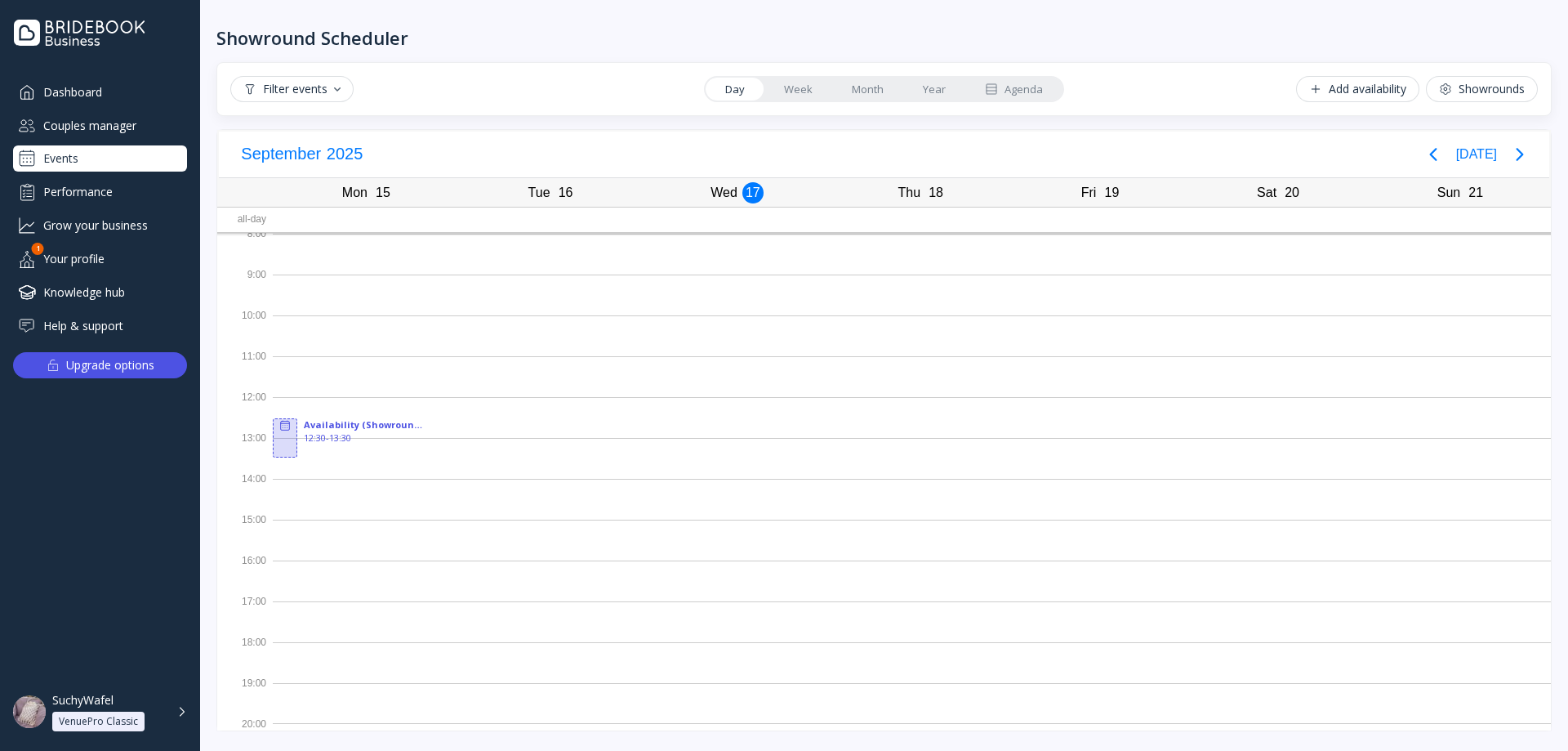
click at [781, 88] on link "Week" at bounding box center [798, 89] width 68 height 23
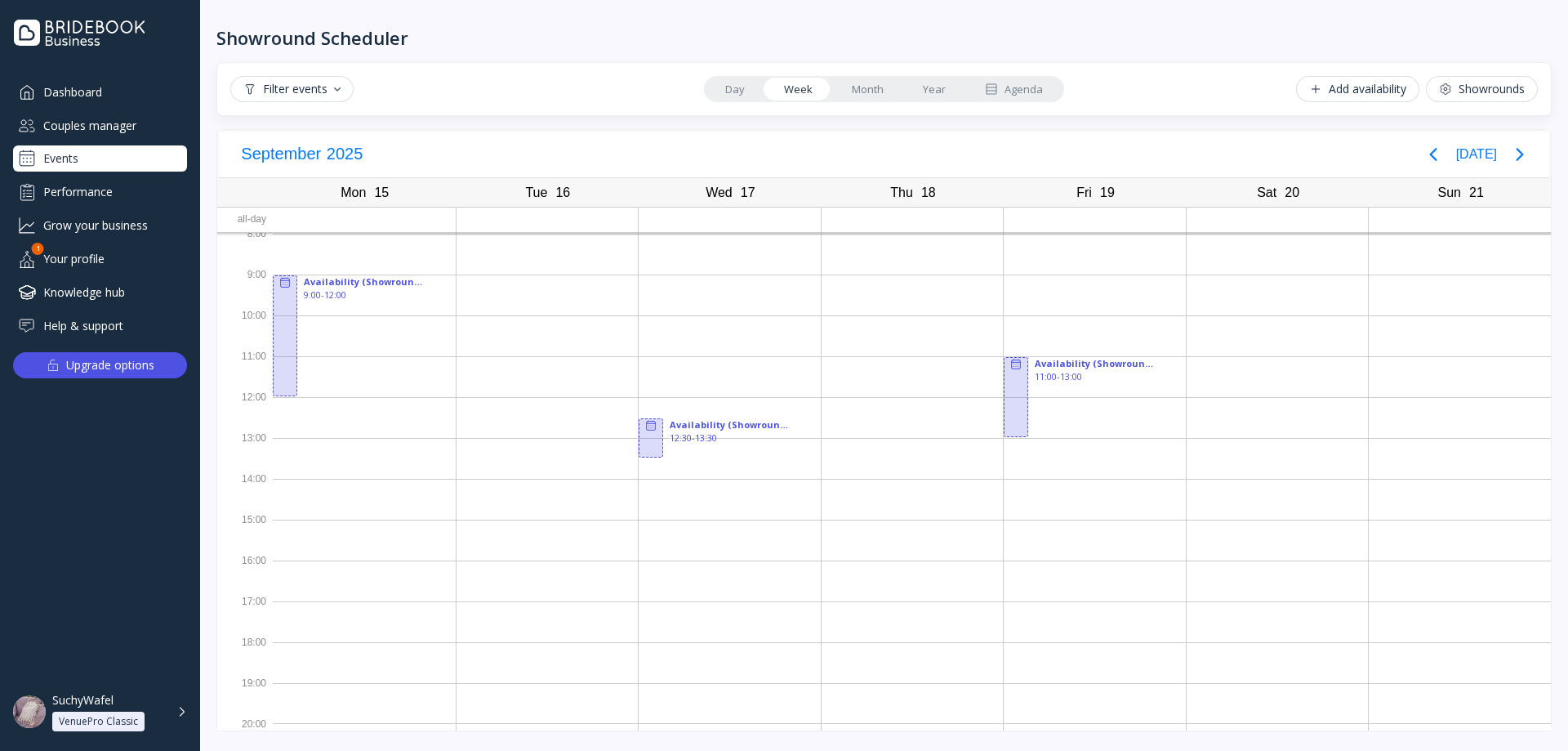
drag, startPoint x: 848, startPoint y: 87, endPoint x: 886, endPoint y: 87, distance: 38.0
click at [849, 87] on link "Month" at bounding box center [868, 89] width 71 height 23
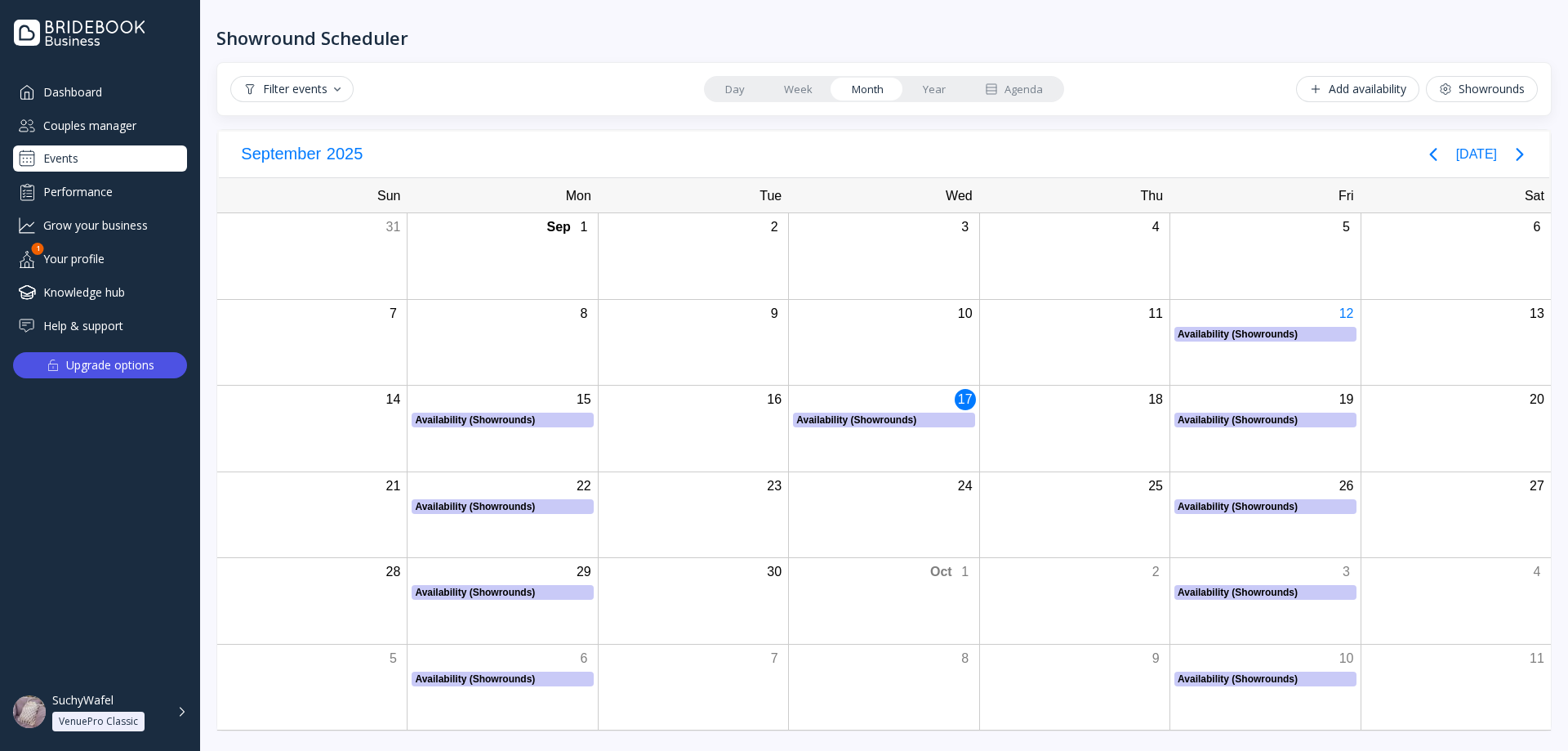
click at [901, 88] on link "Month" at bounding box center [868, 89] width 71 height 23
click at [939, 88] on link "Year" at bounding box center [934, 89] width 62 height 23
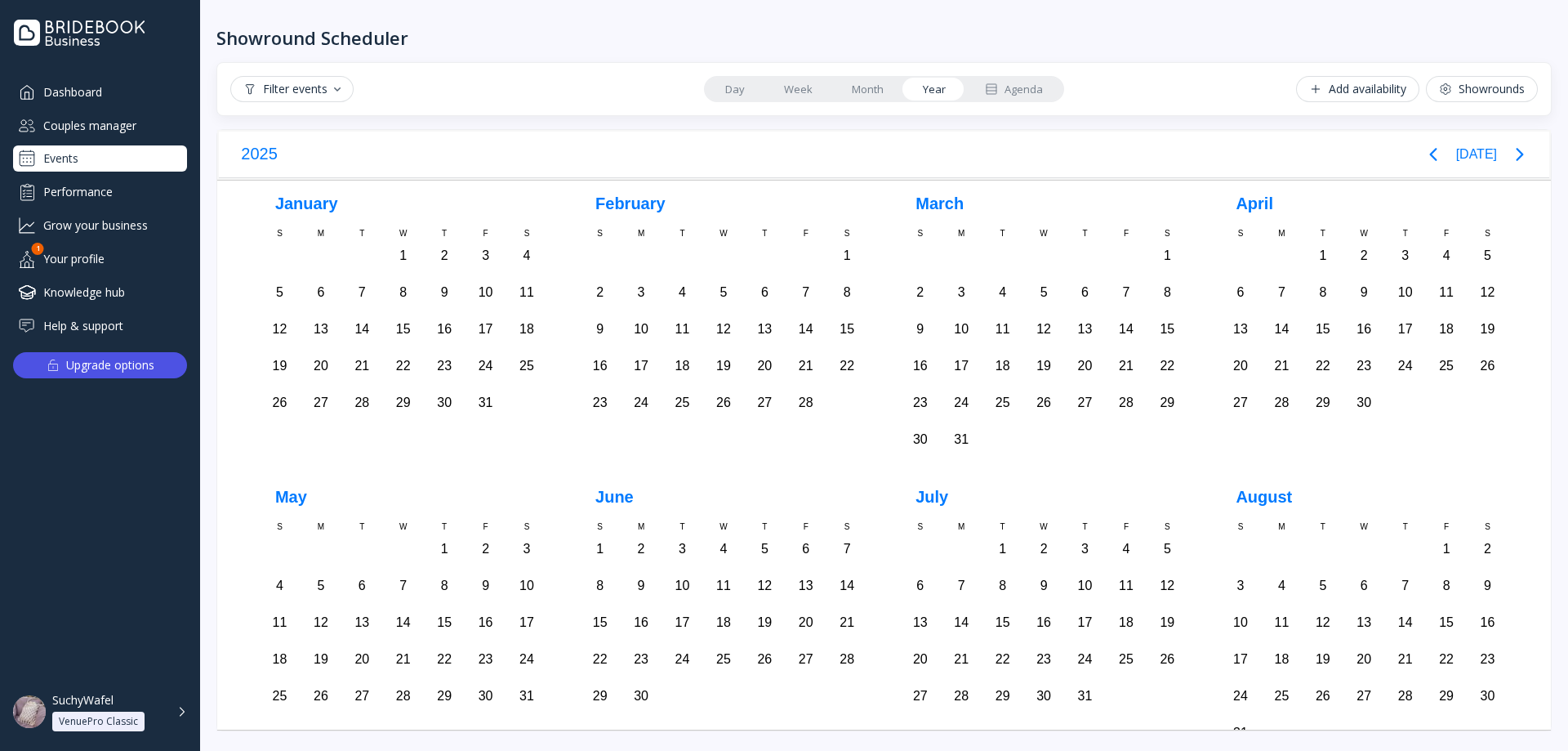
click at [852, 92] on link "Month" at bounding box center [868, 89] width 71 height 23
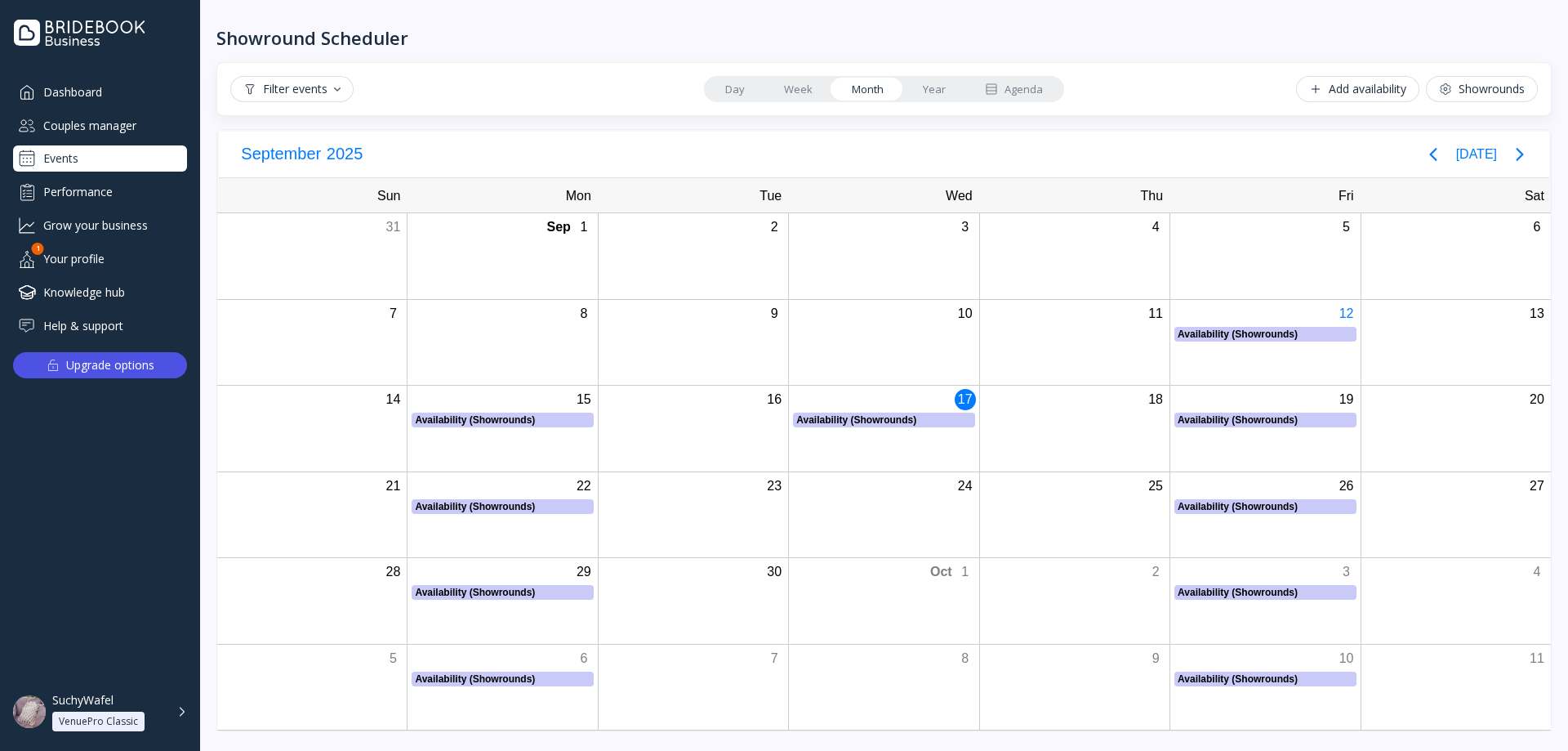
click at [800, 91] on link "Week" at bounding box center [798, 89] width 68 height 23
click at [741, 88] on link "Day" at bounding box center [734, 89] width 59 height 23
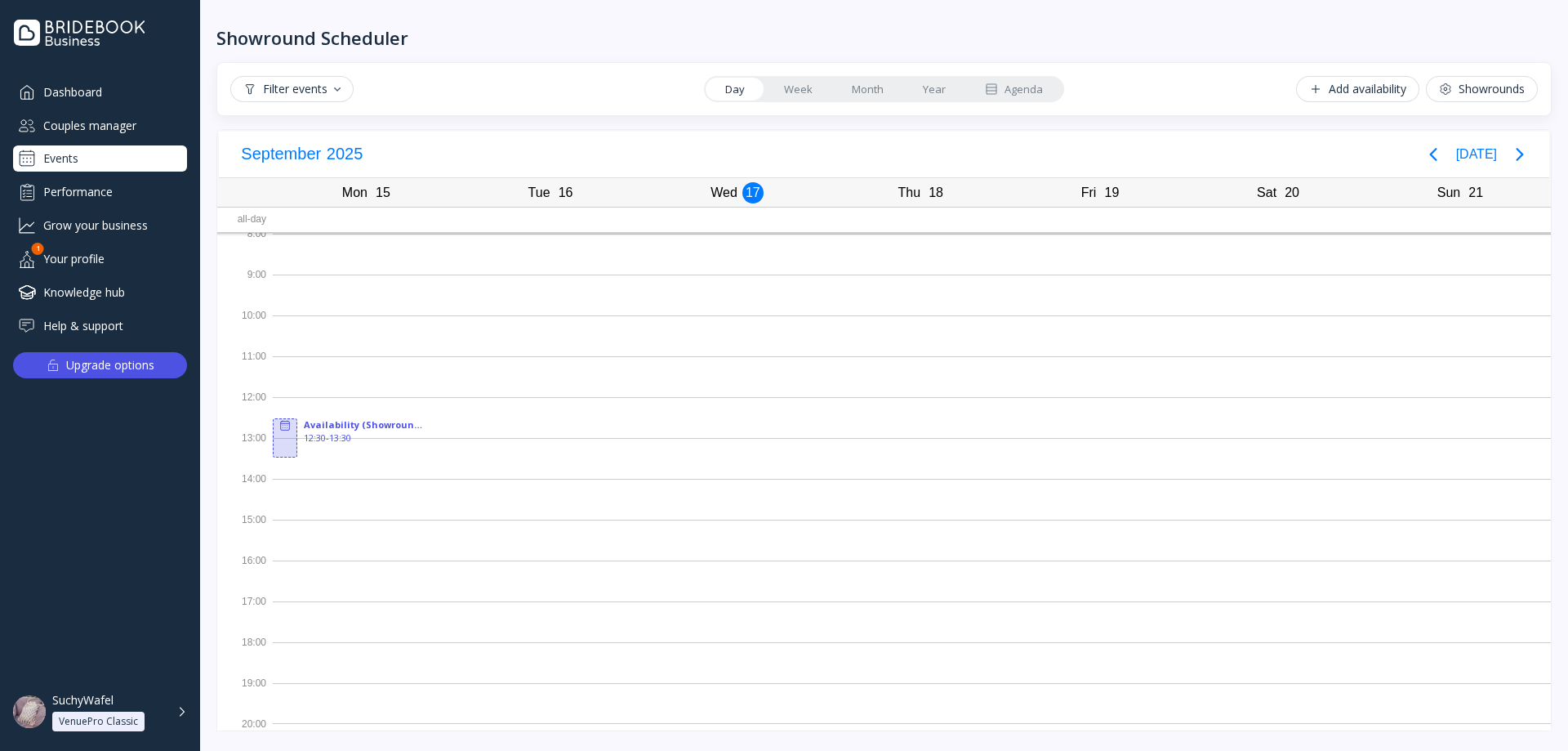
click at [803, 86] on link "Week" at bounding box center [798, 89] width 68 height 23
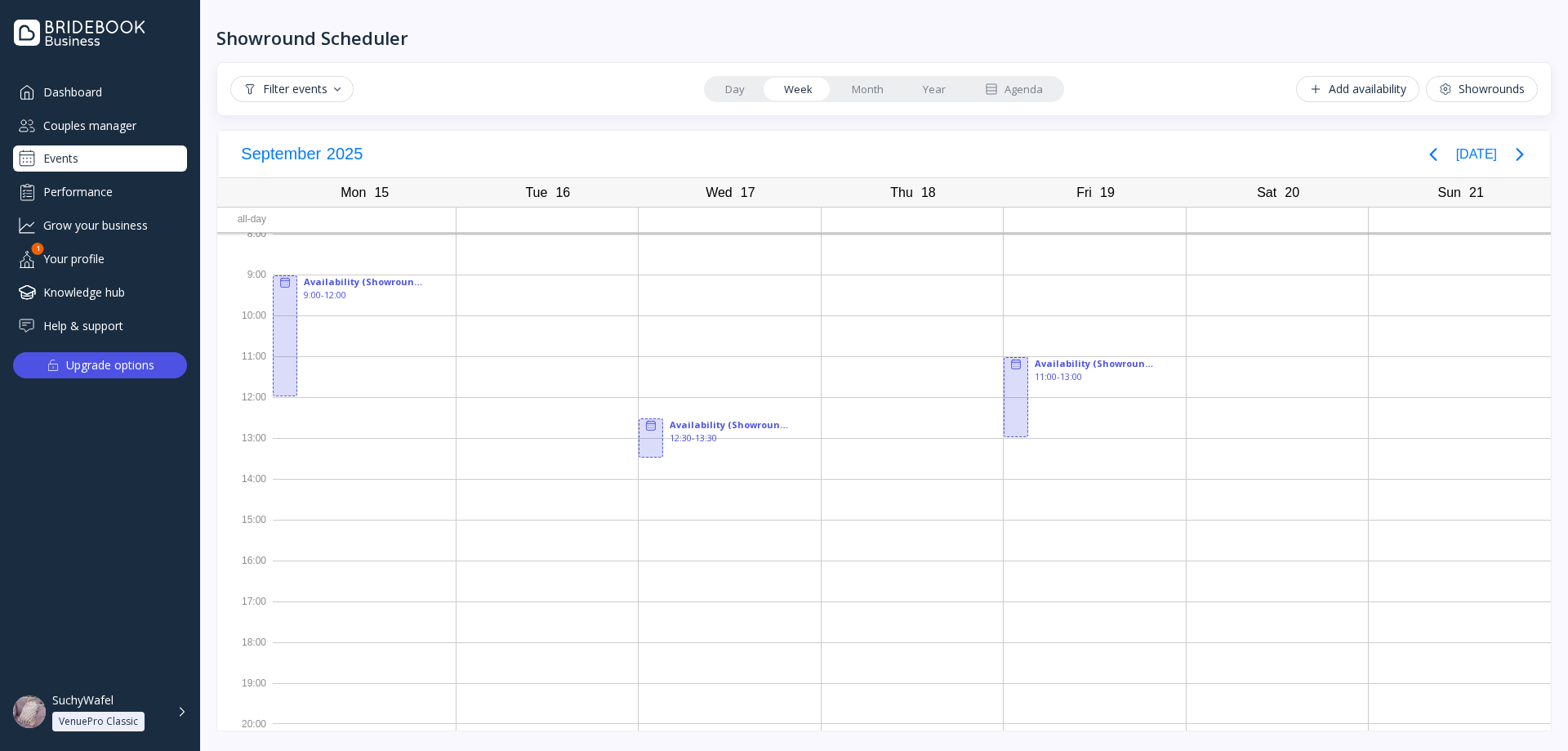
click at [1127, 30] on div "Showround Scheduler" at bounding box center [884, 24] width 1336 height 49
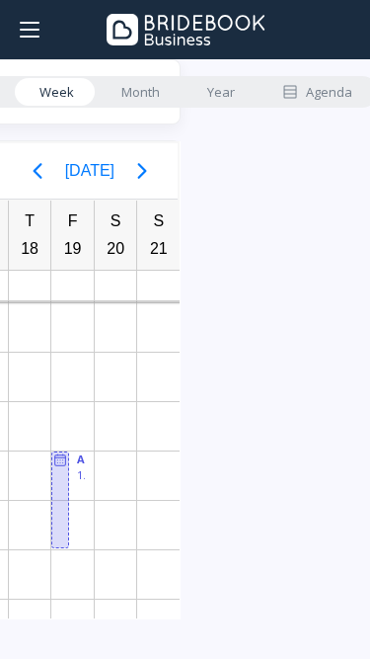
scroll to position [0, 195]
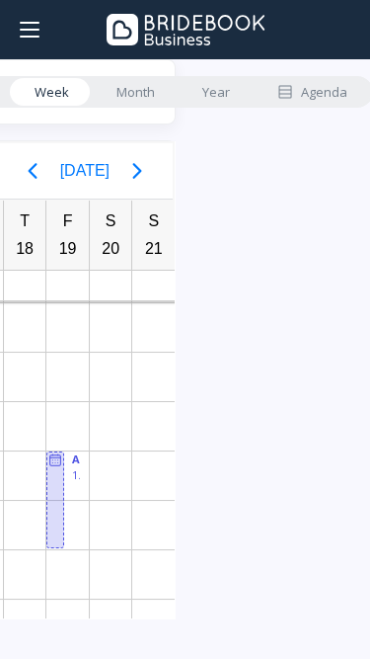
click at [128, 92] on link "Month" at bounding box center [136, 92] width 86 height 28
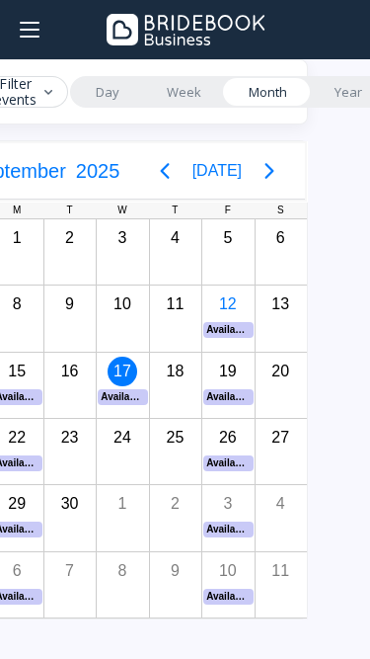
scroll to position [0, 61]
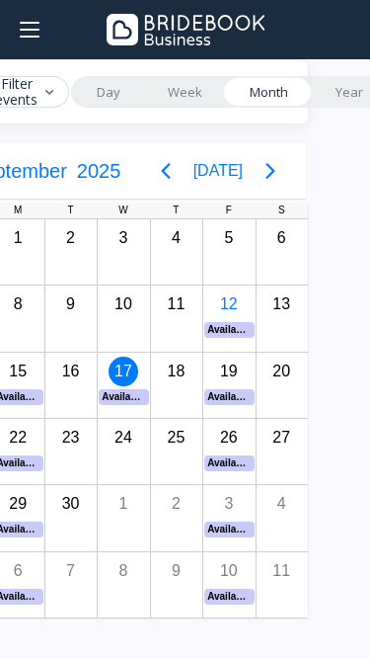
click at [25, 90] on div "Filter events" at bounding box center [12, 92] width 82 height 32
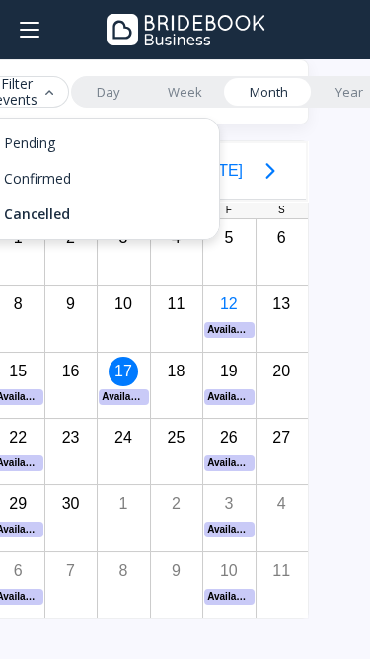
click at [97, 98] on link "Day" at bounding box center [108, 92] width 71 height 28
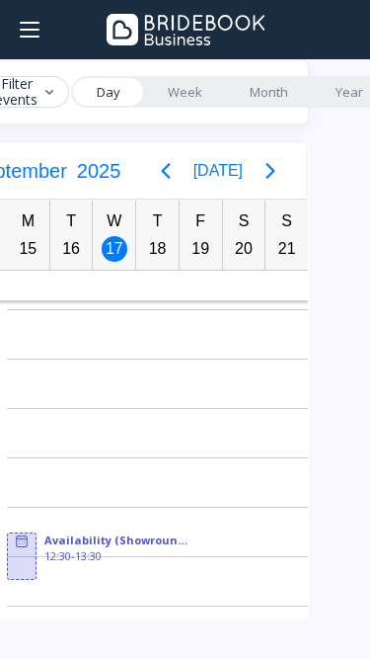
scroll to position [198, 0]
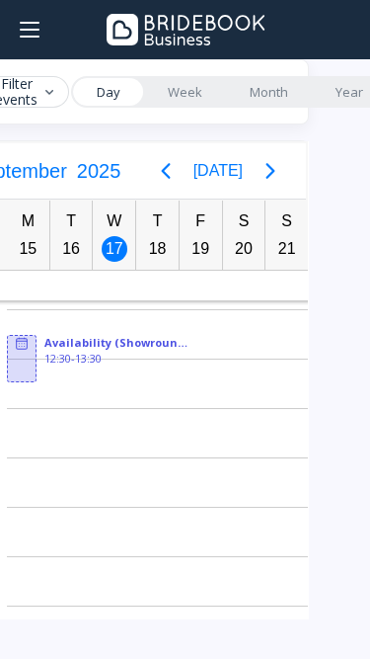
click at [200, 99] on link "Week" at bounding box center [185, 92] width 82 height 28
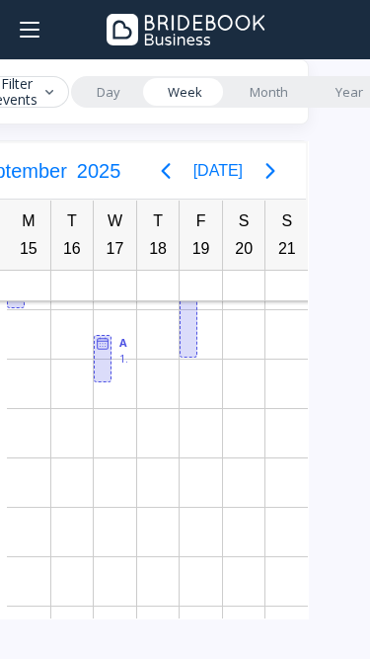
click at [246, 95] on link "Month" at bounding box center [269, 92] width 86 height 28
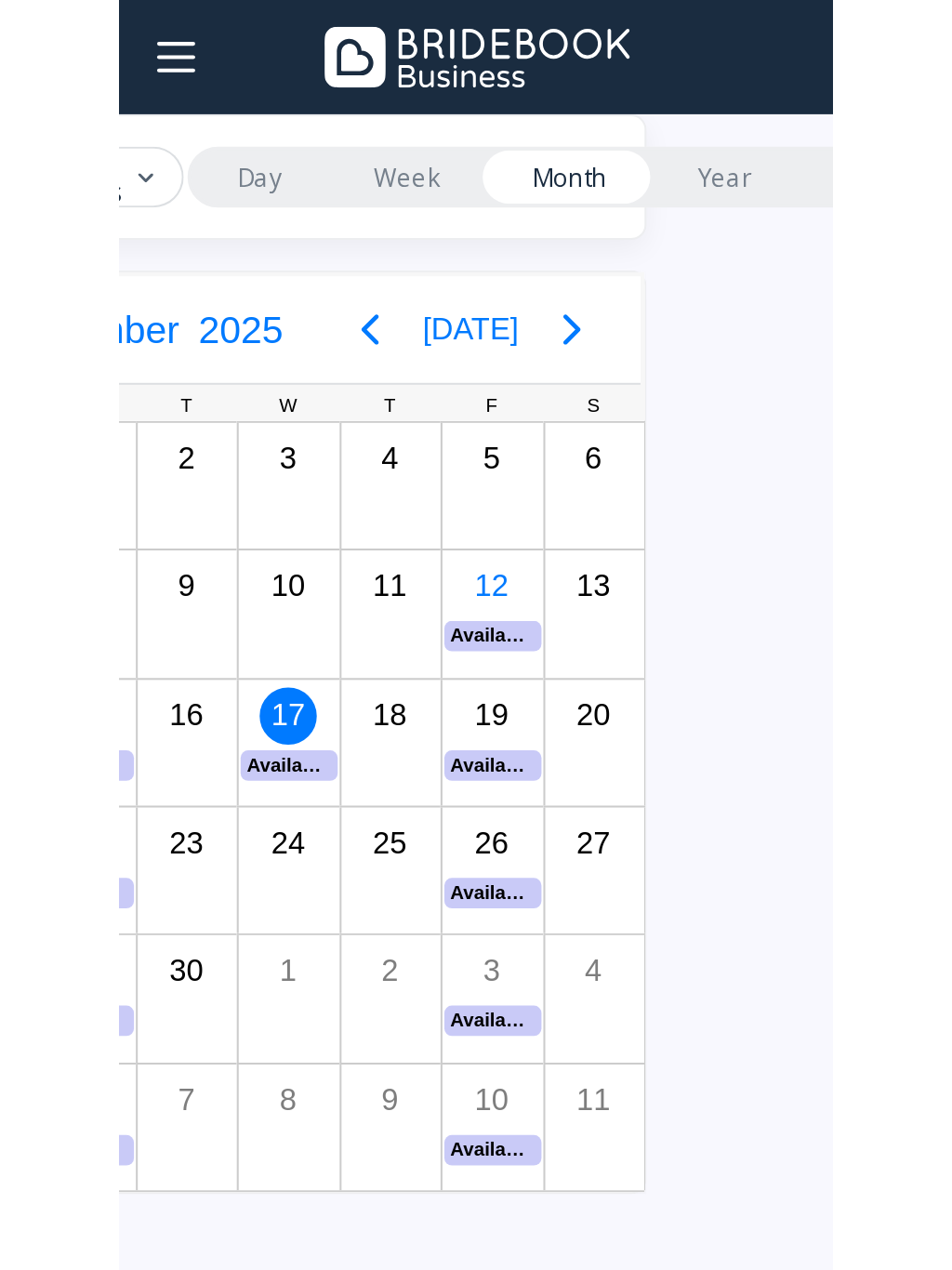
scroll to position [0, 116]
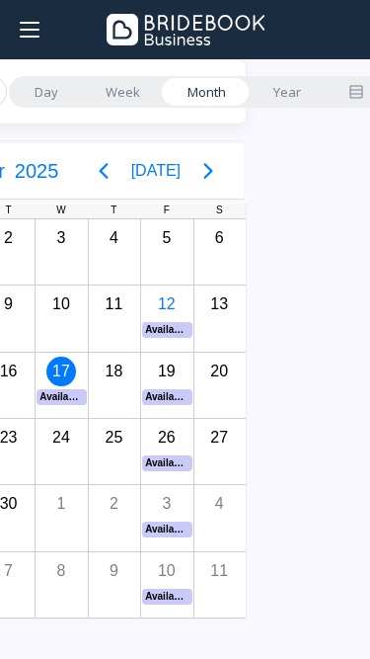
click at [27, 39] on div at bounding box center [29, 29] width 59 height 59
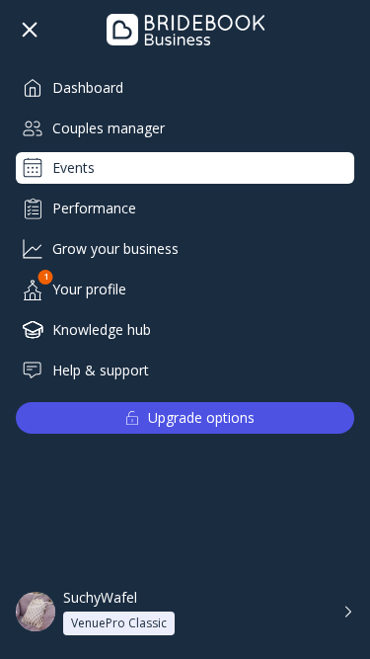
click at [27, 39] on div at bounding box center [29, 29] width 59 height 59
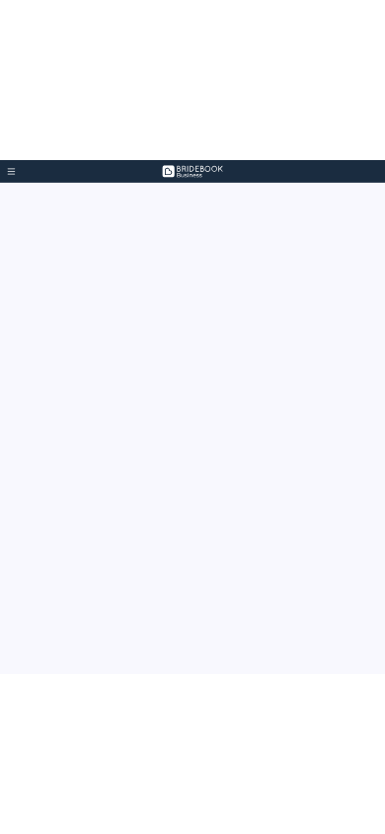
scroll to position [0, 0]
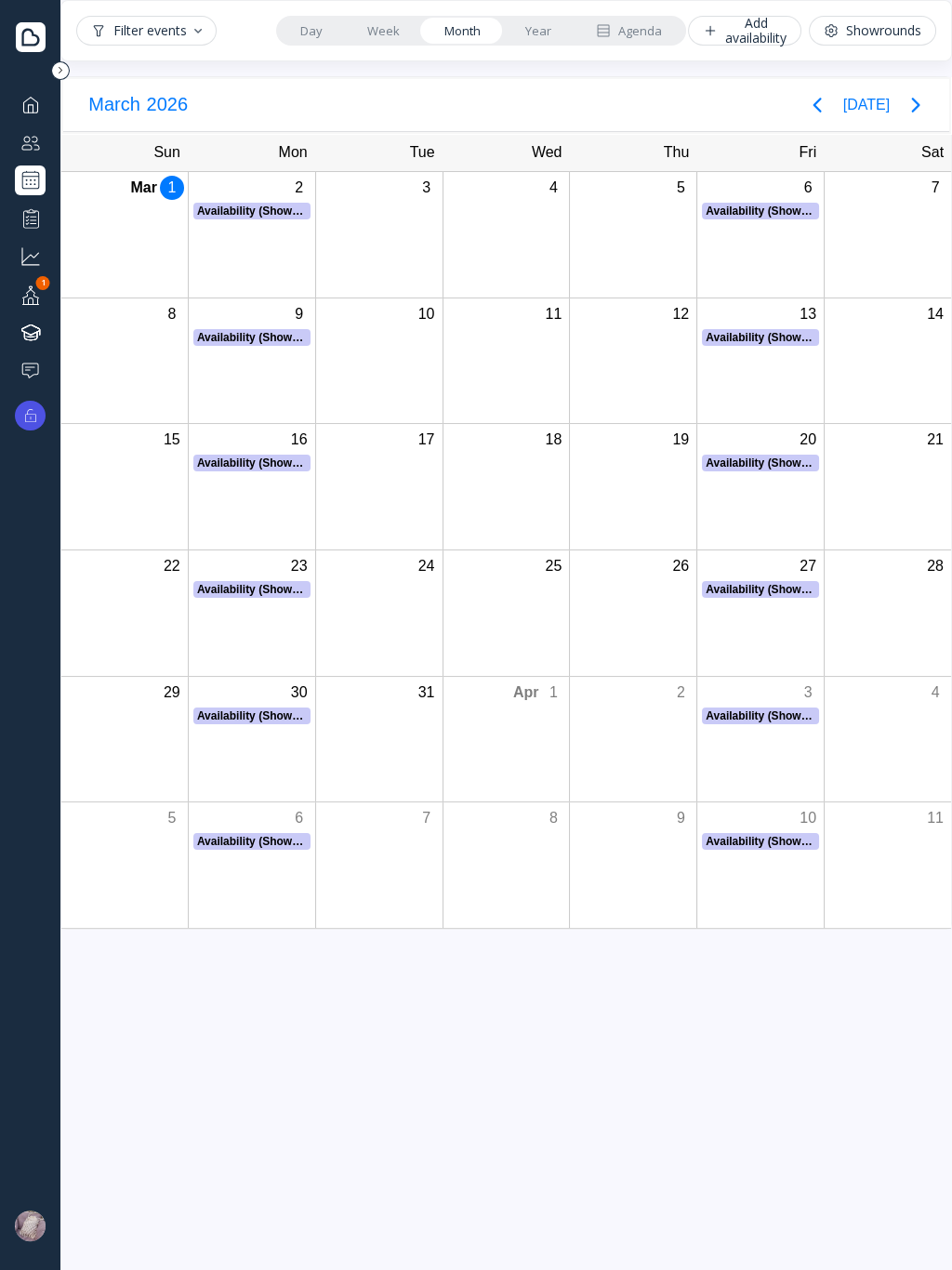
click at [508, 38] on link "Year" at bounding box center [538, 31] width 71 height 26
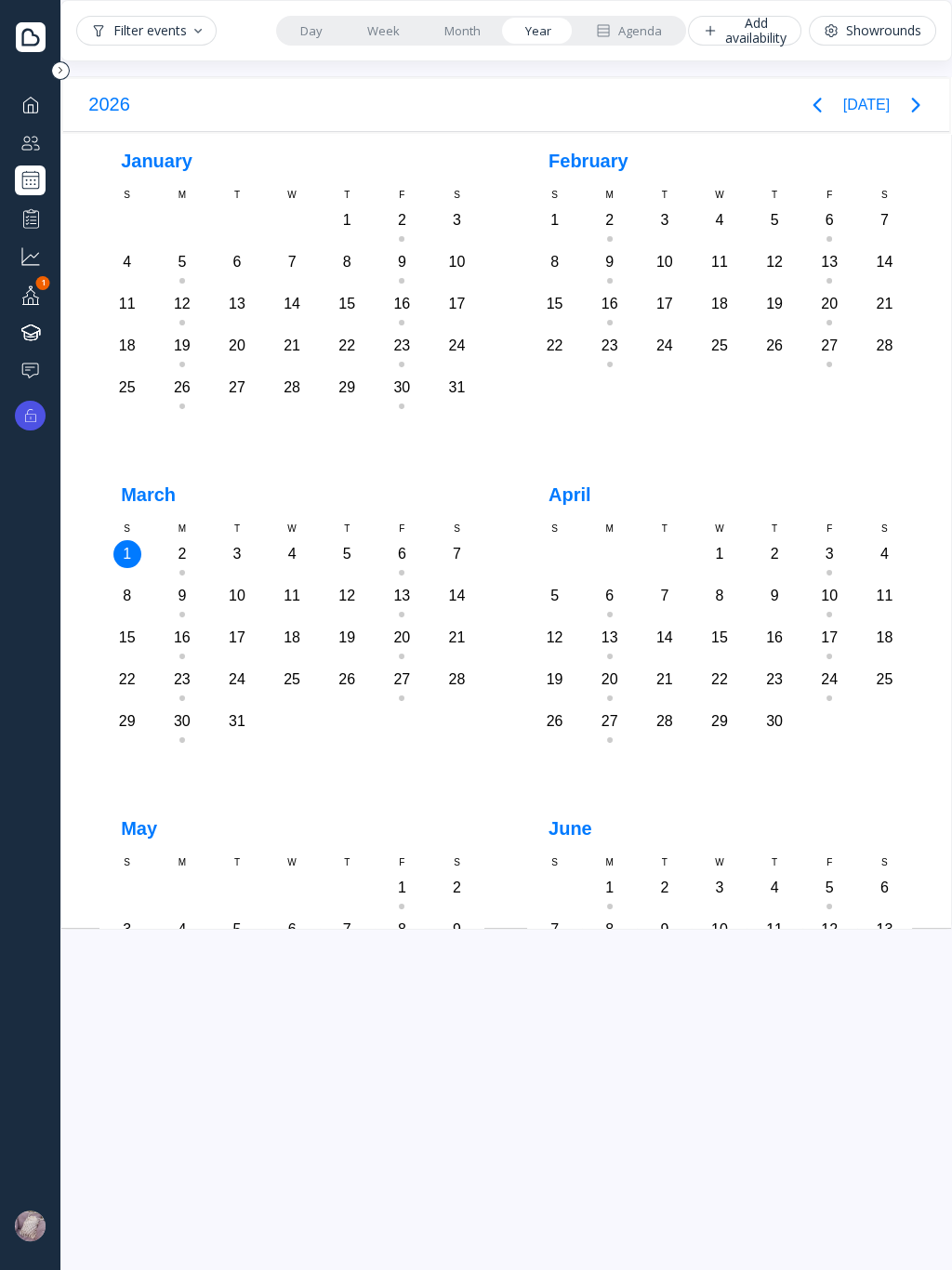
click at [541, 42] on link "Year" at bounding box center [538, 31] width 71 height 26
click at [647, 34] on div "Agenda" at bounding box center [629, 31] width 66 height 18
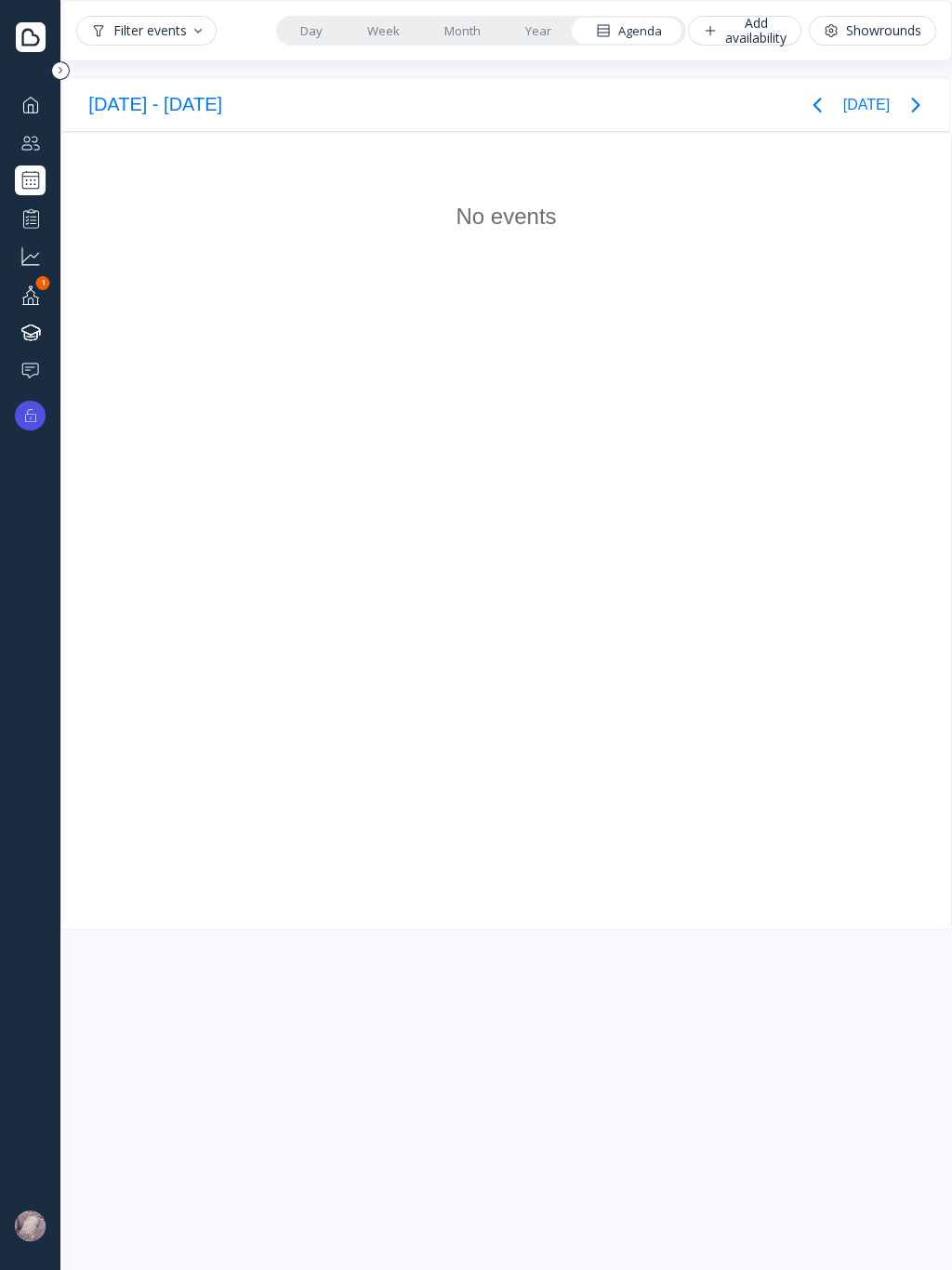
click at [538, 28] on link "Year" at bounding box center [538, 31] width 71 height 26
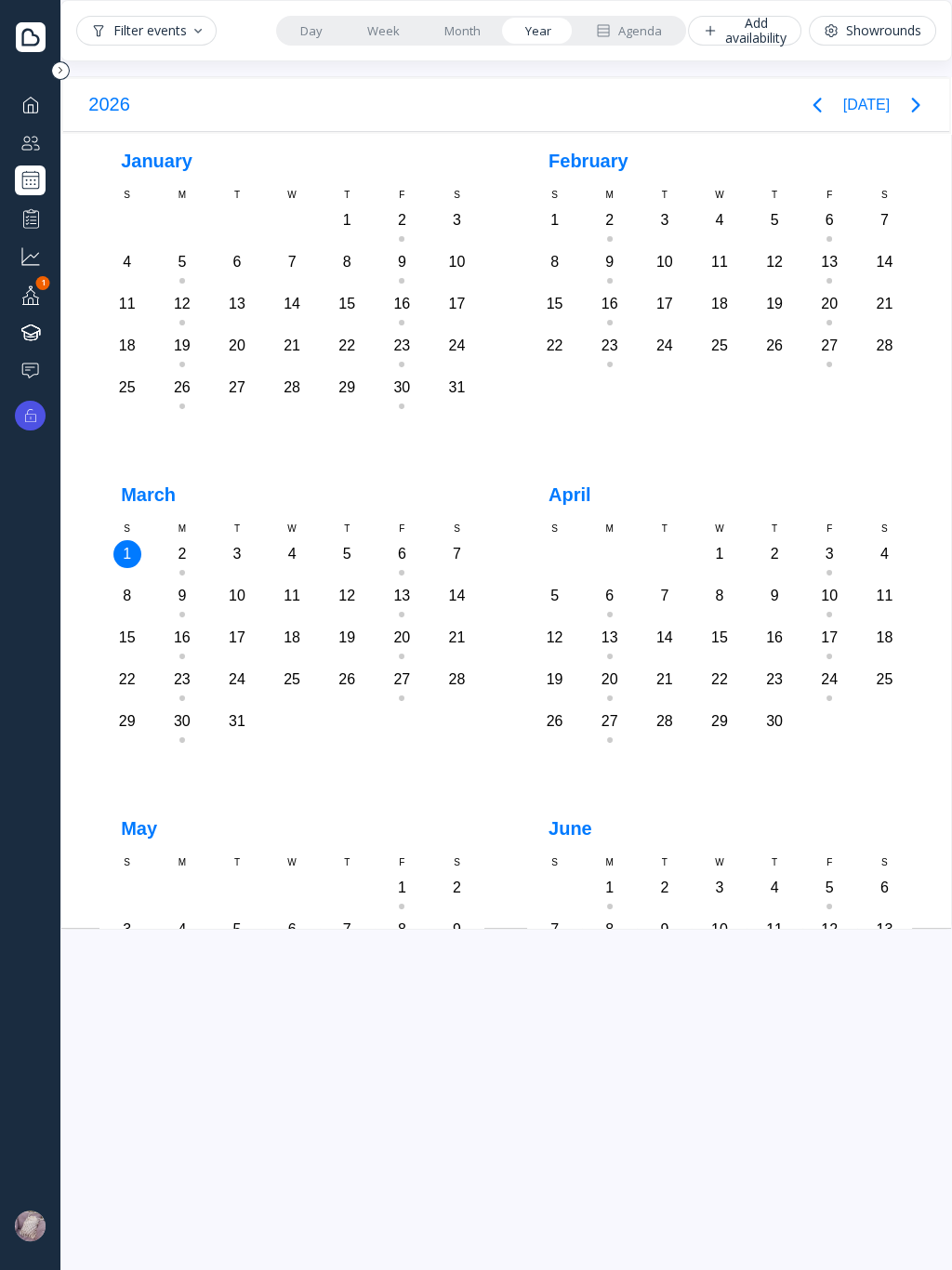
click at [448, 42] on link "Month" at bounding box center [462, 31] width 81 height 26
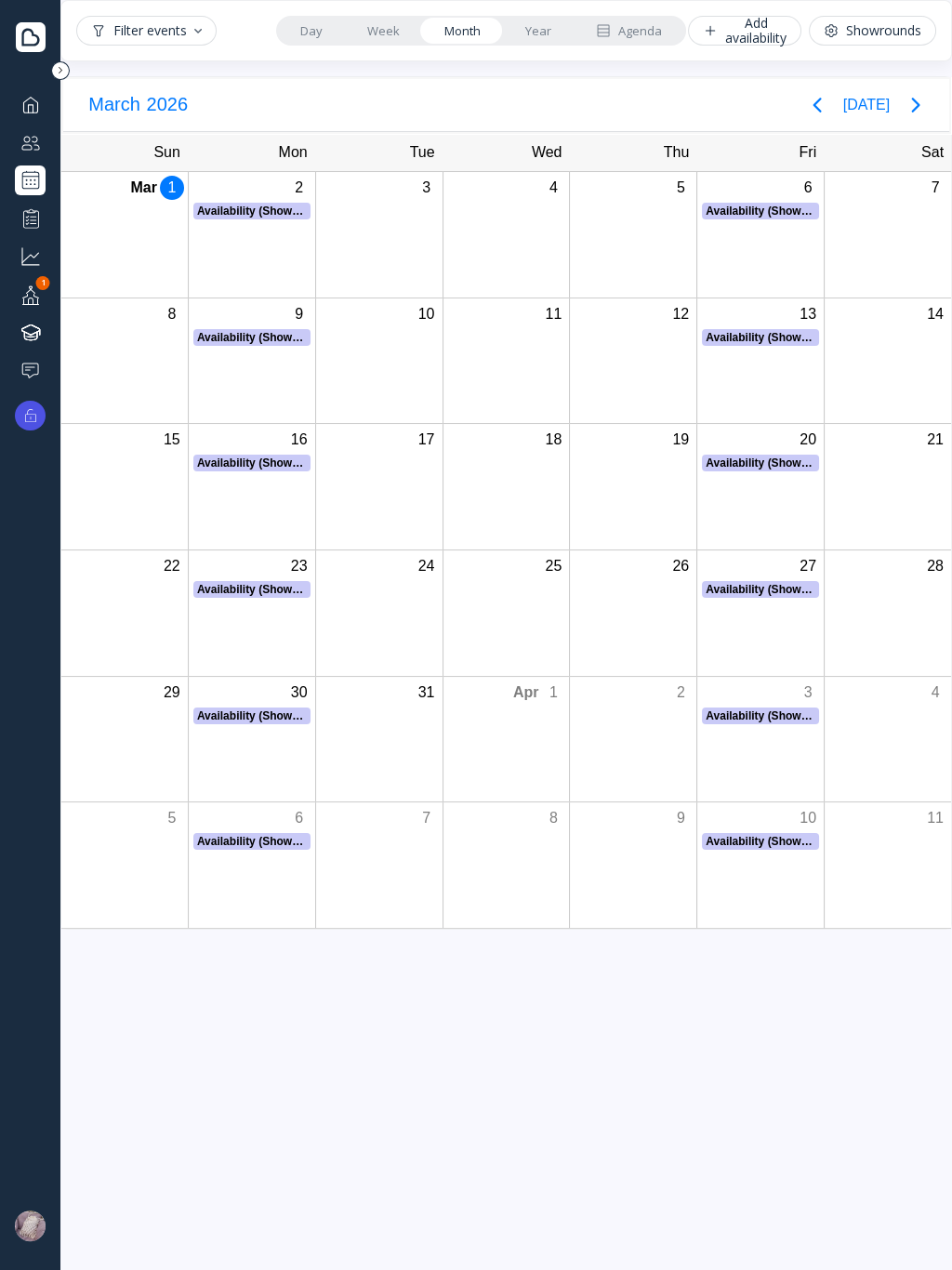
click at [355, 36] on link "Week" at bounding box center [383, 31] width 77 height 26
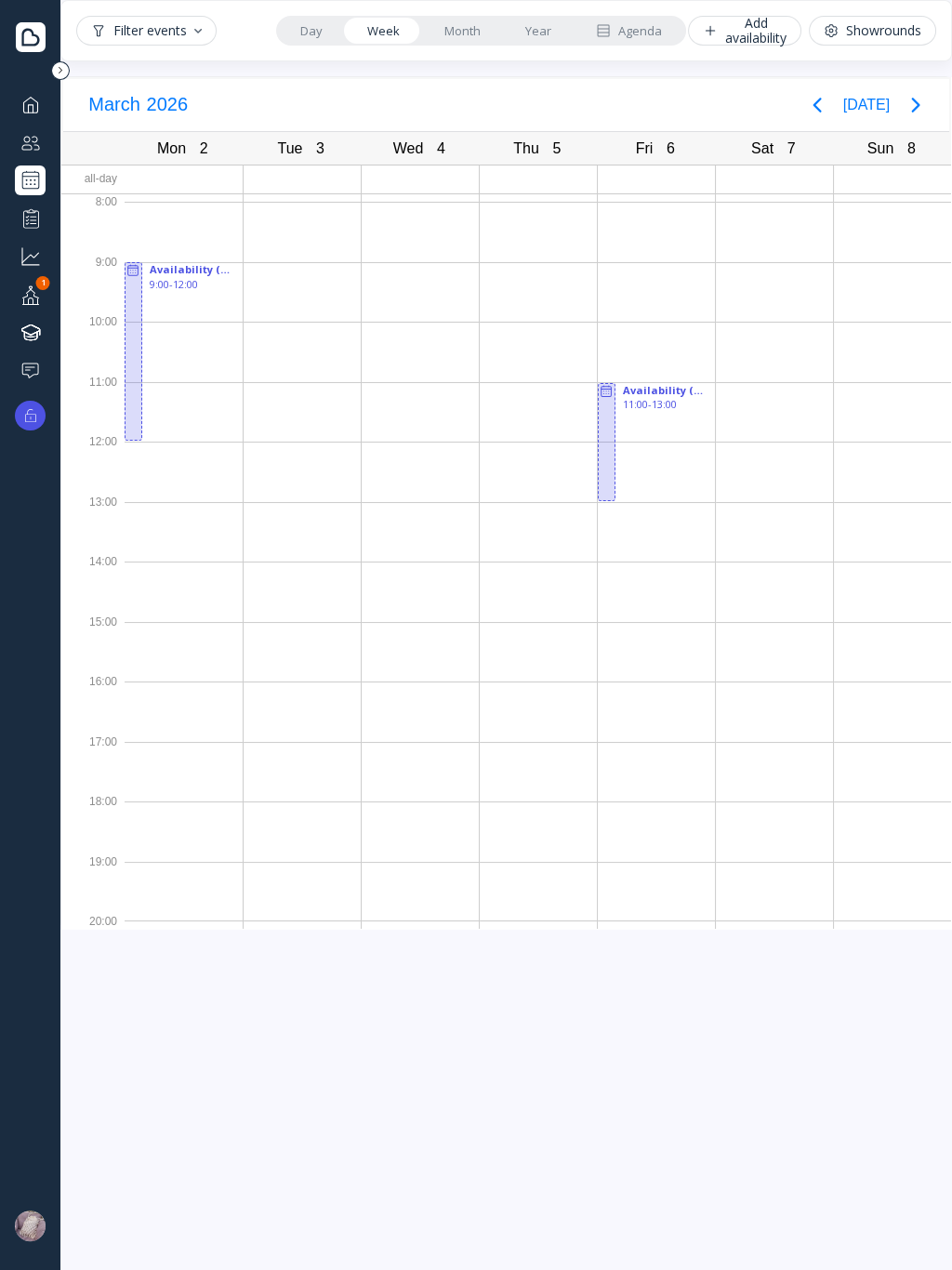
click at [248, 46] on div "Filter events Day Week Month Year Agenda Add availability Showrounds" at bounding box center [506, 30] width 892 height 61
click at [282, 31] on link "Day" at bounding box center [311, 31] width 67 height 26
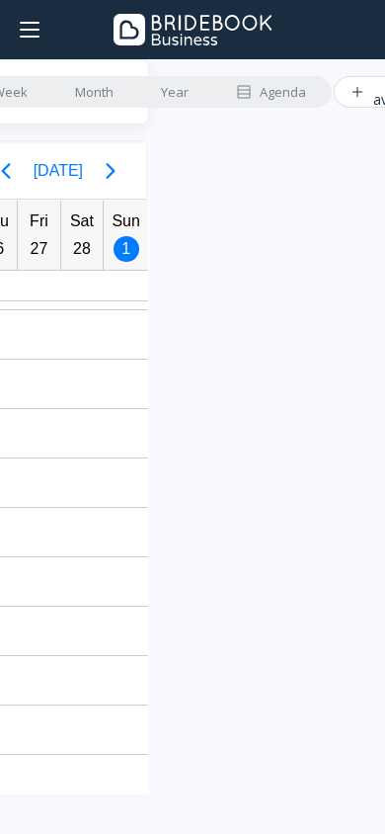
scroll to position [0, 448]
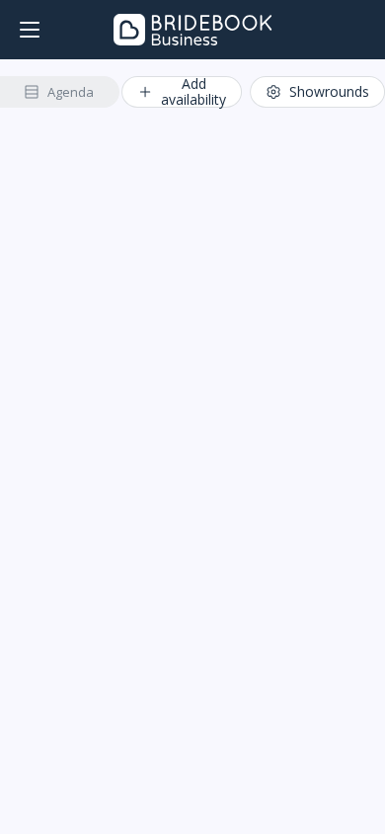
click at [191, 104] on div "Add availability" at bounding box center [181, 92] width 89 height 32
click at [291, 103] on button "Showrounds" at bounding box center [317, 92] width 135 height 32
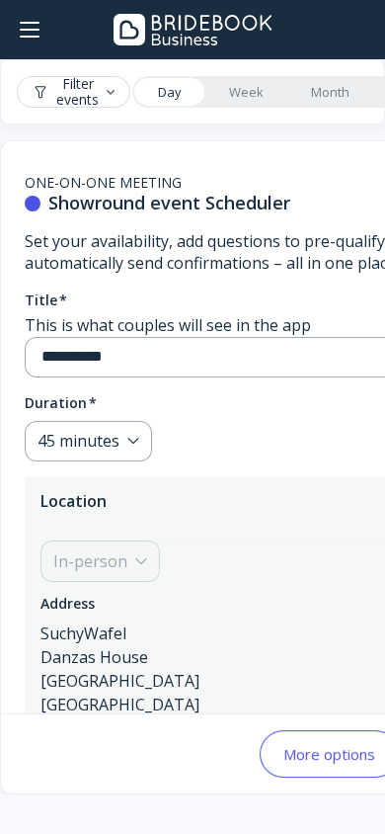
click at [205, 105] on link "Week" at bounding box center [246, 92] width 82 height 28
click at [238, 98] on link "Week" at bounding box center [246, 92] width 82 height 28
click at [34, 100] on div "Filter events" at bounding box center [74, 92] width 82 height 32
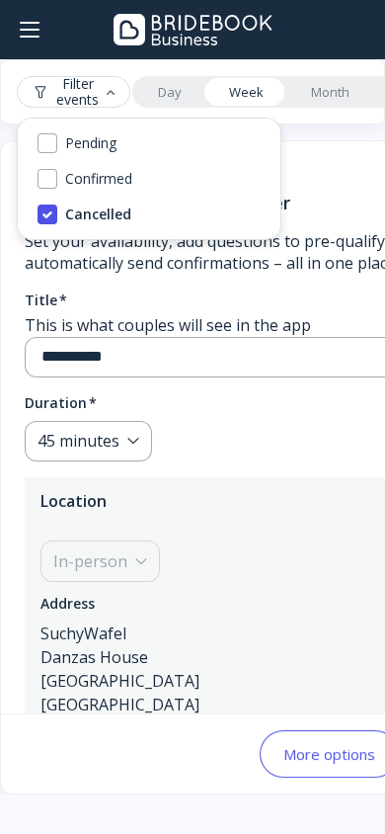
click at [82, 100] on div "Filter events" at bounding box center [74, 92] width 82 height 32
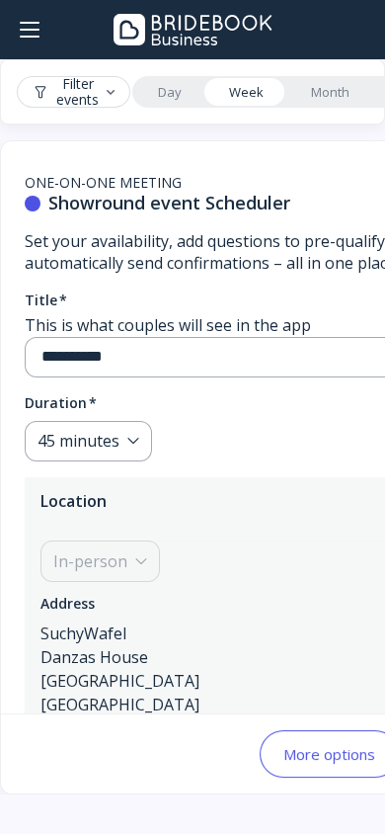
click at [82, 100] on div "Filter events" at bounding box center [74, 92] width 82 height 32
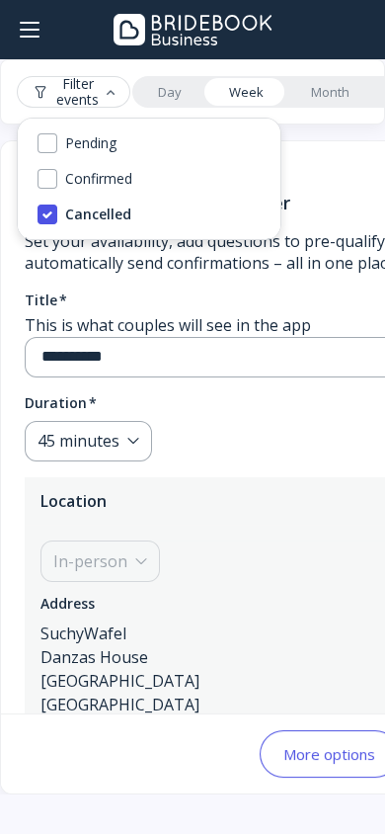
click at [73, 93] on div "Filter events" at bounding box center [74, 92] width 82 height 32
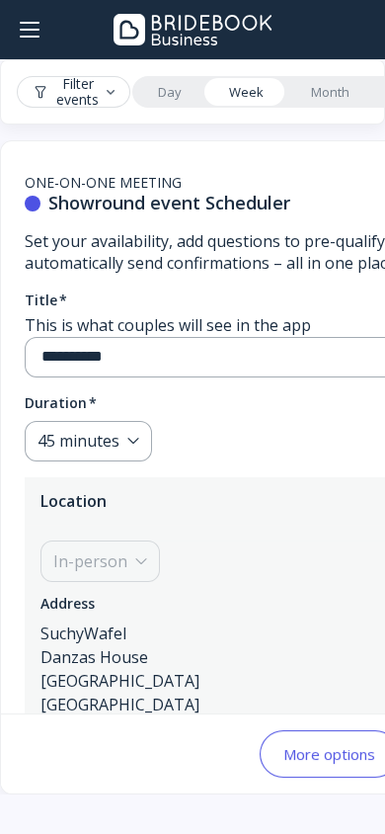
click at [162, 98] on link "Day" at bounding box center [169, 92] width 71 height 28
click at [226, 100] on link "Week" at bounding box center [246, 92] width 82 height 28
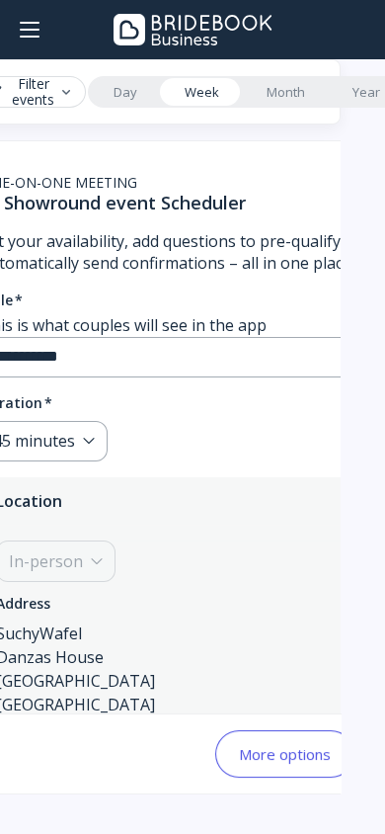
scroll to position [0, 56]
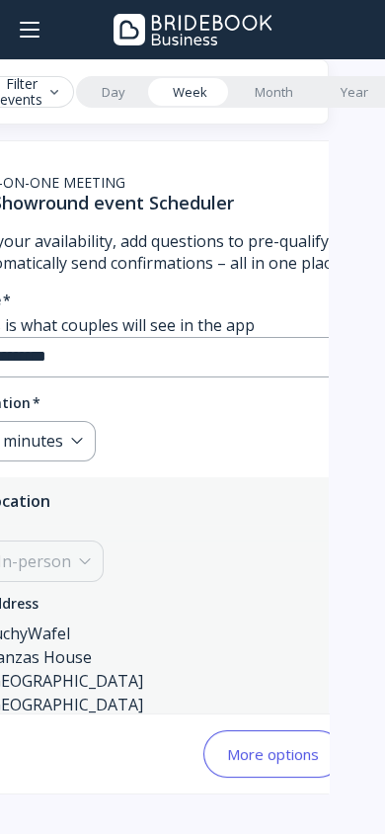
click at [277, 90] on link "Month" at bounding box center [274, 92] width 86 height 28
click at [275, 763] on button "More options" at bounding box center [272, 753] width 139 height 47
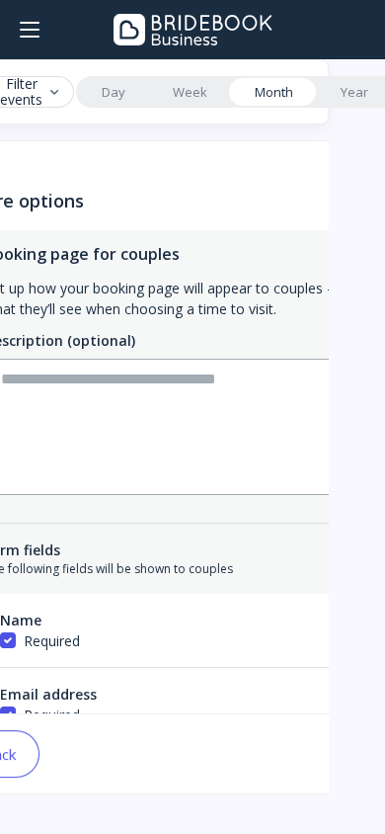
click at [276, 764] on div "Back Save" at bounding box center [196, 753] width 502 height 79
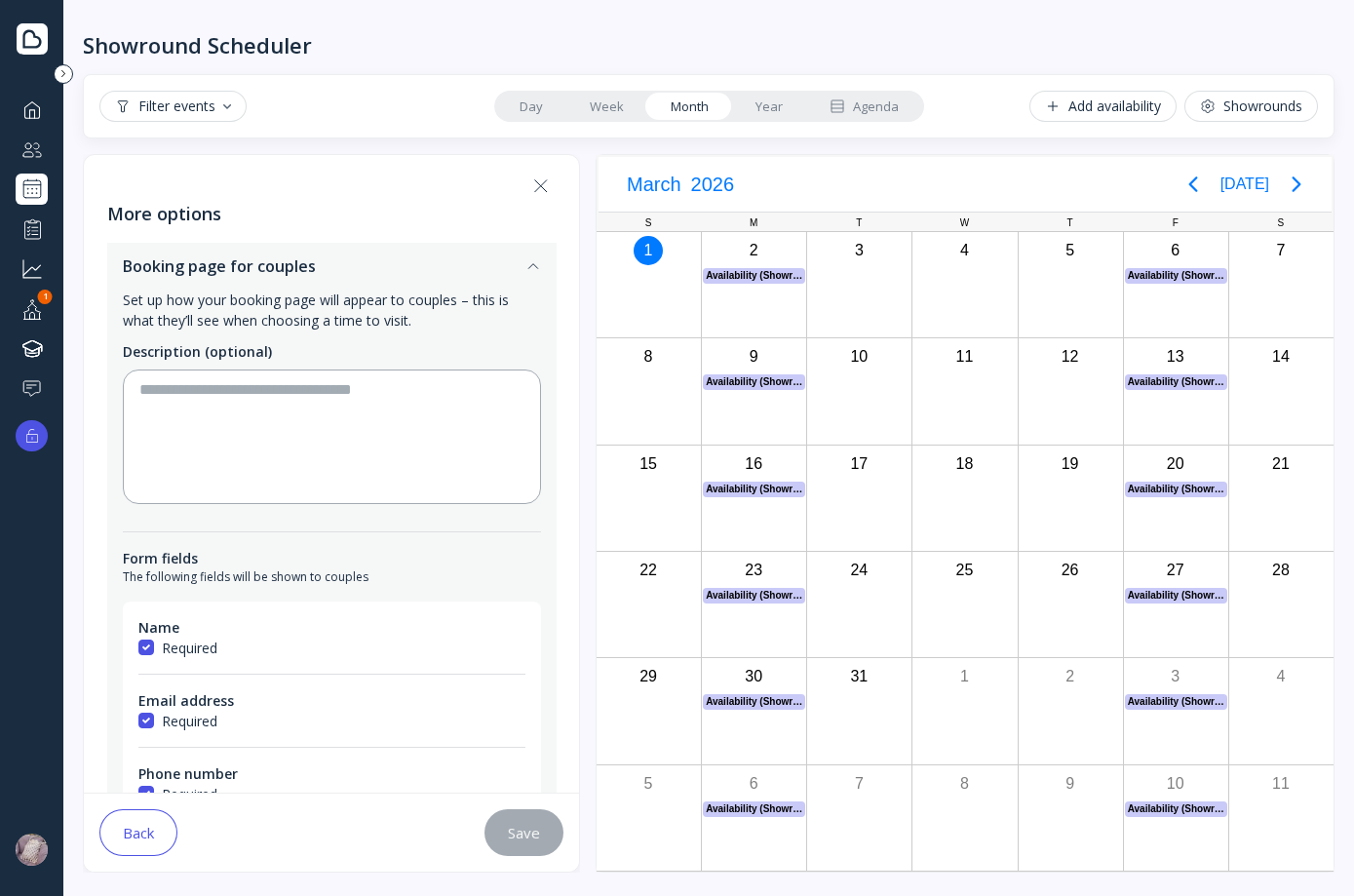
scroll to position [0, 0]
